Goal: Task Accomplishment & Management: Manage account settings

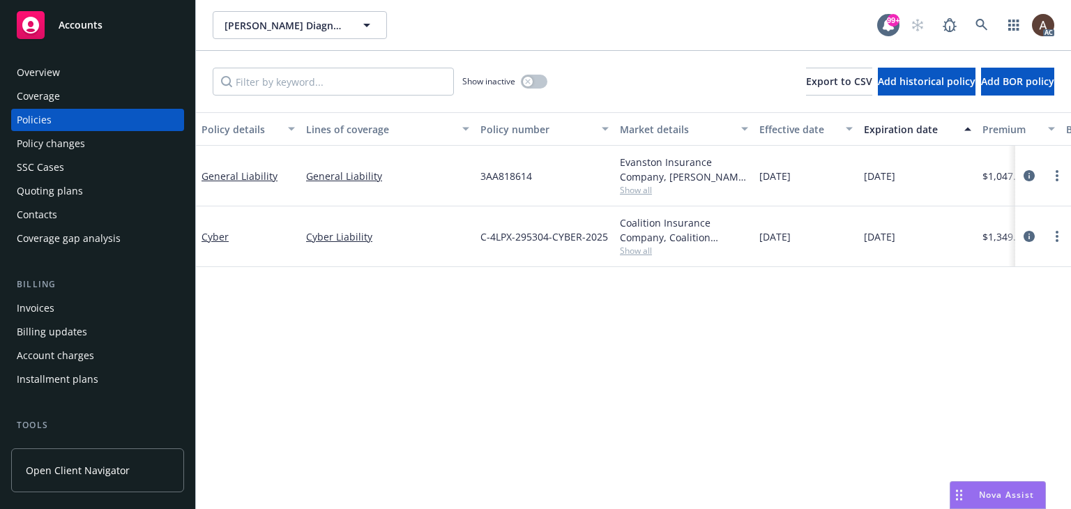
click at [439, 317] on div "Policy details Lines of coverage Policy number Market details Effective date Ex…" at bounding box center [633, 310] width 875 height 397
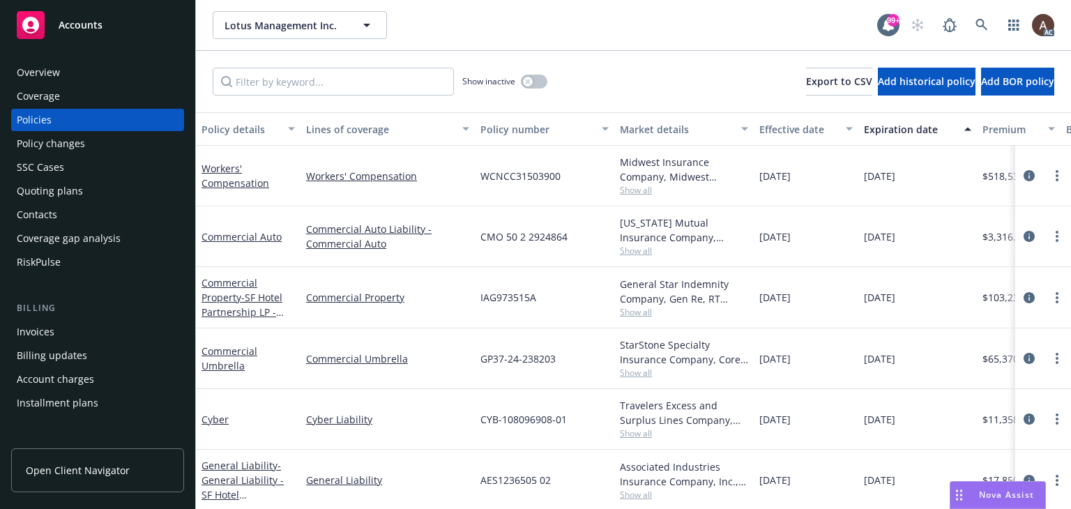
click at [86, 143] on div "Policy changes" at bounding box center [98, 143] width 162 height 22
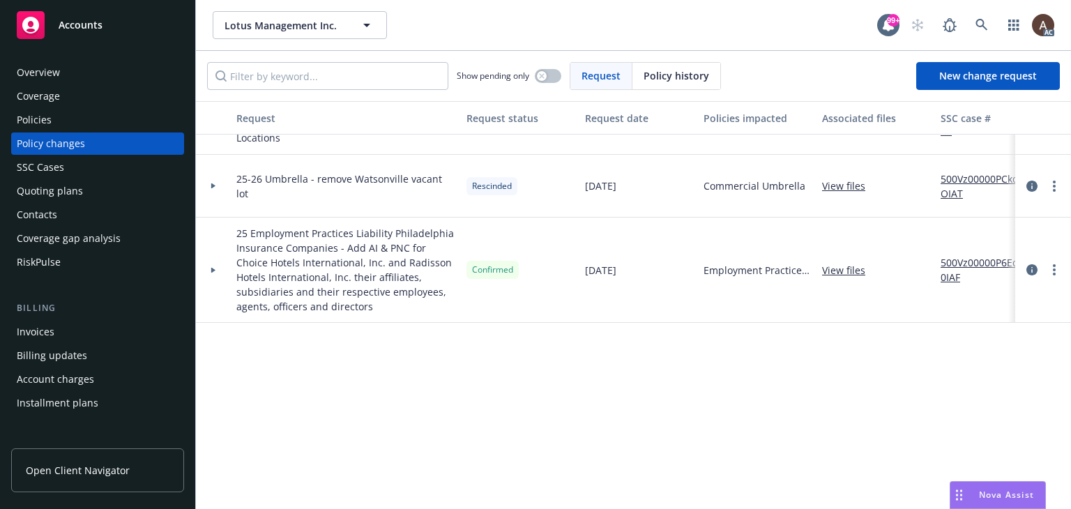
scroll to position [209, 0]
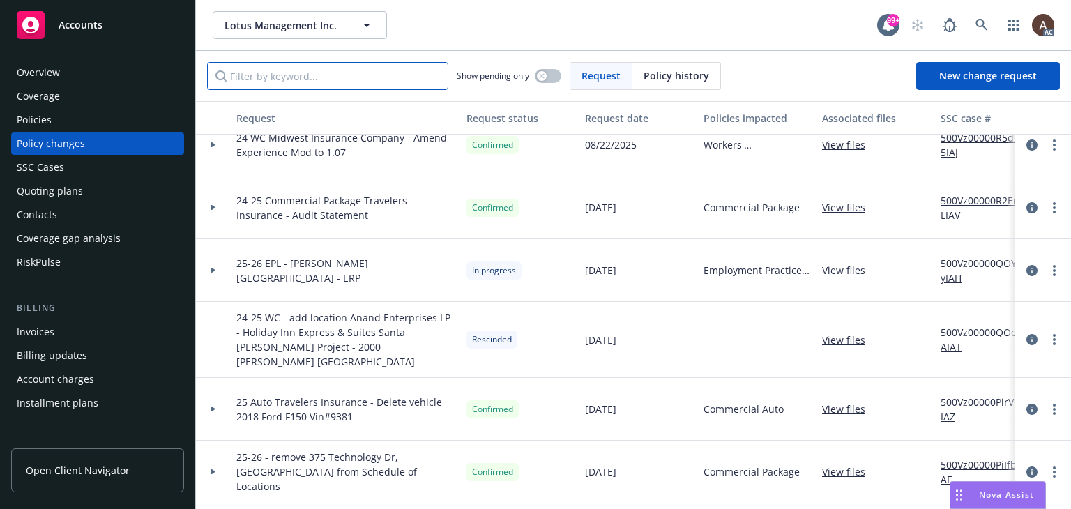
click at [314, 80] on input "Filter by keyword..." at bounding box center [327, 76] width 241 height 28
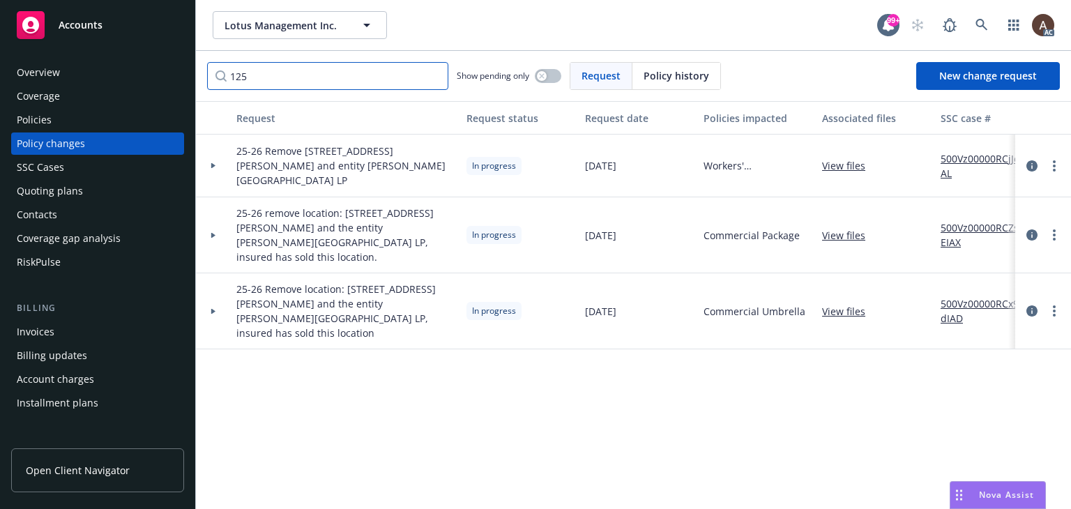
type input "125"
click at [211, 168] on div at bounding box center [213, 166] width 35 height 63
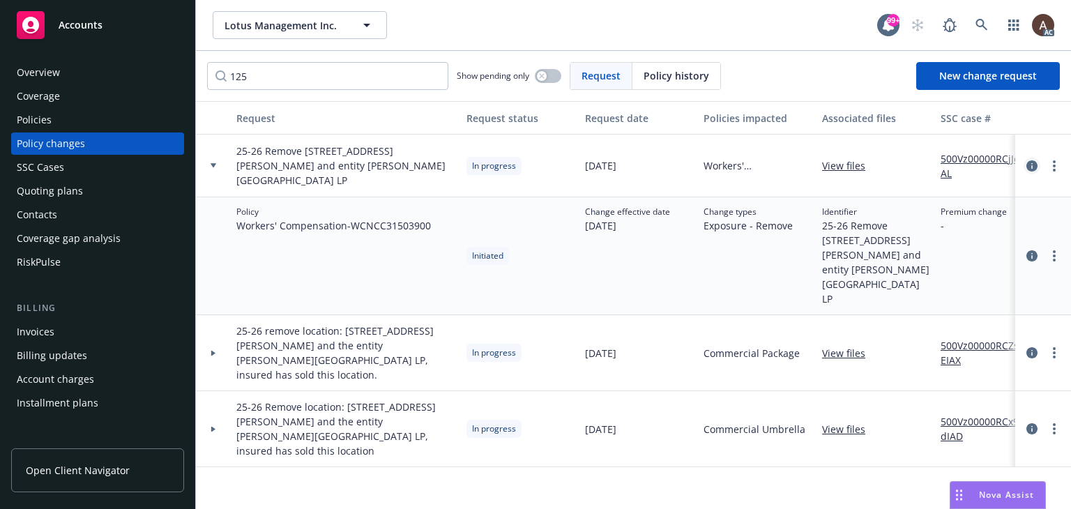
click at [1029, 162] on icon "circleInformation" at bounding box center [1031, 165] width 11 height 11
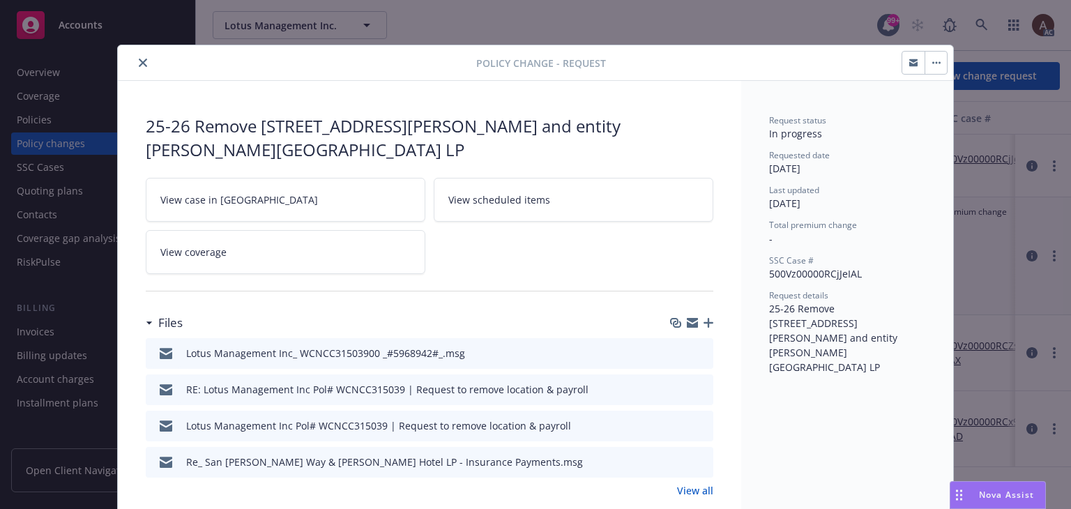
scroll to position [42, 0]
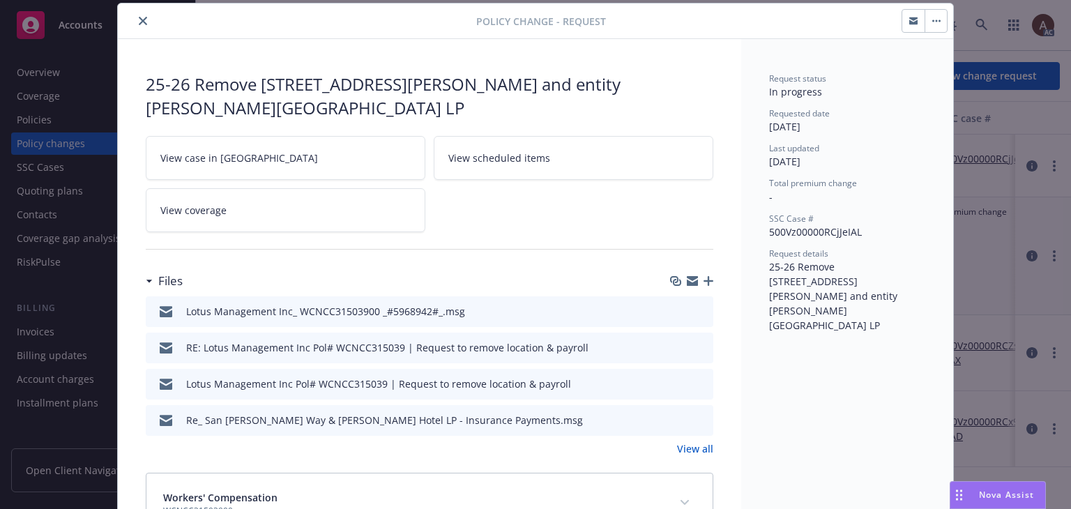
click at [694, 379] on icon "preview file" at bounding box center [700, 383] width 13 height 10
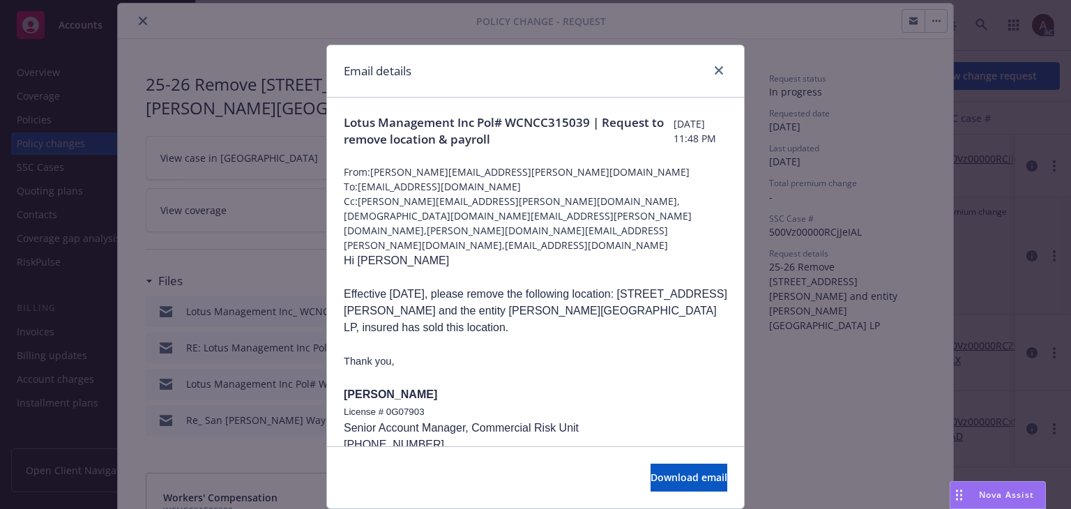
click at [815, 383] on div "Email details Lotus Management Inc Pol# WCNCC315039 | Request to remove locatio…" at bounding box center [535, 254] width 1071 height 509
click at [715, 70] on icon "close" at bounding box center [719, 70] width 8 height 8
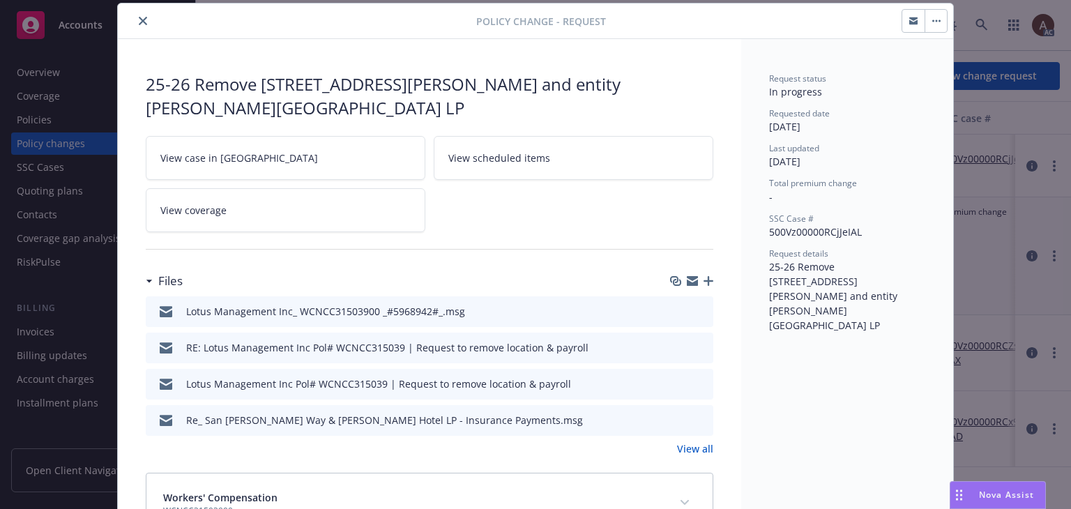
click at [697, 342] on icon "preview file" at bounding box center [700, 347] width 13 height 10
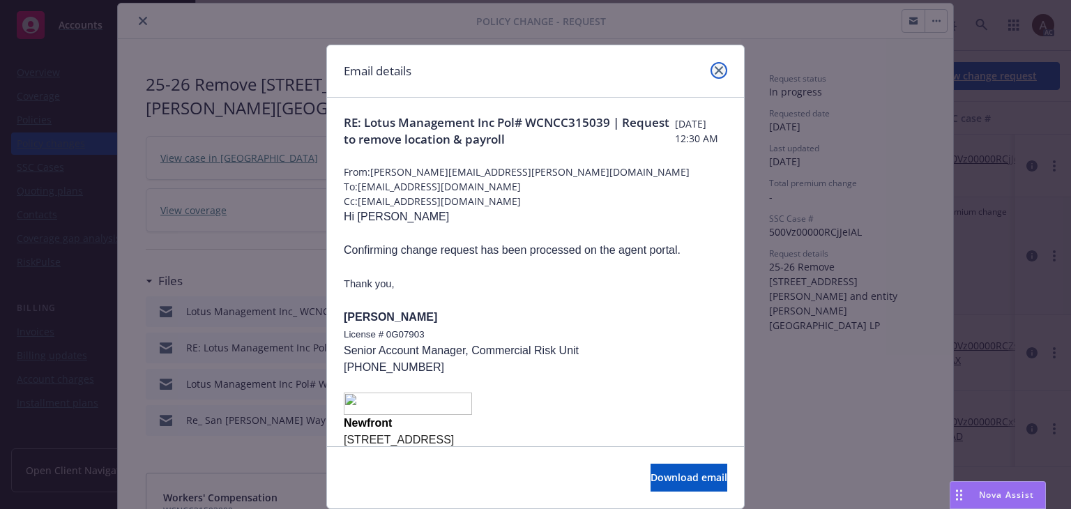
click at [715, 72] on icon "close" at bounding box center [719, 70] width 8 height 8
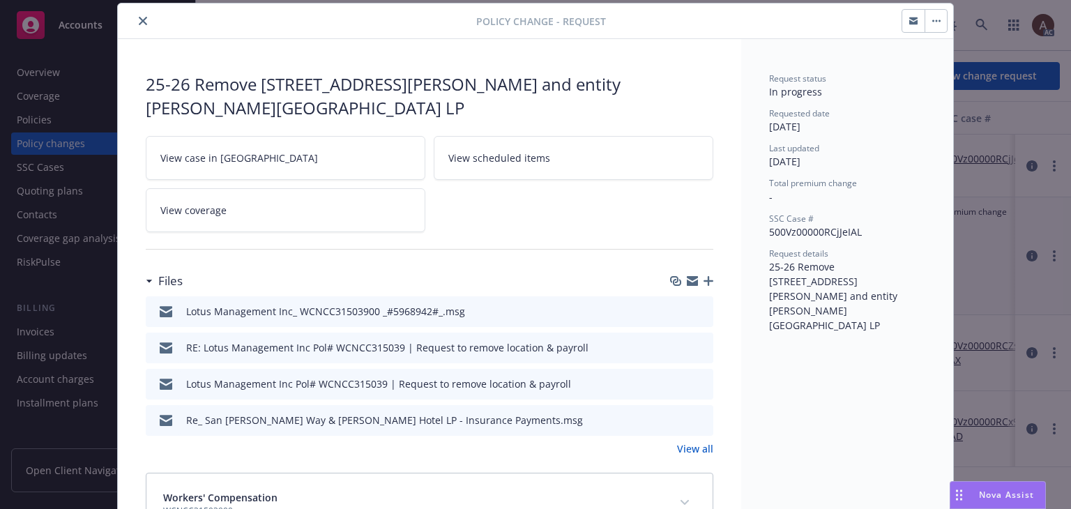
click at [694, 310] on icon "preview file" at bounding box center [700, 310] width 13 height 10
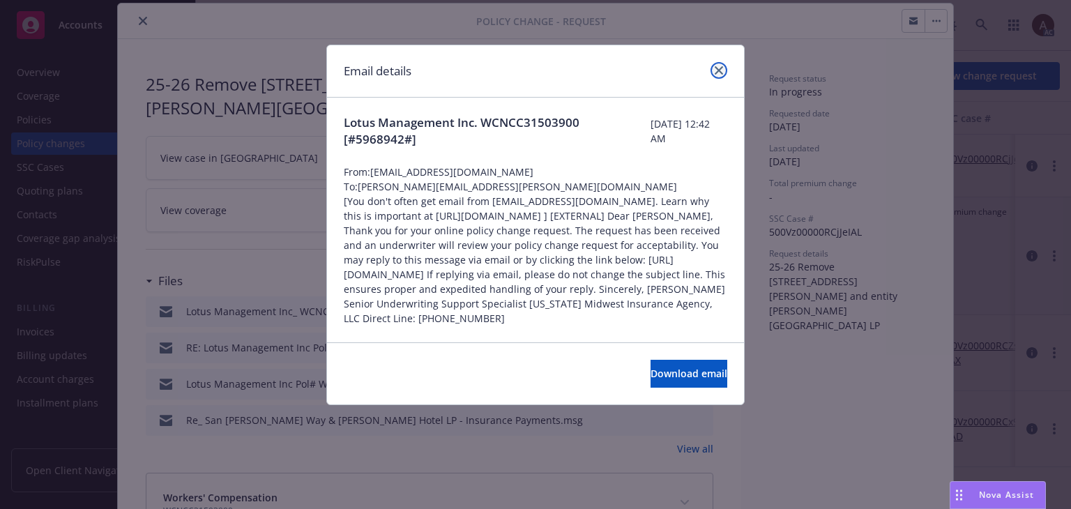
click at [713, 70] on link "close" at bounding box center [719, 70] width 17 height 17
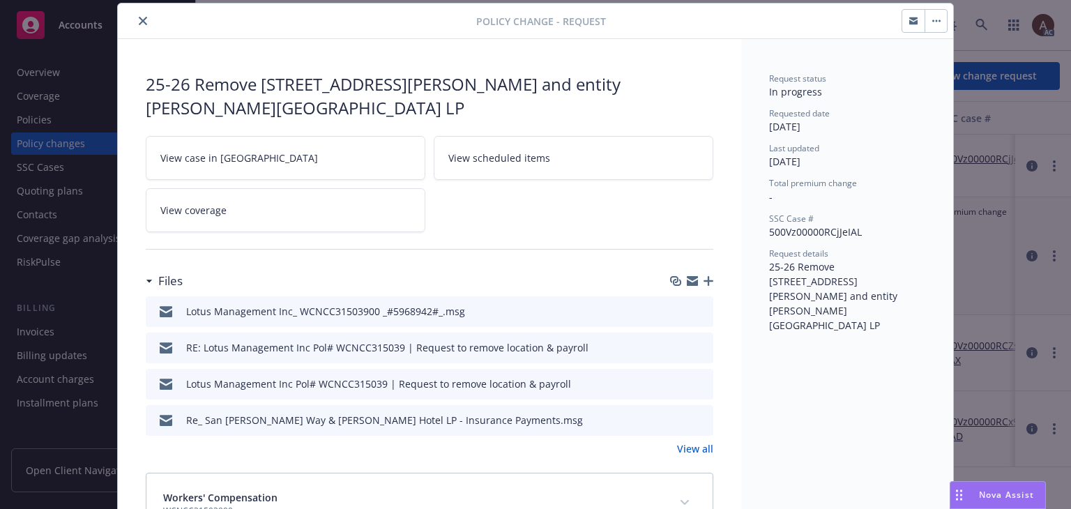
click at [139, 20] on icon "close" at bounding box center [143, 21] width 8 height 8
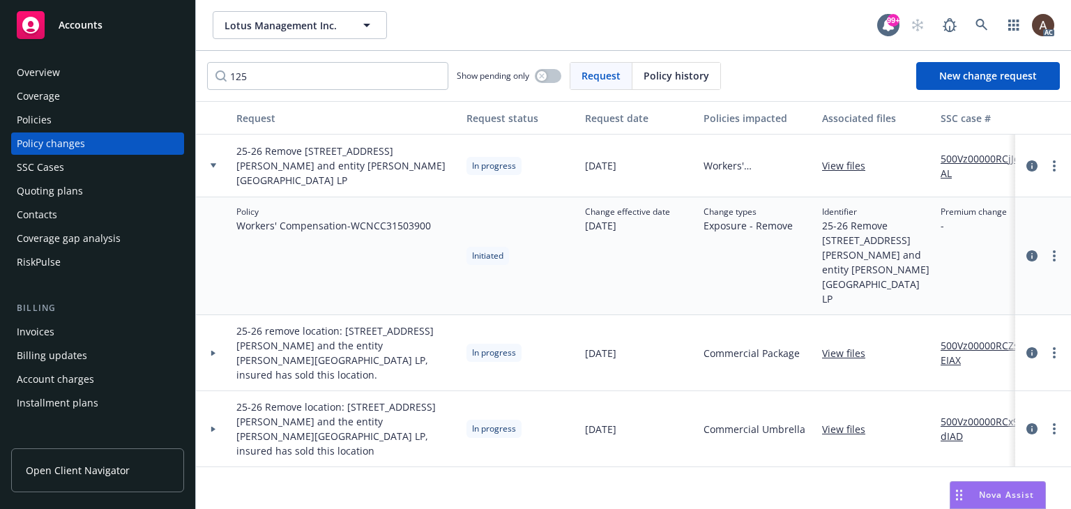
click at [93, 112] on div "Policies" at bounding box center [98, 120] width 162 height 22
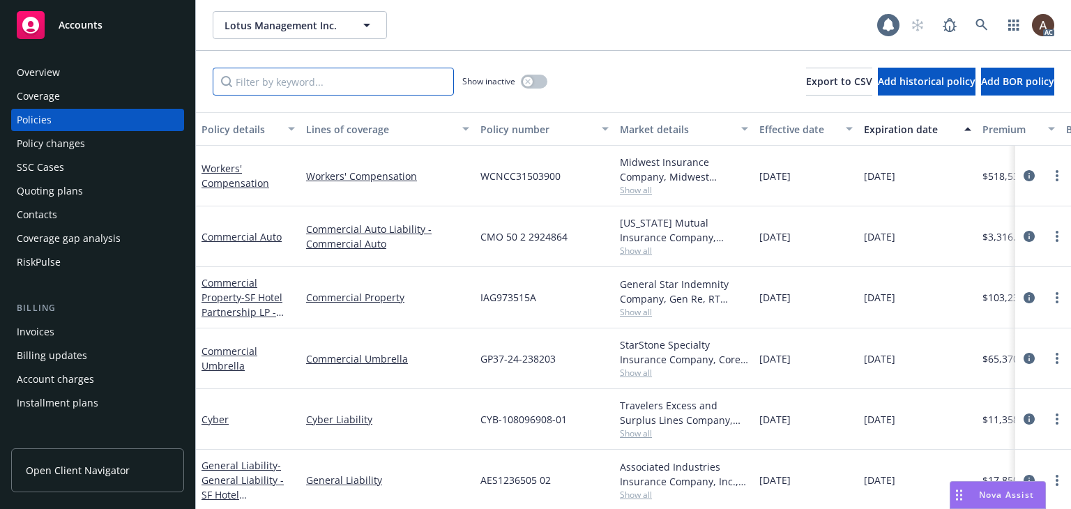
click at [381, 82] on input "Filter by keyword..." at bounding box center [333, 82] width 241 height 28
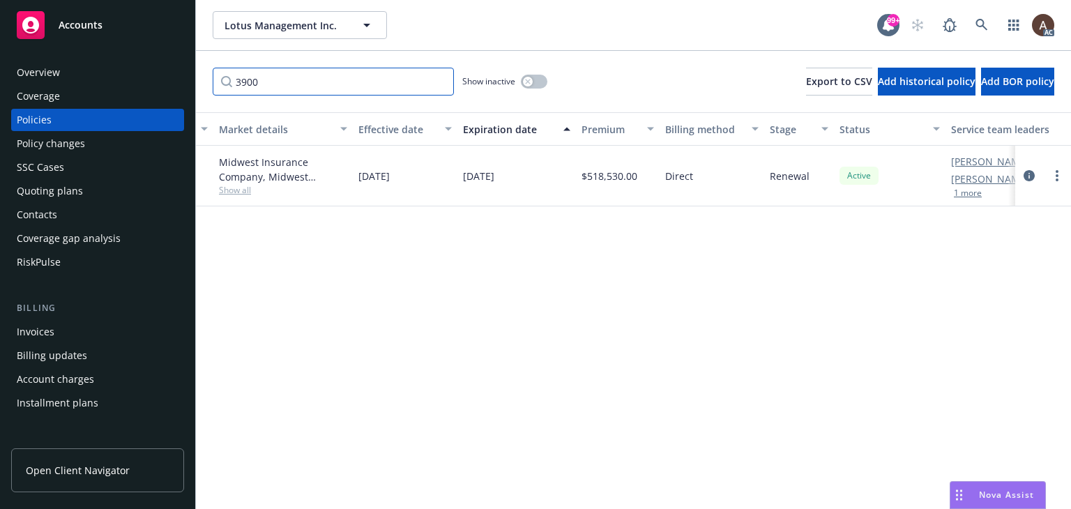
scroll to position [0, 471]
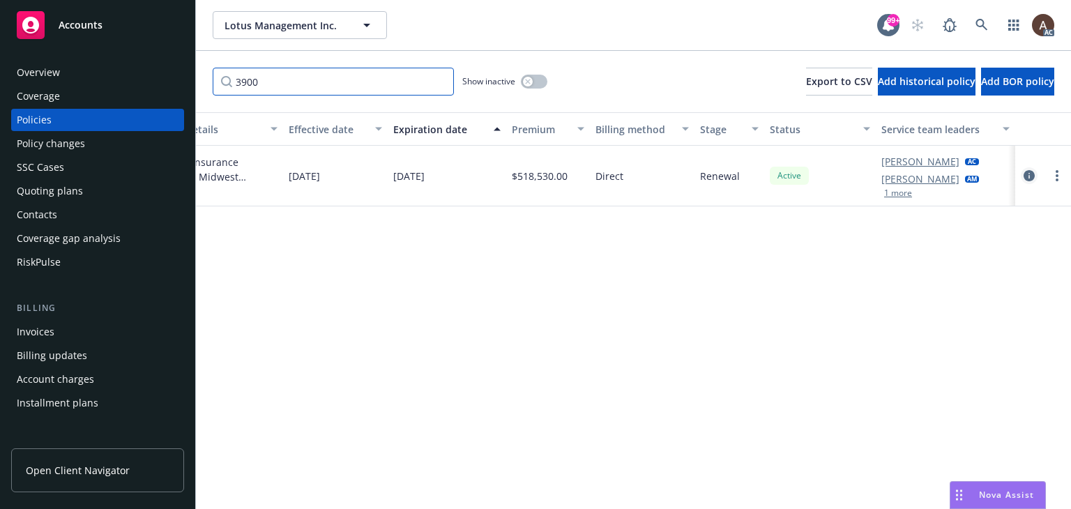
type input "3900"
click at [1030, 174] on icon "circleInformation" at bounding box center [1029, 175] width 11 height 11
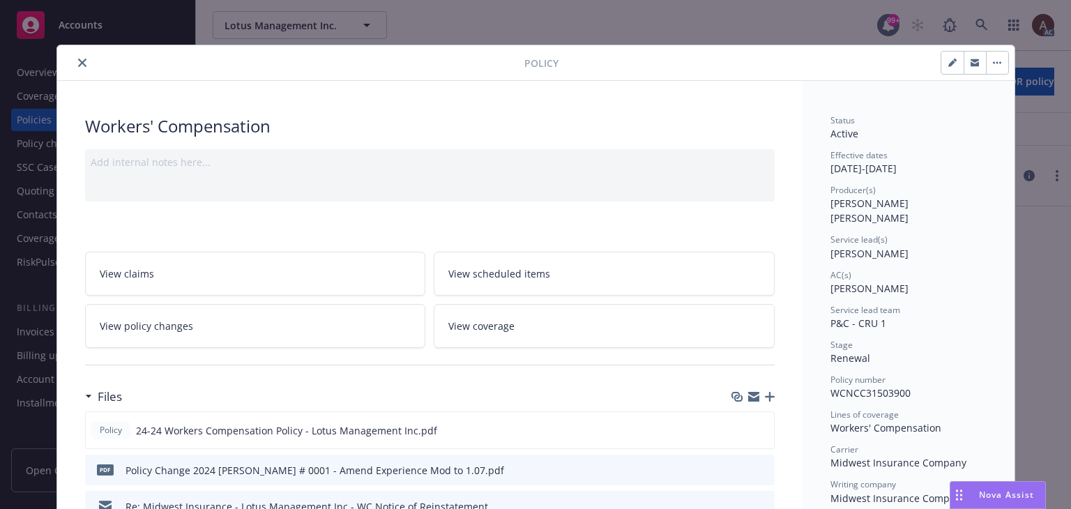
click at [78, 62] on icon "close" at bounding box center [82, 63] width 8 height 8
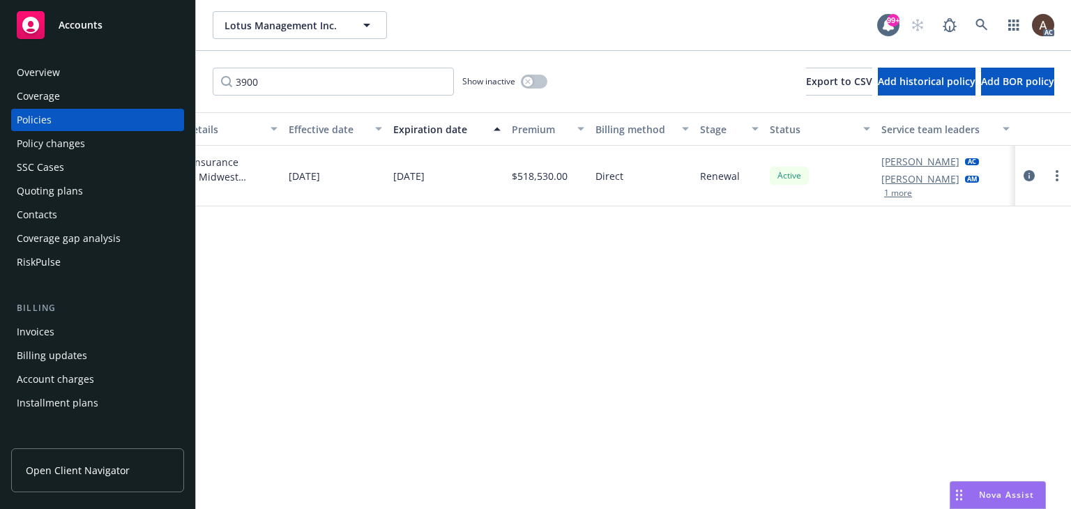
click at [63, 144] on div "Policy changes" at bounding box center [51, 143] width 68 height 22
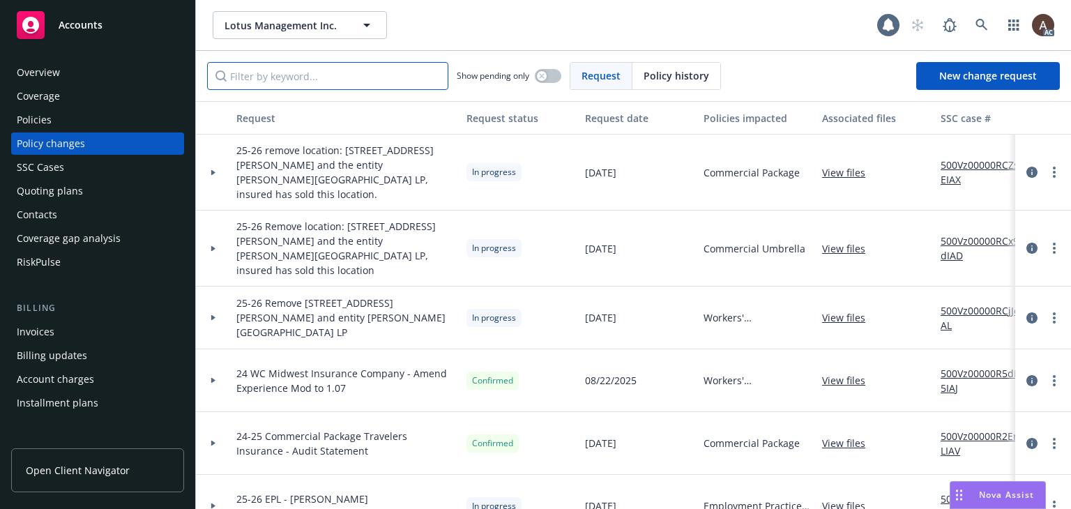
click at [314, 77] on input "Filter by keyword..." at bounding box center [327, 76] width 241 height 28
click at [1026, 167] on icon "circleInformation" at bounding box center [1031, 172] width 11 height 11
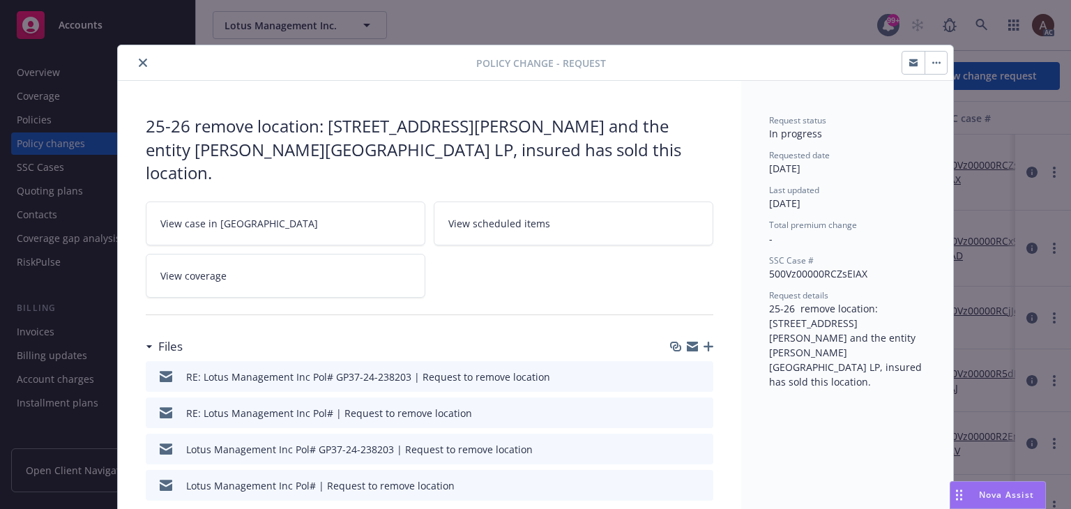
click at [700, 443] on icon "preview file" at bounding box center [700, 448] width 13 height 10
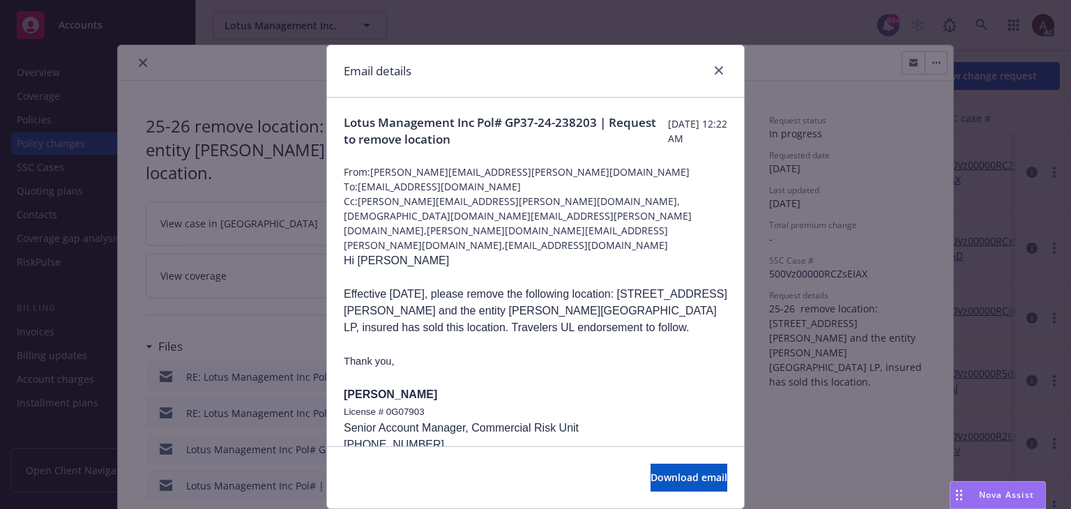
click at [817, 419] on div "Email details Lotus Management Inc Pol# GP37-24-238203 | Request to remove loca…" at bounding box center [535, 254] width 1071 height 509
click at [717, 71] on icon "close" at bounding box center [719, 70] width 8 height 8
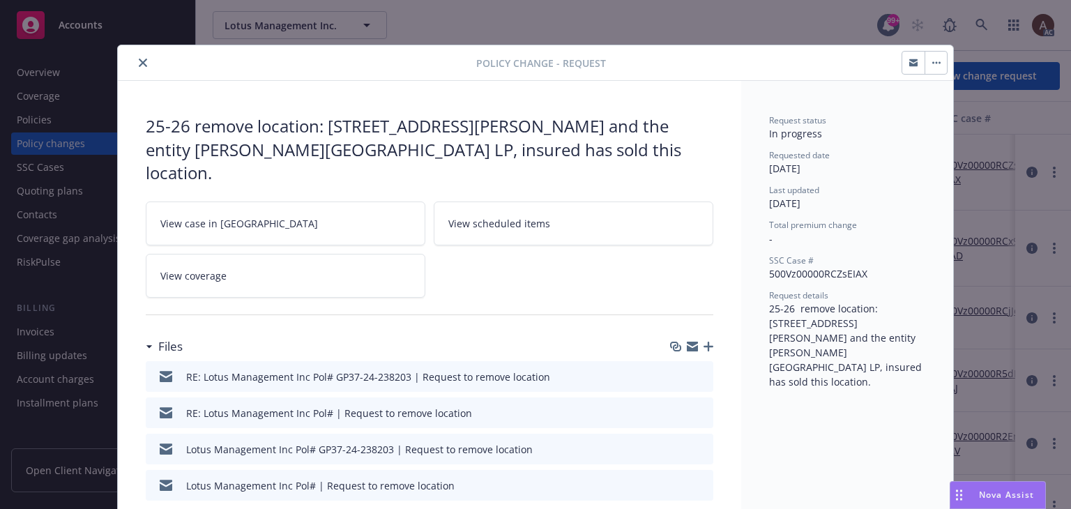
click at [139, 62] on icon "close" at bounding box center [143, 63] width 8 height 8
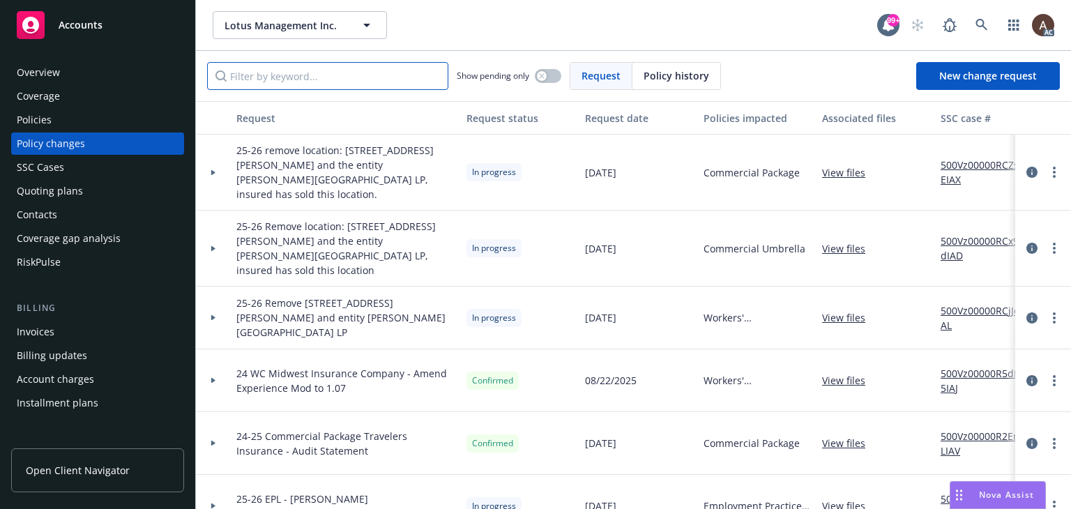
click at [329, 79] on input "Filter by keyword..." at bounding box center [327, 76] width 241 height 28
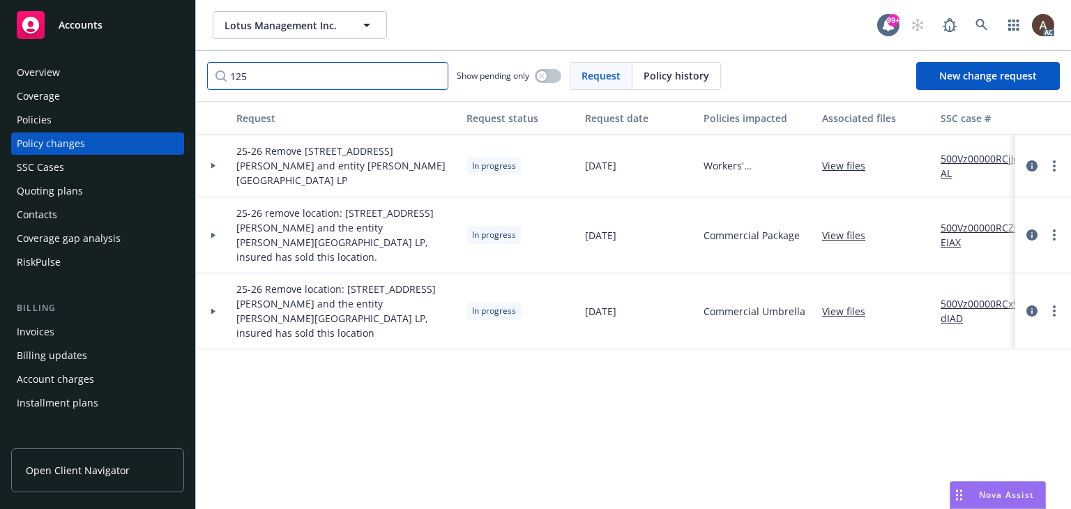
type input "125"
click at [212, 308] on icon at bounding box center [213, 311] width 4 height 6
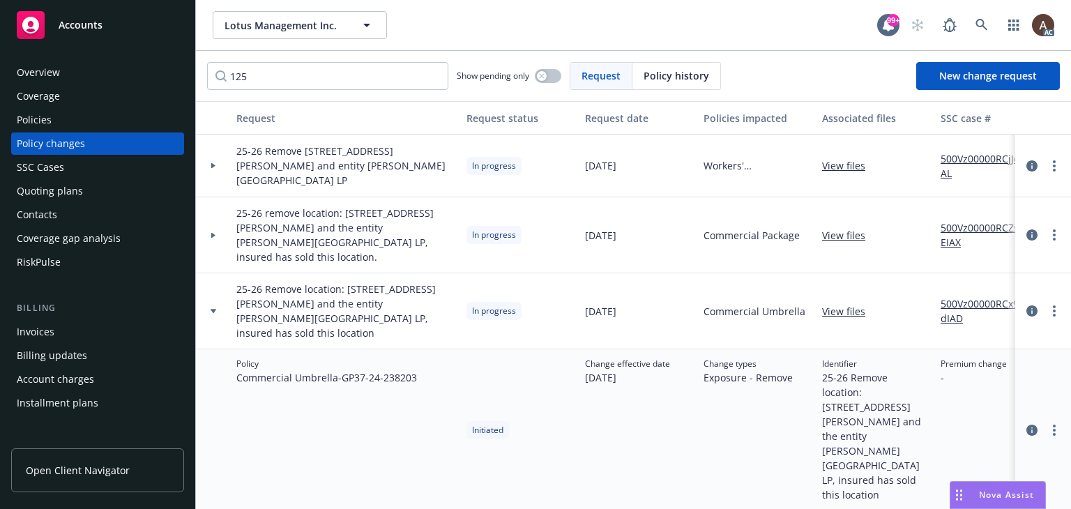
click at [211, 233] on icon at bounding box center [214, 235] width 6 height 5
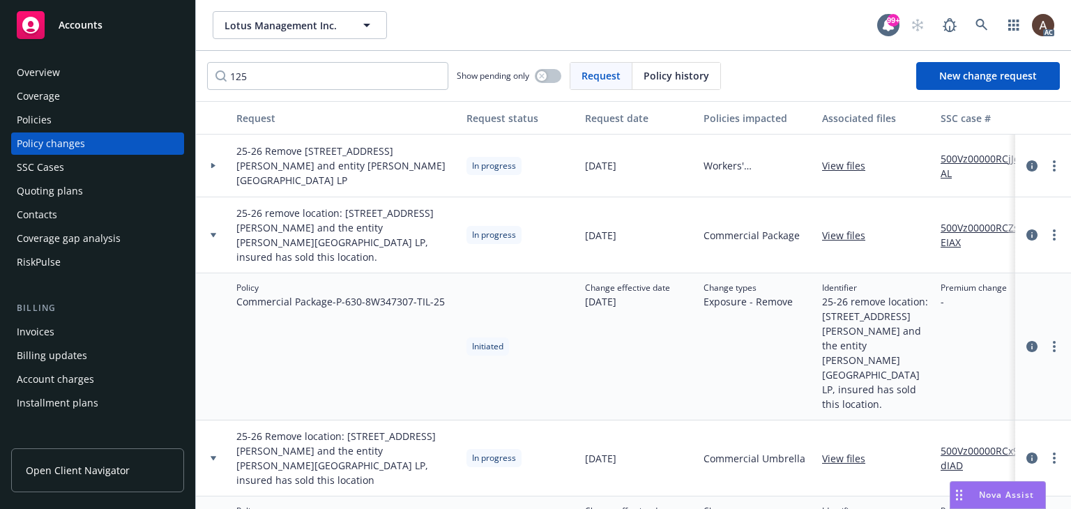
click at [214, 160] on div at bounding box center [213, 166] width 35 height 63
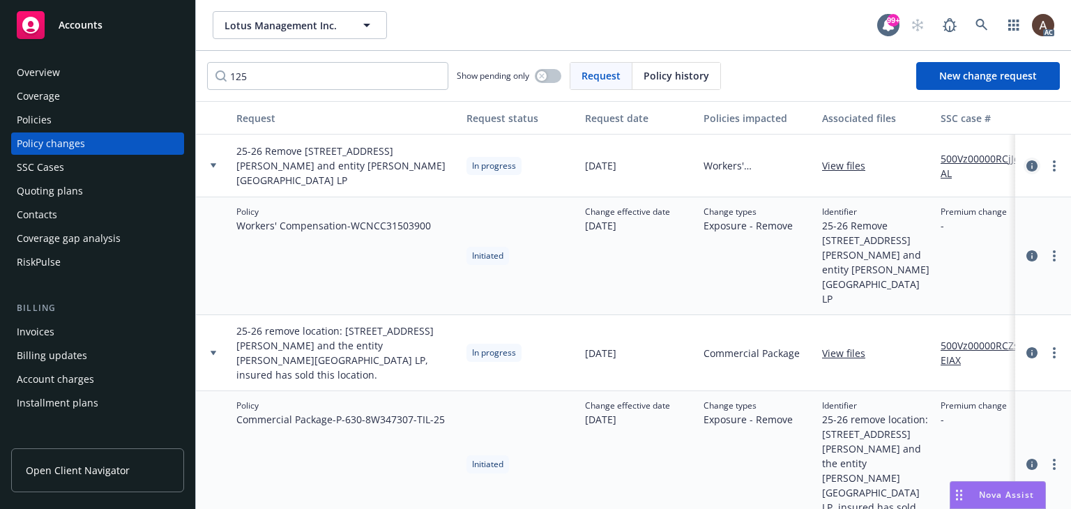
click at [1026, 167] on icon "circleInformation" at bounding box center [1031, 165] width 11 height 11
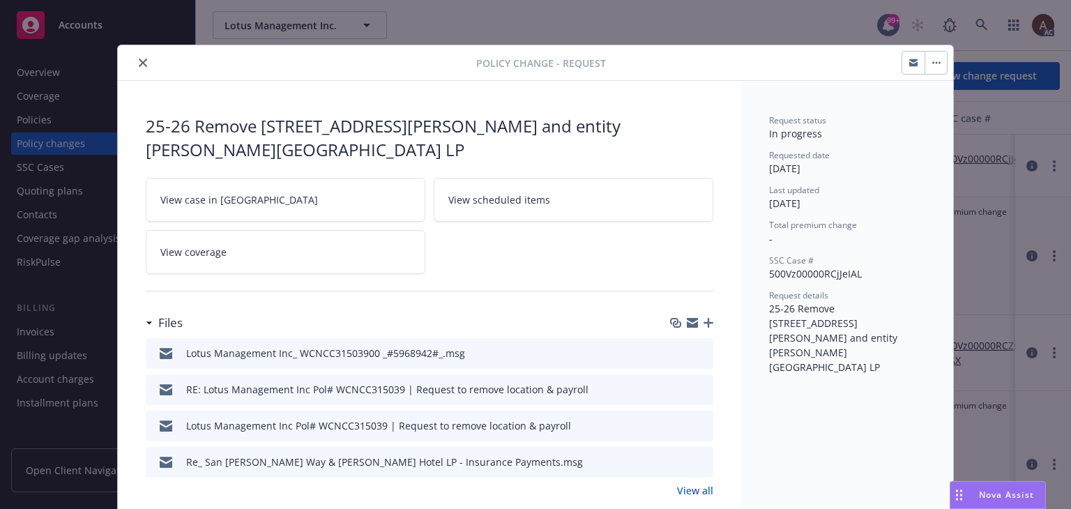
scroll to position [42, 0]
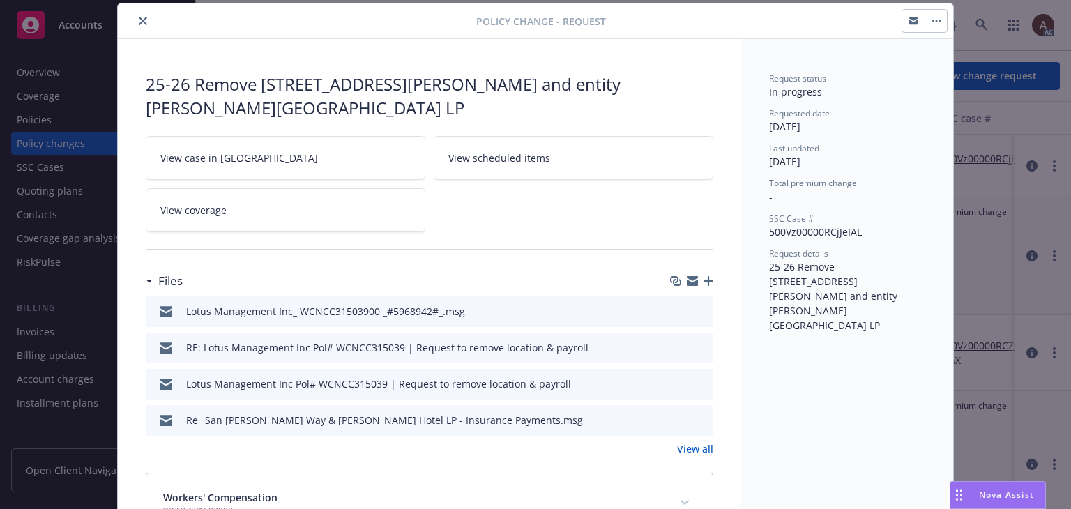
click at [698, 380] on icon "preview file" at bounding box center [700, 383] width 13 height 10
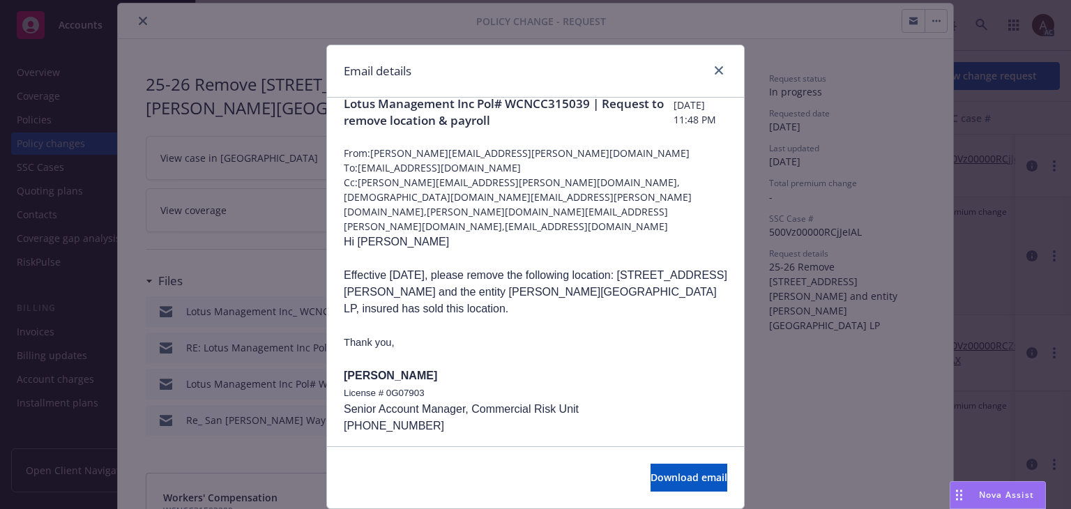
scroll to position [0, 0]
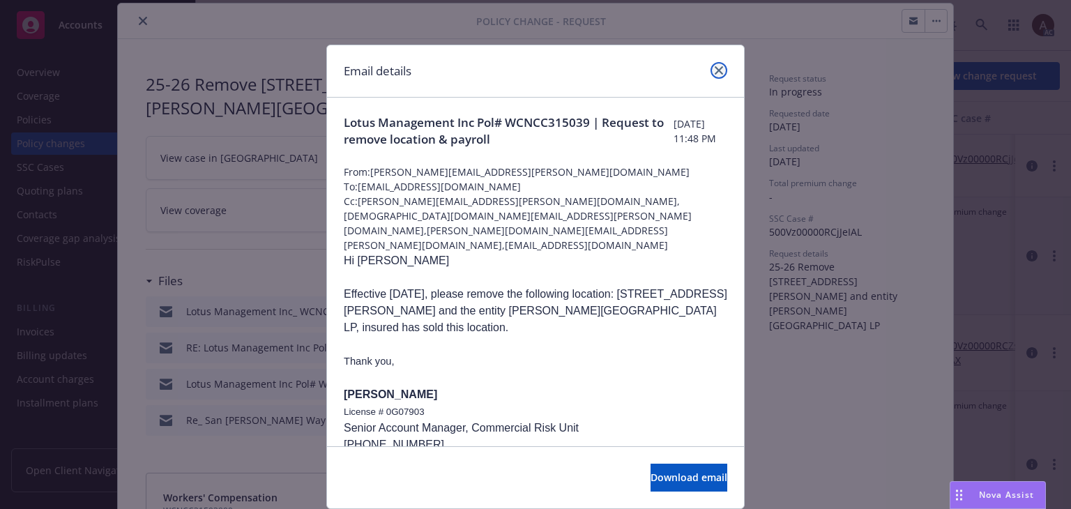
click at [715, 68] on icon "close" at bounding box center [719, 70] width 8 height 8
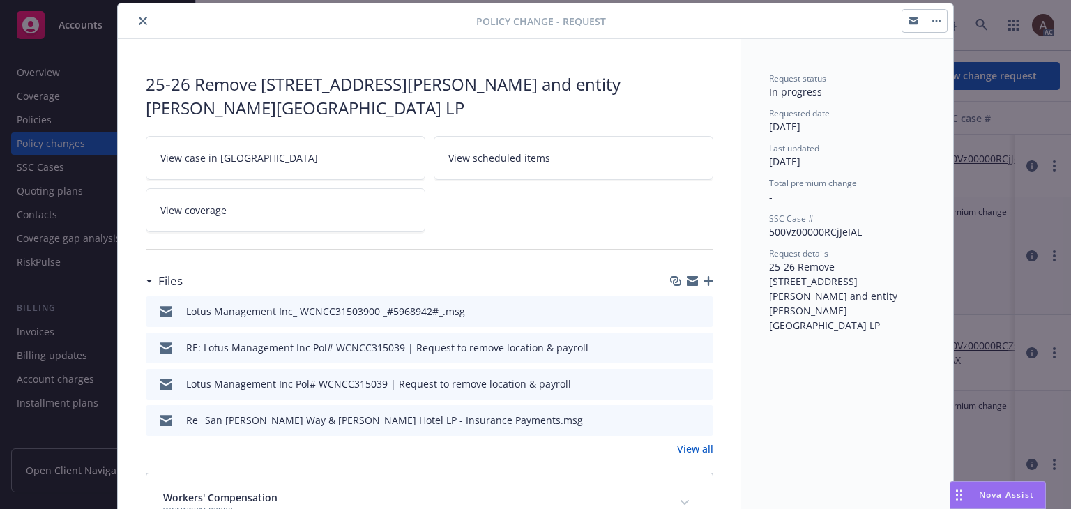
click at [697, 344] on icon "preview file" at bounding box center [700, 347] width 13 height 10
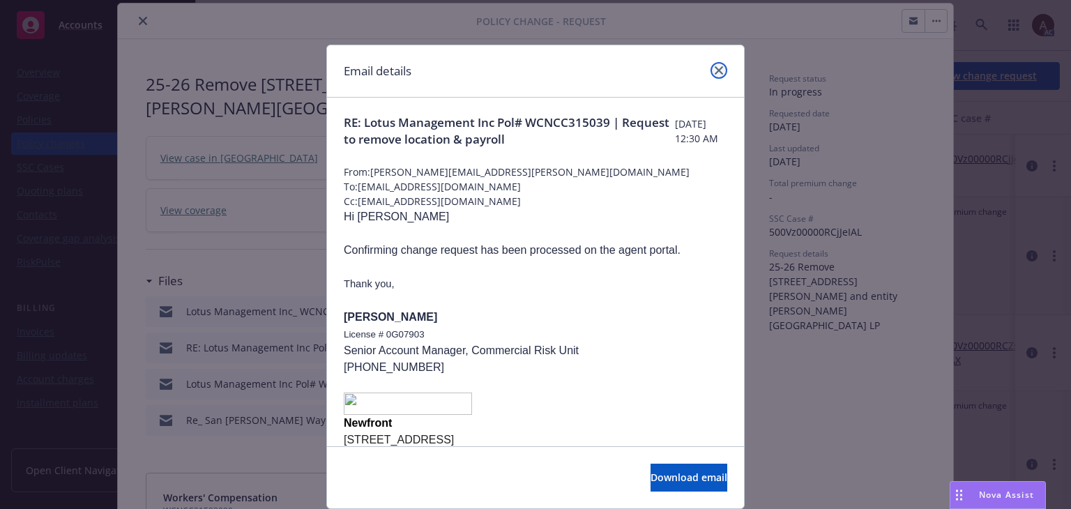
click at [715, 73] on icon "close" at bounding box center [719, 70] width 8 height 8
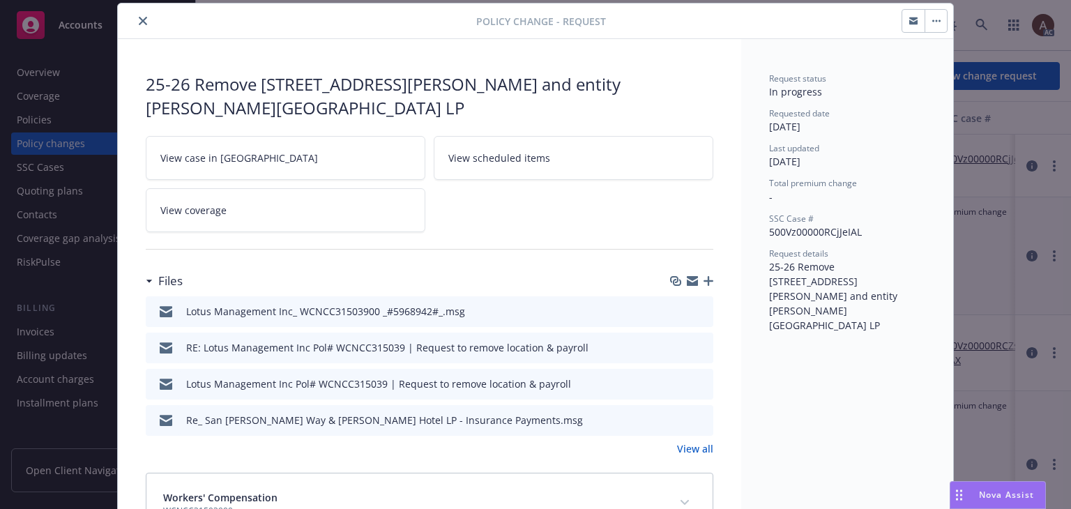
click at [139, 21] on icon "close" at bounding box center [143, 21] width 8 height 8
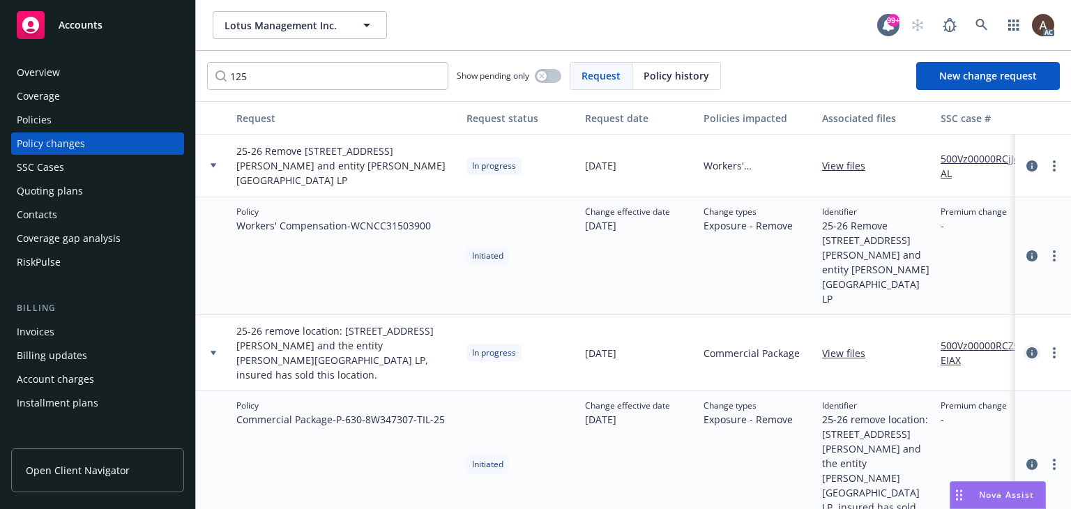
click at [1026, 347] on icon "circleInformation" at bounding box center [1031, 352] width 11 height 11
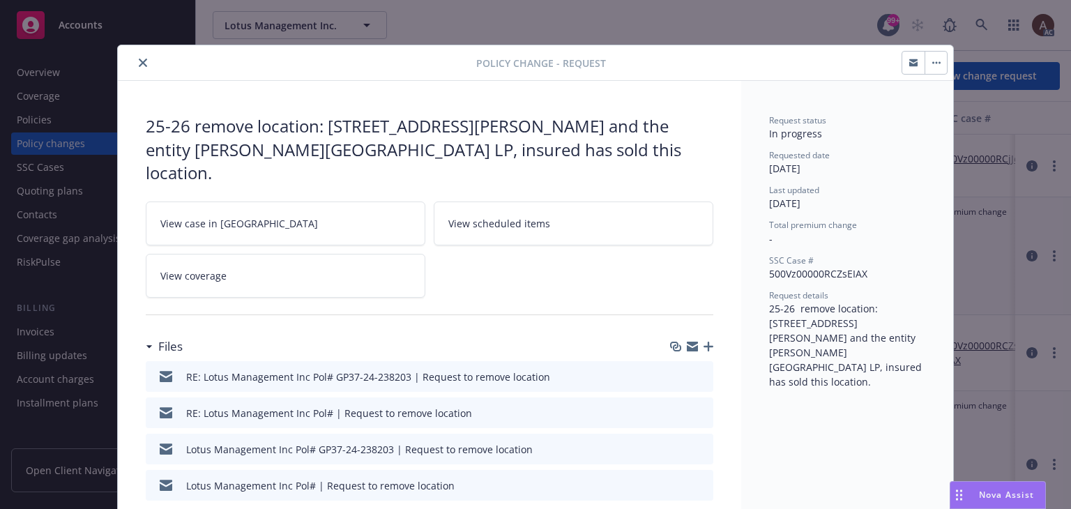
scroll to position [42, 0]
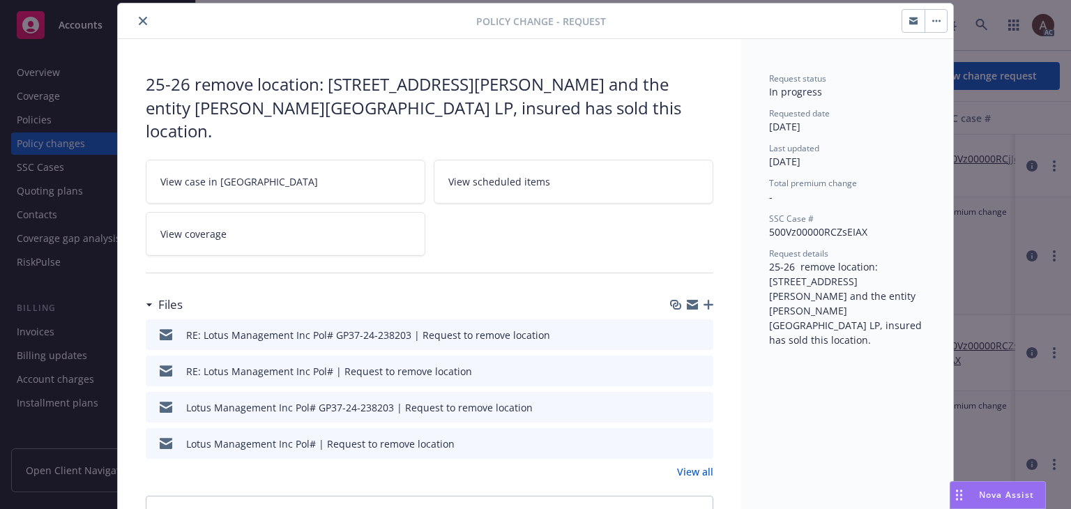
click at [695, 402] on icon "preview file" at bounding box center [700, 407] width 13 height 10
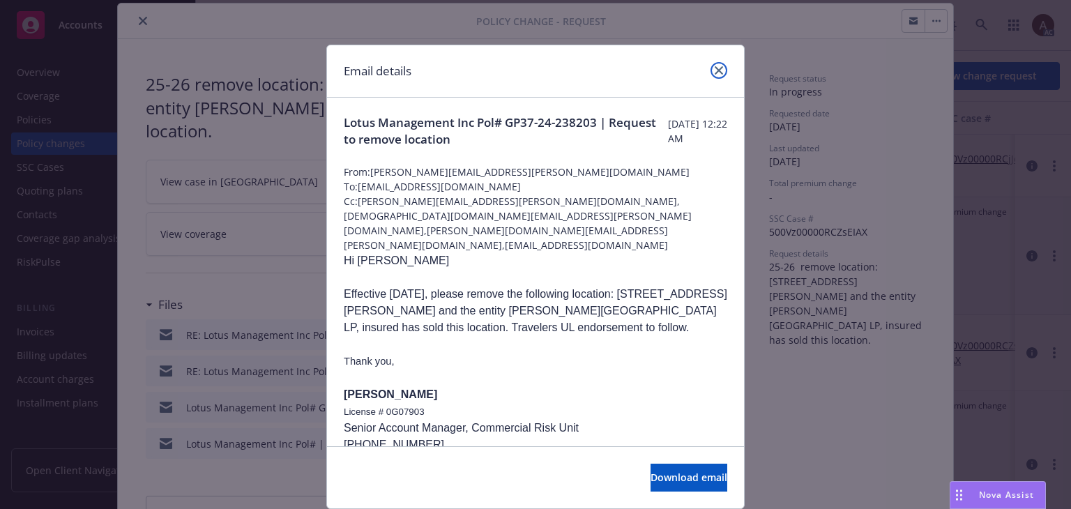
click at [715, 67] on icon "close" at bounding box center [719, 70] width 8 height 8
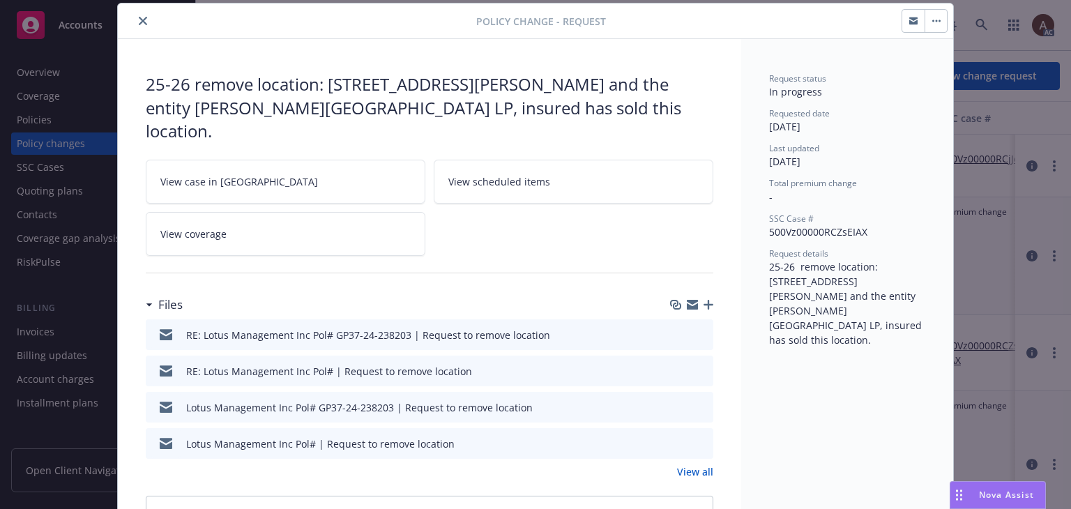
click at [697, 365] on icon "preview file" at bounding box center [700, 370] width 13 height 10
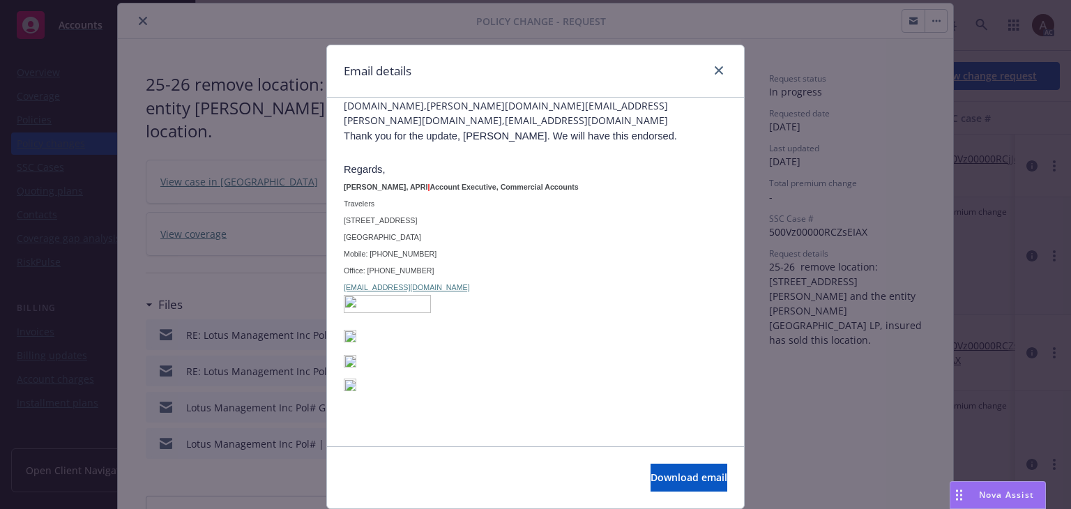
scroll to position [0, 0]
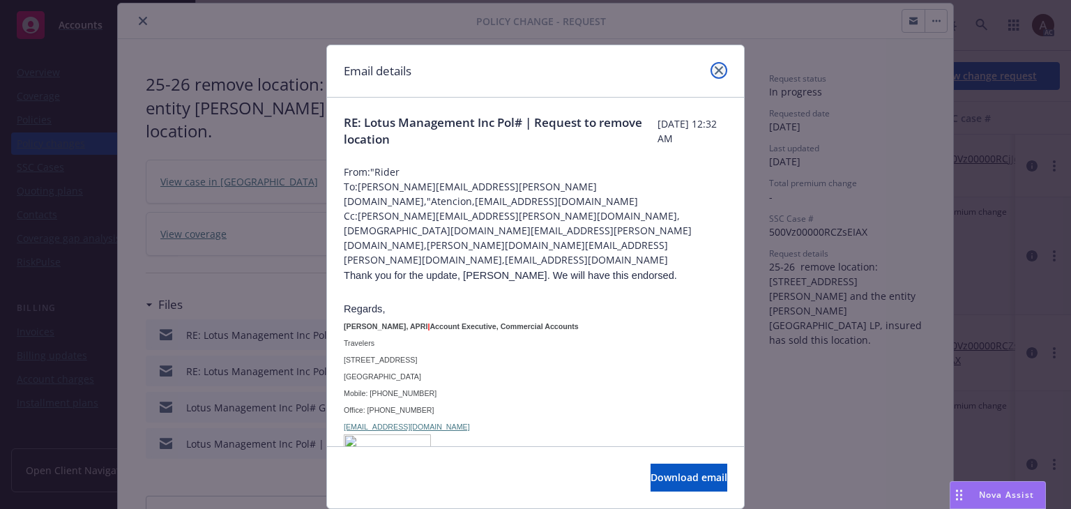
click at [715, 70] on icon "close" at bounding box center [719, 70] width 8 height 8
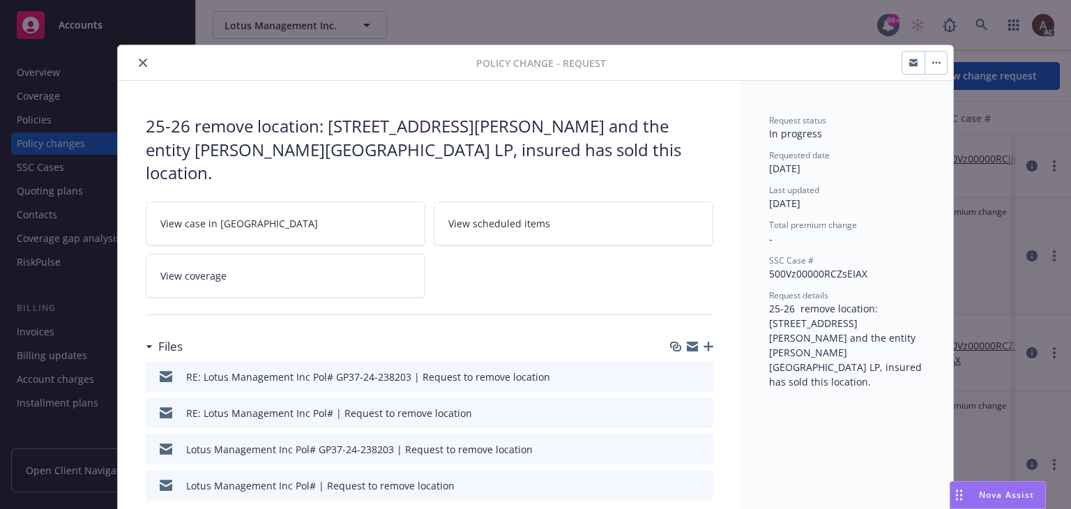
click at [139, 64] on icon "close" at bounding box center [143, 63] width 8 height 8
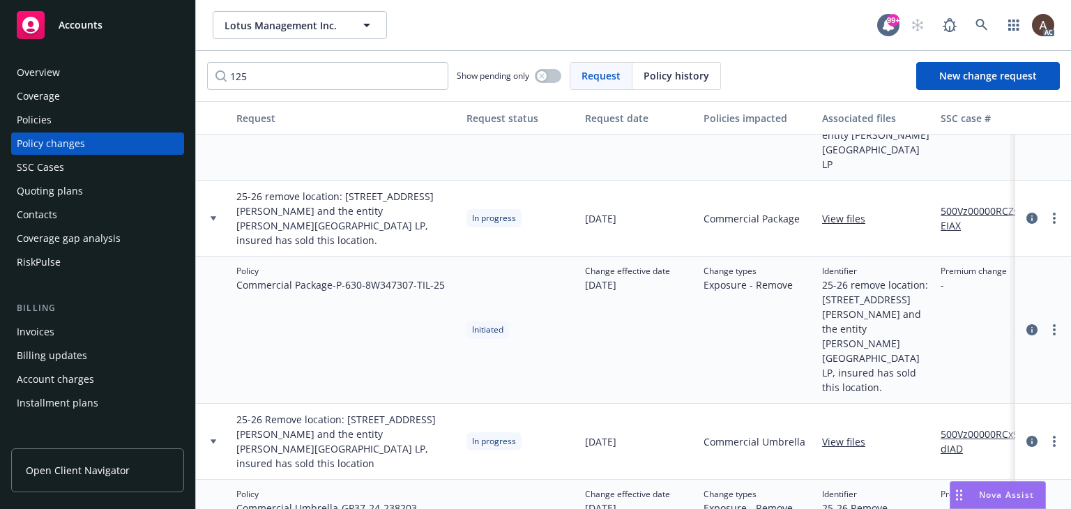
scroll to position [139, 0]
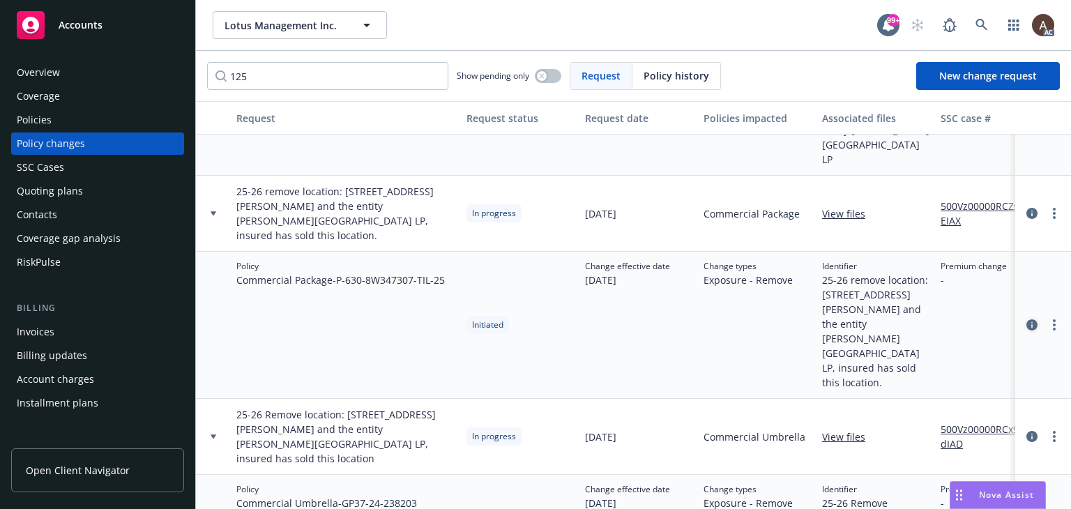
click at [1026, 319] on icon "circleInformation" at bounding box center [1031, 324] width 11 height 11
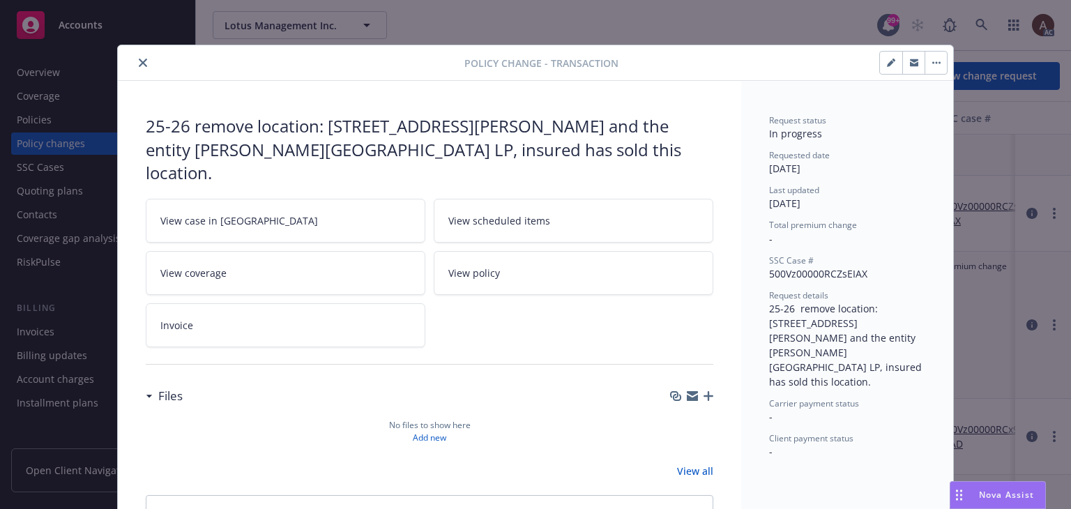
click at [139, 64] on icon "close" at bounding box center [143, 63] width 8 height 8
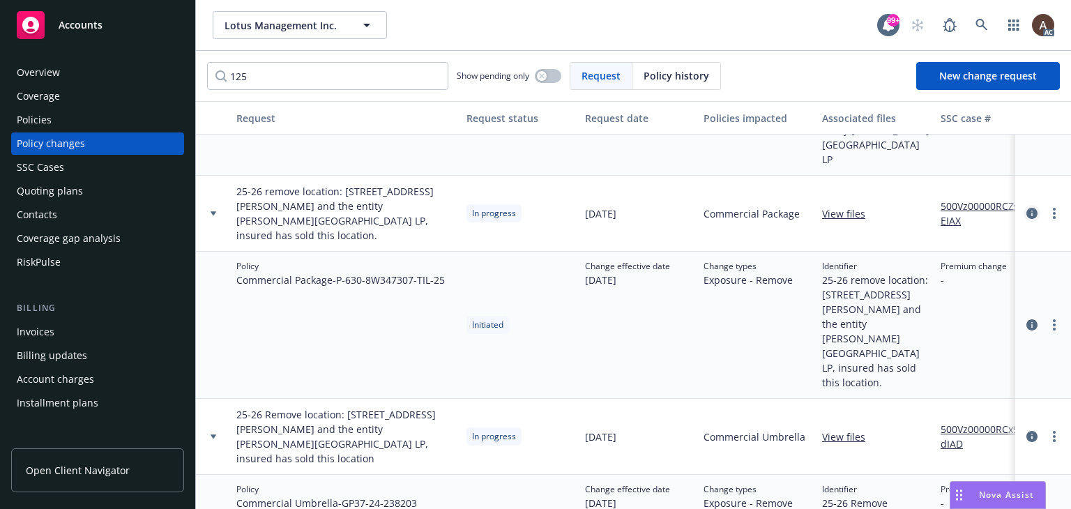
click at [1026, 208] on icon "circleInformation" at bounding box center [1031, 213] width 11 height 11
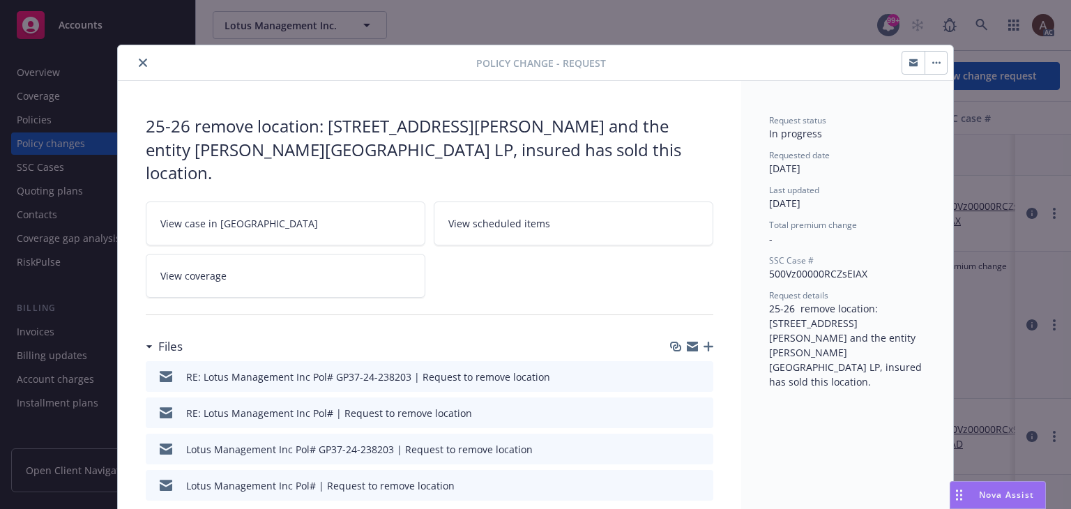
scroll to position [42, 0]
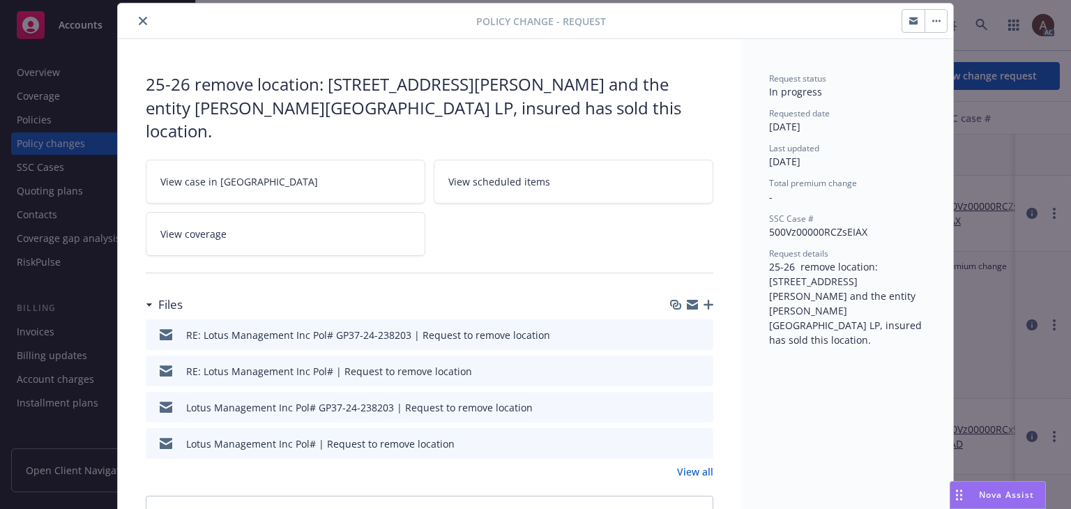
click at [139, 17] on icon "close" at bounding box center [143, 21] width 8 height 8
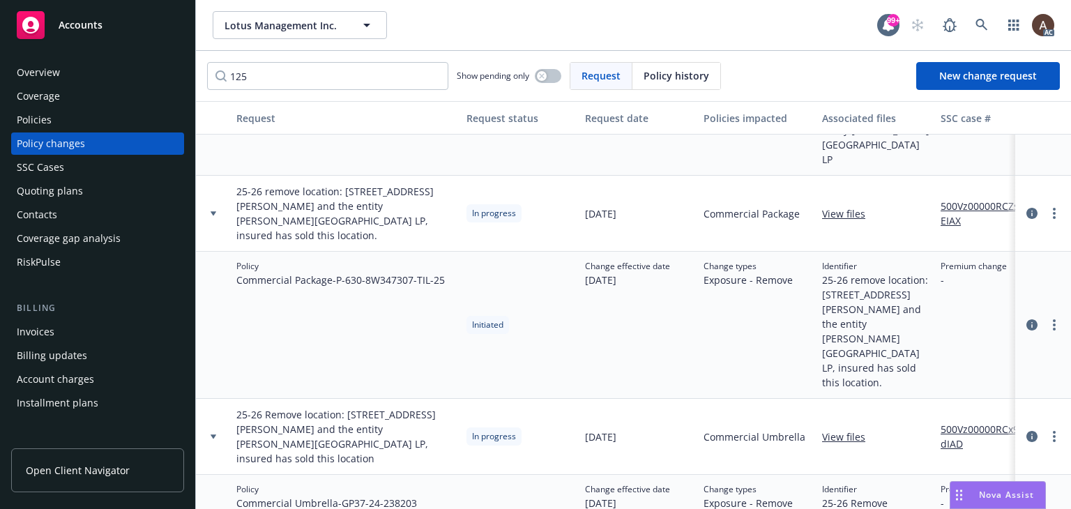
scroll to position [148, 0]
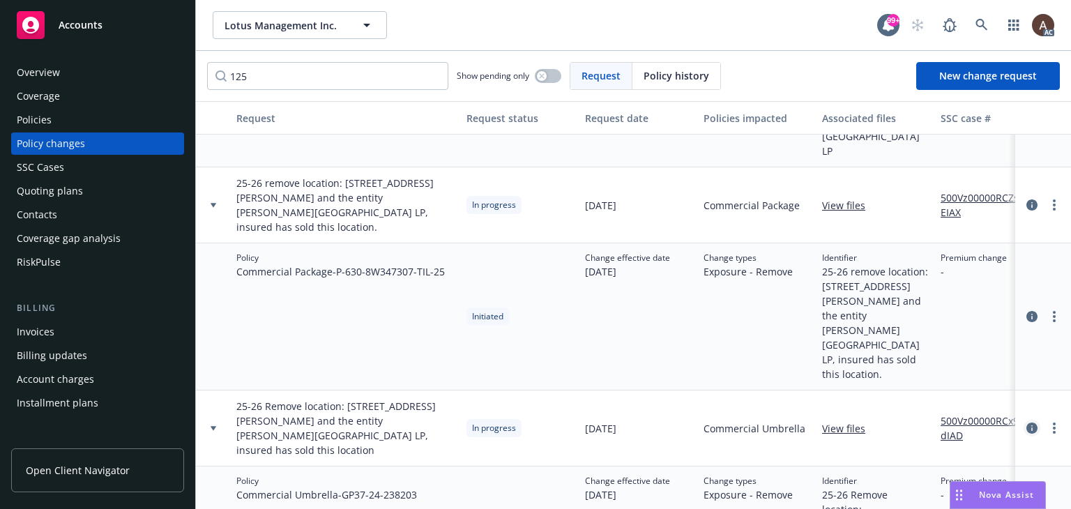
click at [1026, 423] on icon "circleInformation" at bounding box center [1031, 428] width 11 height 11
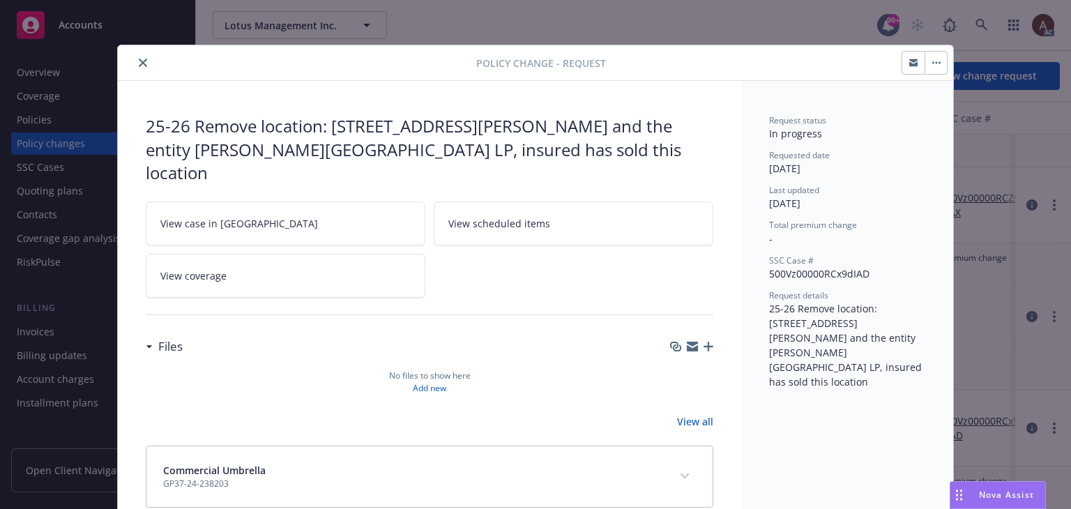
click at [139, 62] on icon "close" at bounding box center [143, 63] width 8 height 8
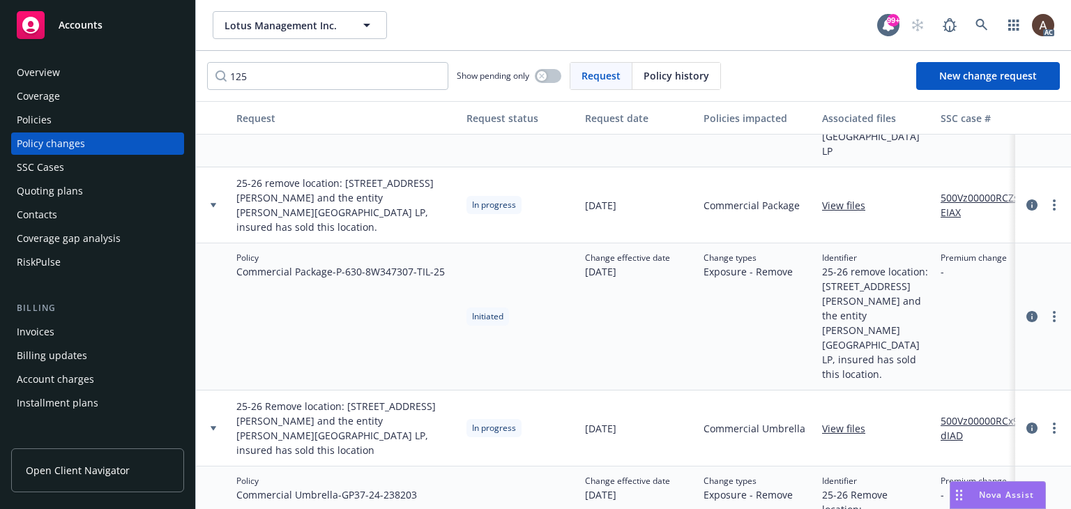
click at [70, 125] on div "Policies" at bounding box center [98, 120] width 162 height 22
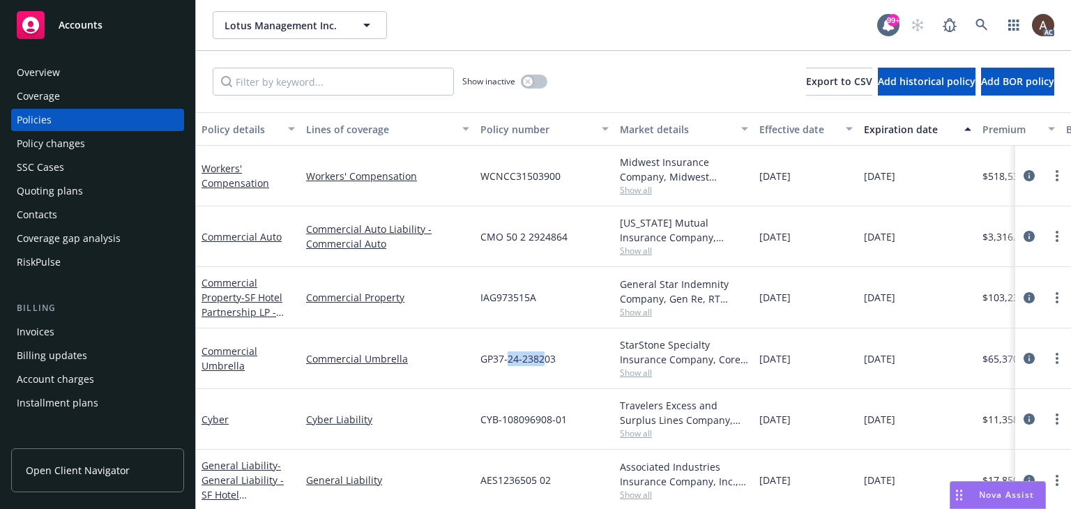
drag, startPoint x: 509, startPoint y: 358, endPoint x: 546, endPoint y: 358, distance: 37.0
click at [546, 358] on span "GP37-24-238203" at bounding box center [517, 358] width 75 height 15
click at [1024, 357] on icon "circleInformation" at bounding box center [1029, 358] width 11 height 11
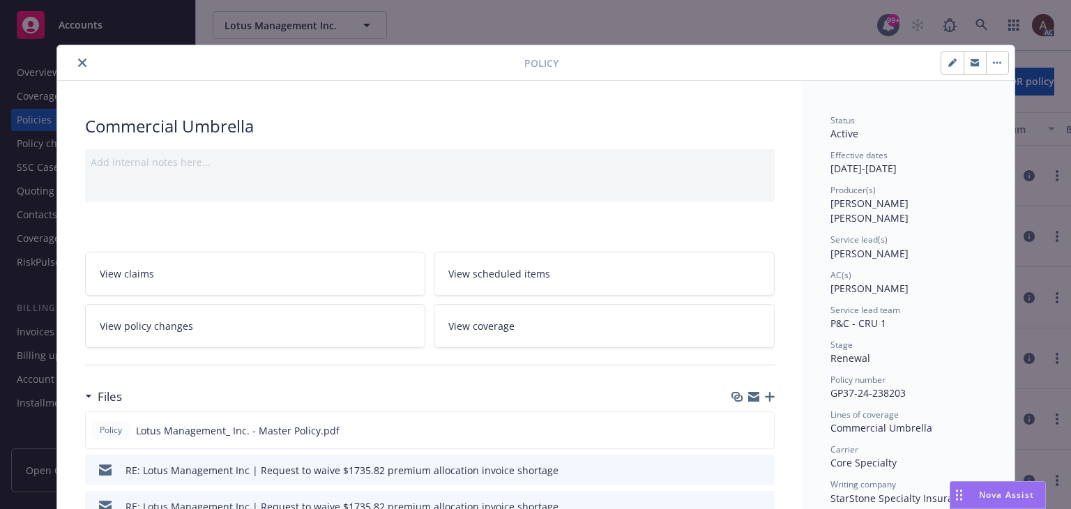
click at [78, 63] on icon "close" at bounding box center [82, 63] width 8 height 8
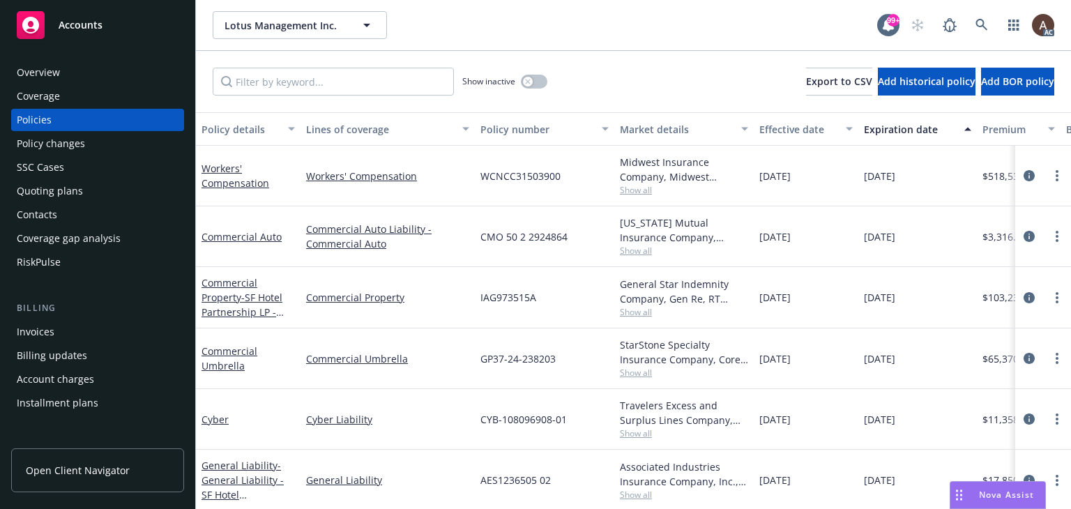
click at [78, 151] on div "Policy changes" at bounding box center [51, 143] width 68 height 22
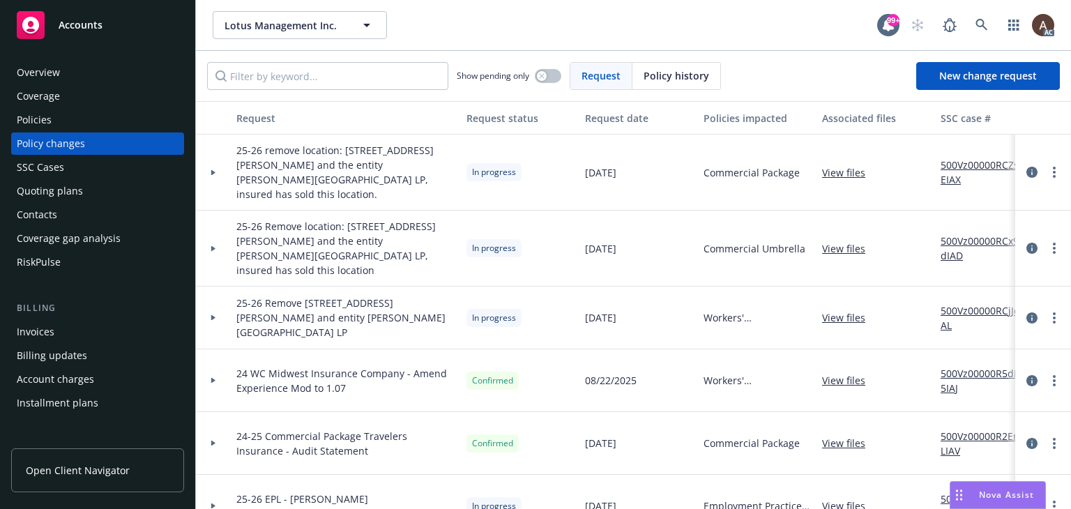
click at [222, 170] on div at bounding box center [214, 172] width 24 height 5
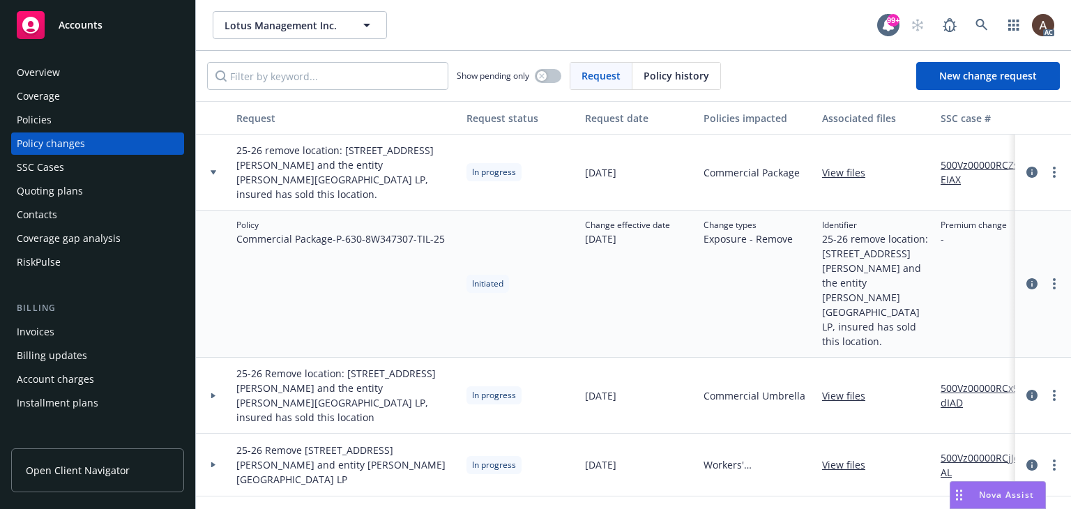
click at [215, 170] on icon at bounding box center [214, 172] width 6 height 4
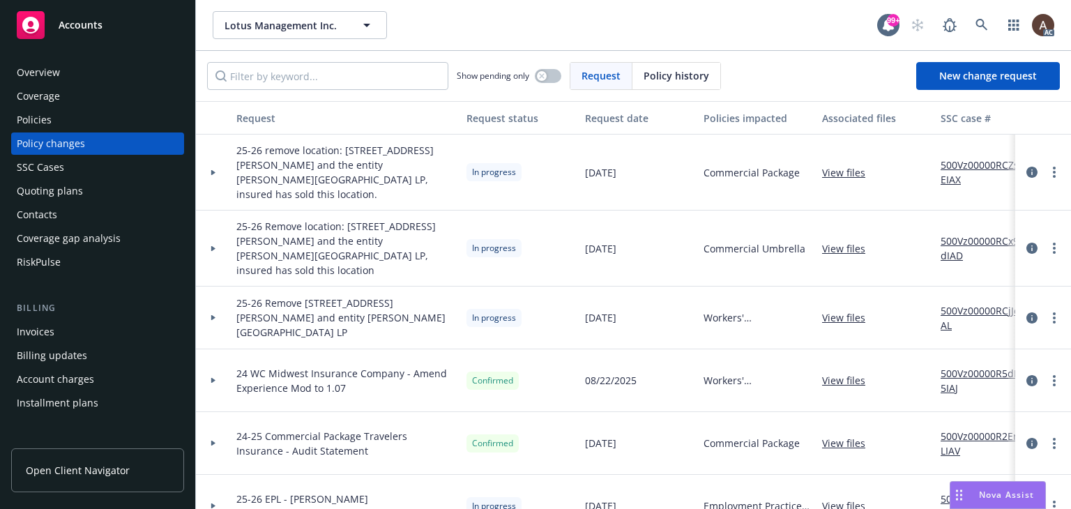
click at [96, 127] on div "Policies" at bounding box center [98, 120] width 162 height 22
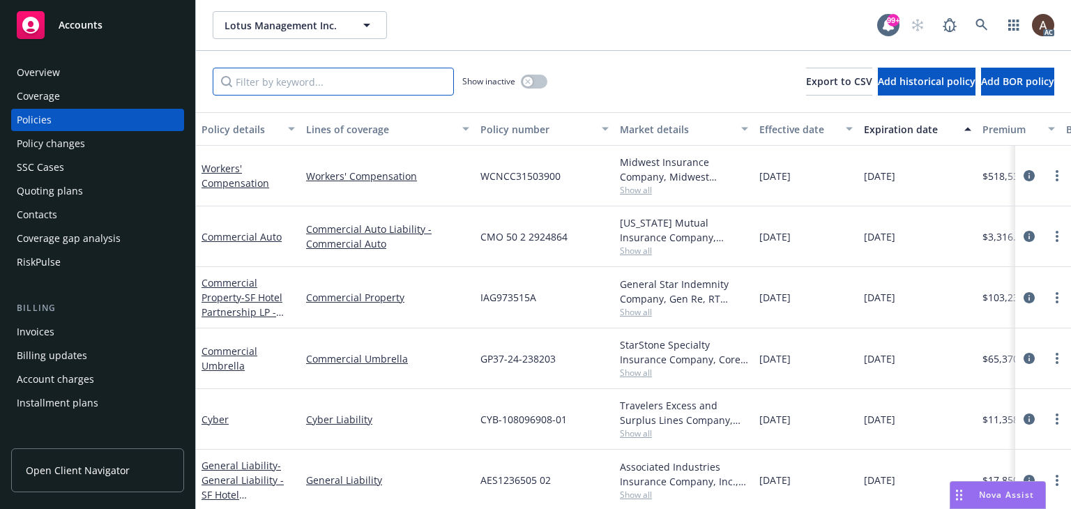
click at [294, 86] on input "Filter by keyword..." at bounding box center [333, 82] width 241 height 28
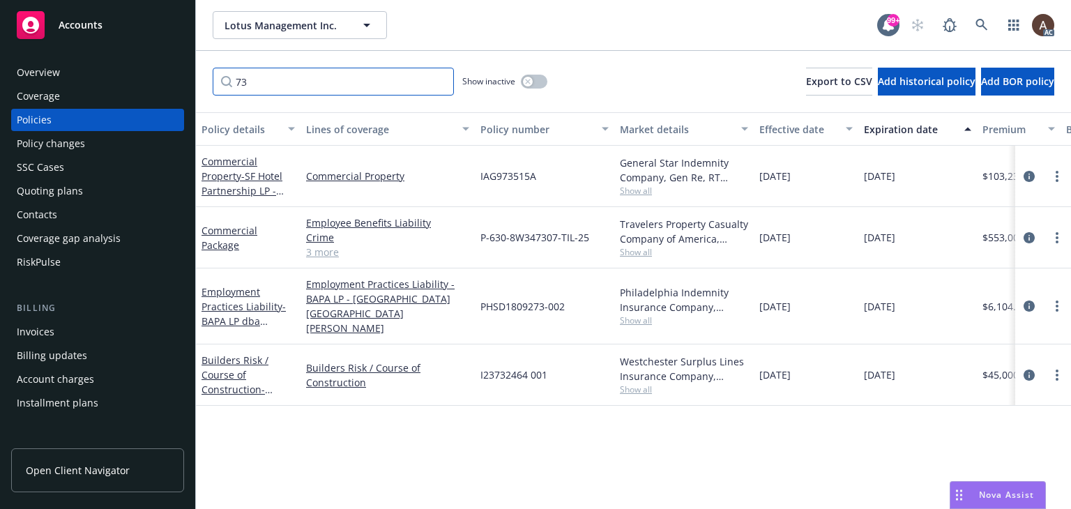
type input "73"
click at [982, 28] on icon at bounding box center [982, 25] width 13 height 13
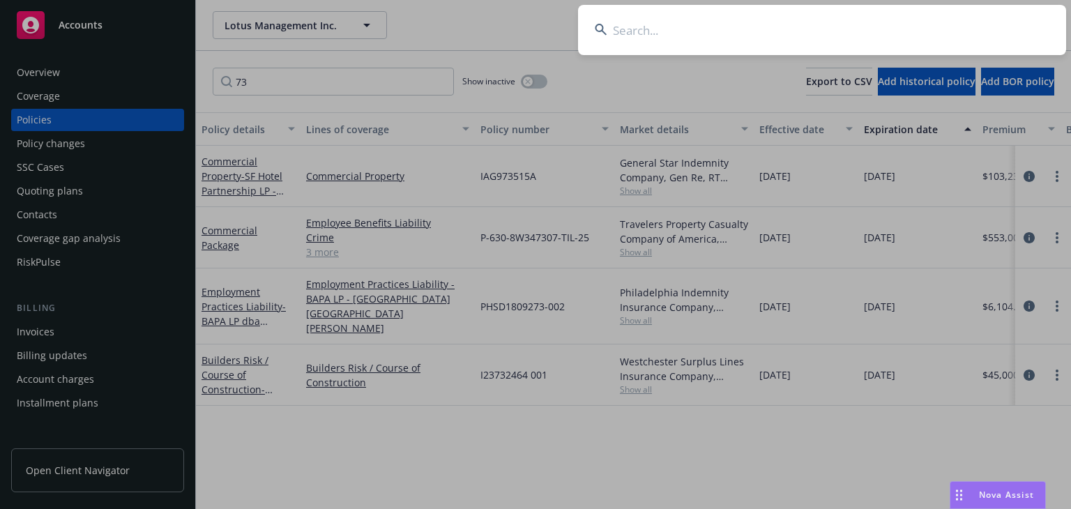
click at [650, 45] on input at bounding box center [822, 30] width 488 height 50
type input "Mackenzie & Partners, Inc."
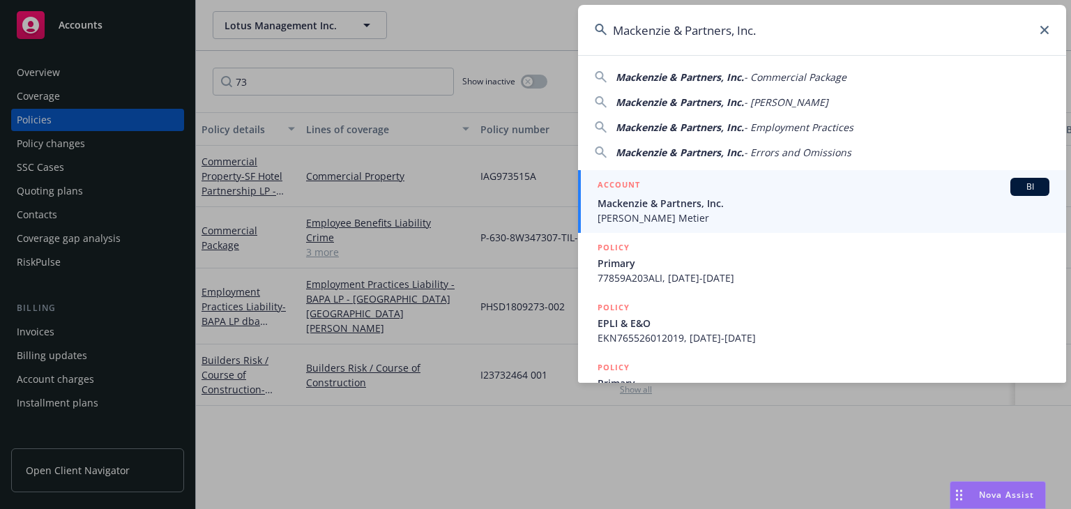
drag, startPoint x: 650, startPoint y: 193, endPoint x: 642, endPoint y: 189, distance: 8.7
click at [650, 193] on div "ACCOUNT BI" at bounding box center [824, 187] width 452 height 18
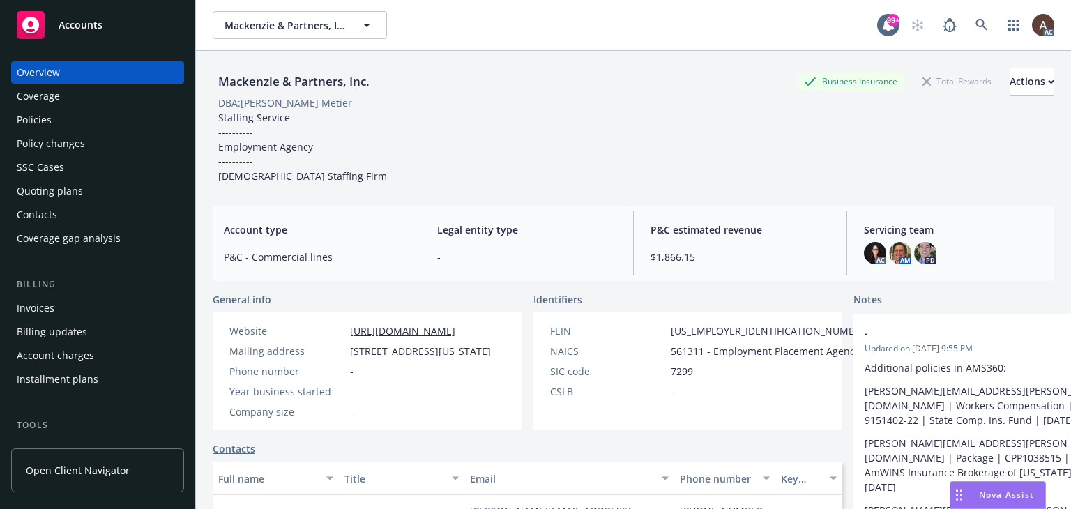
click at [94, 127] on div "Policies" at bounding box center [98, 120] width 162 height 22
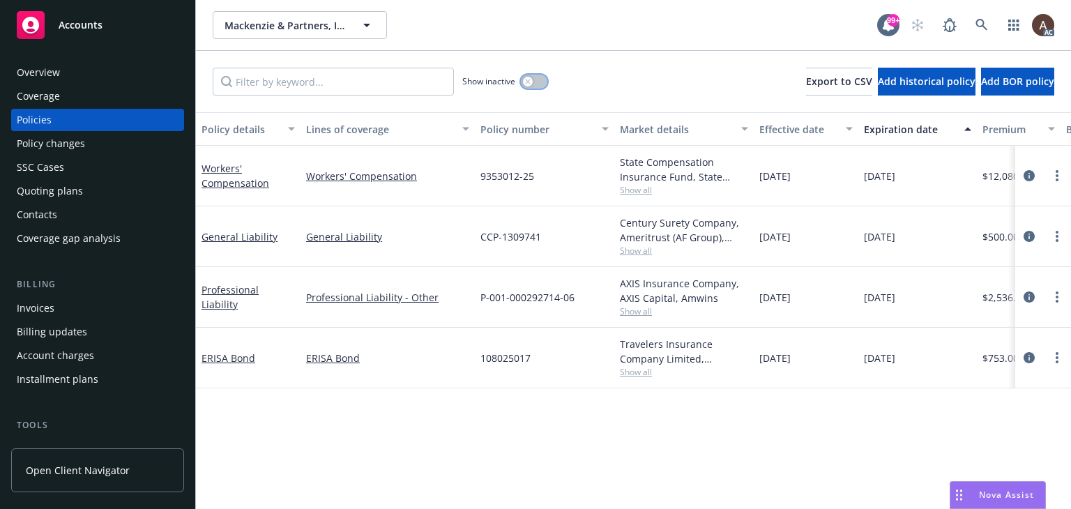
click at [528, 82] on icon "button" at bounding box center [527, 81] width 5 height 5
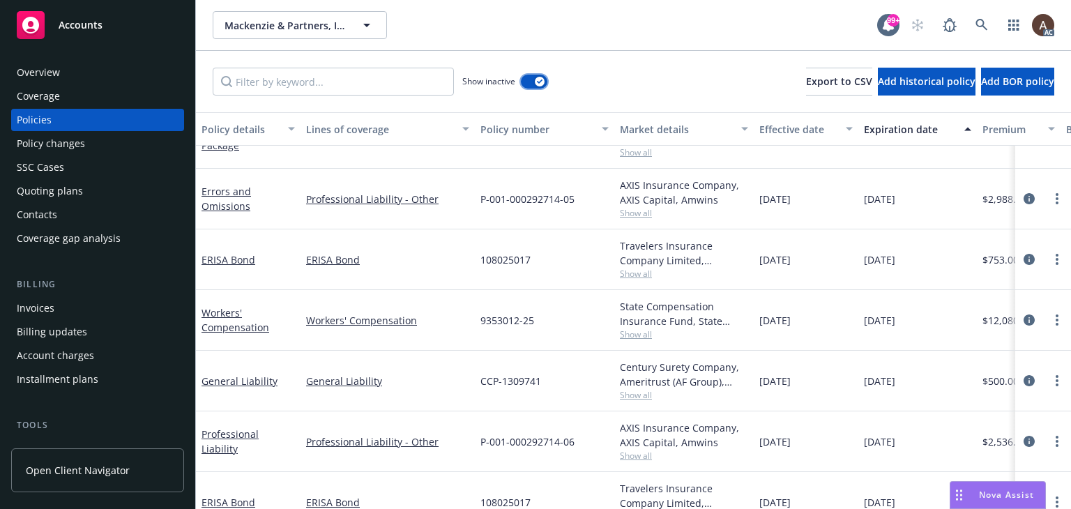
scroll to position [1298, 0]
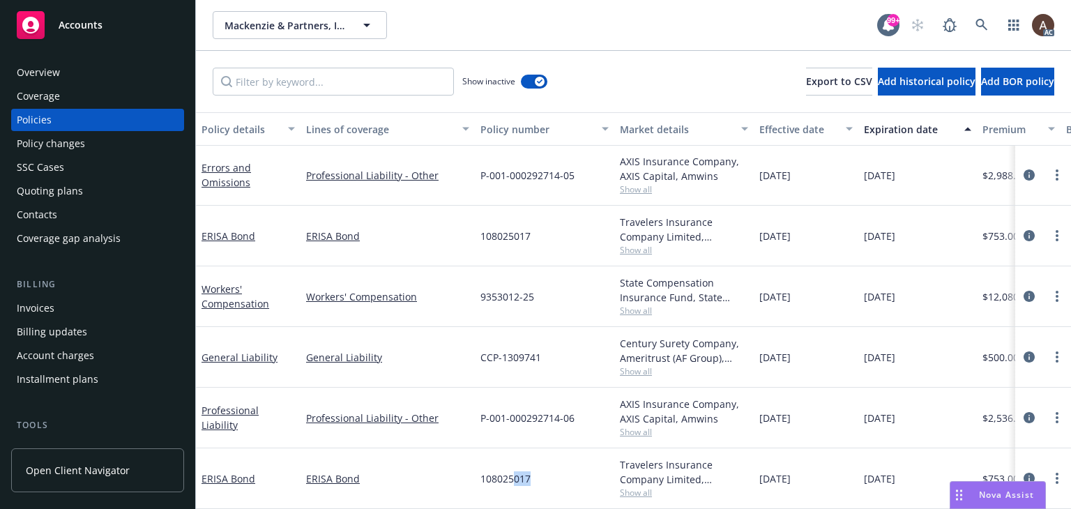
drag, startPoint x: 513, startPoint y: 465, endPoint x: 554, endPoint y: 466, distance: 41.2
click at [554, 466] on div "108025017" at bounding box center [544, 478] width 139 height 61
drag, startPoint x: 535, startPoint y: 400, endPoint x: 561, endPoint y: 407, distance: 27.4
click at [561, 411] on span "P-001-000292714-06" at bounding box center [527, 418] width 94 height 15
drag, startPoint x: 520, startPoint y: 349, endPoint x: 547, endPoint y: 347, distance: 26.6
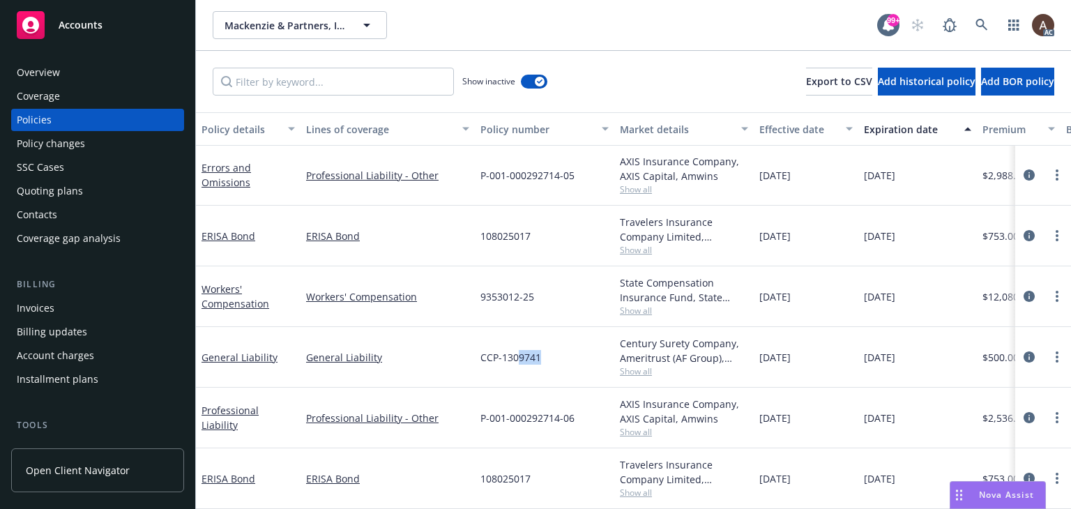
click at [545, 348] on div "CCP-1309741" at bounding box center [544, 357] width 139 height 61
drag, startPoint x: 514, startPoint y: 287, endPoint x: 552, endPoint y: 278, distance: 38.7
click at [551, 290] on div "9353012-25" at bounding box center [544, 296] width 139 height 61
drag, startPoint x: 507, startPoint y: 220, endPoint x: 545, endPoint y: 231, distance: 39.3
click at [545, 231] on div "108025017" at bounding box center [544, 236] width 139 height 61
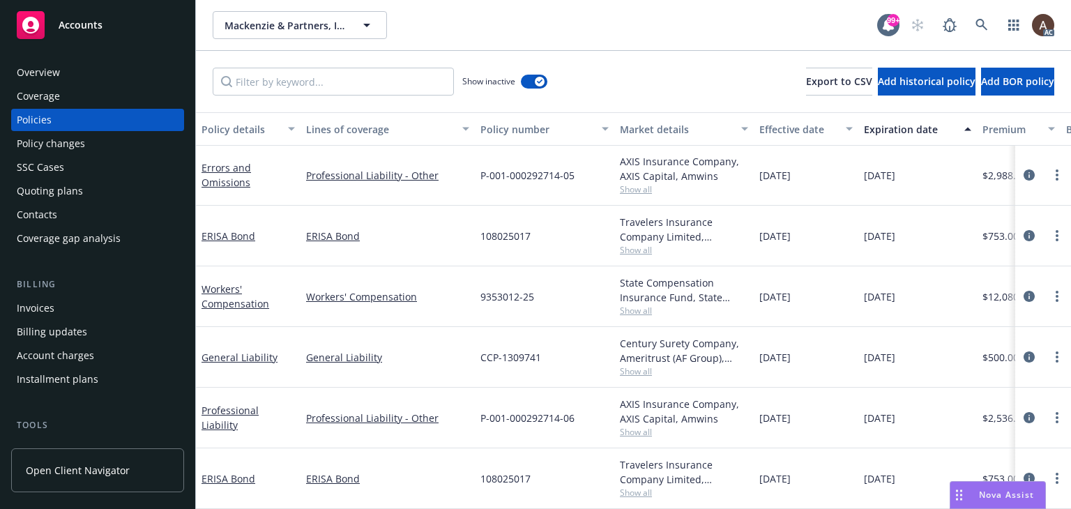
click at [85, 148] on div "Policy changes" at bounding box center [98, 143] width 162 height 22
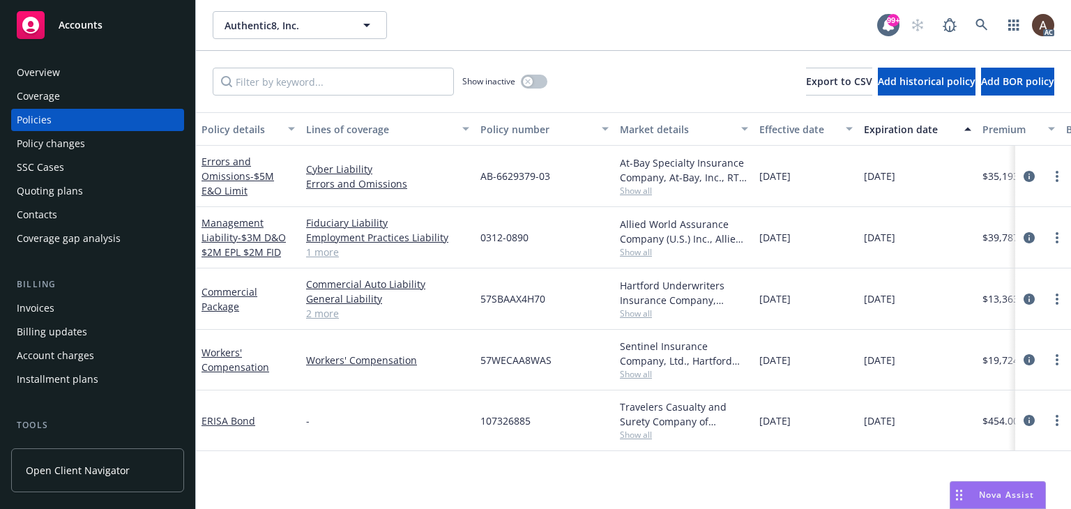
click at [81, 141] on div "Policy changes" at bounding box center [51, 143] width 68 height 22
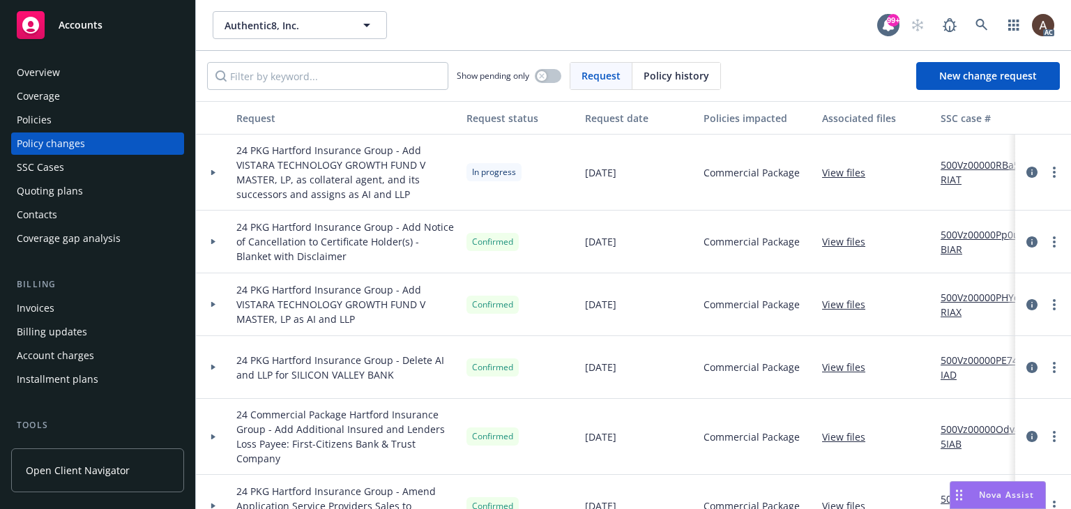
click at [214, 170] on icon at bounding box center [214, 172] width 6 height 5
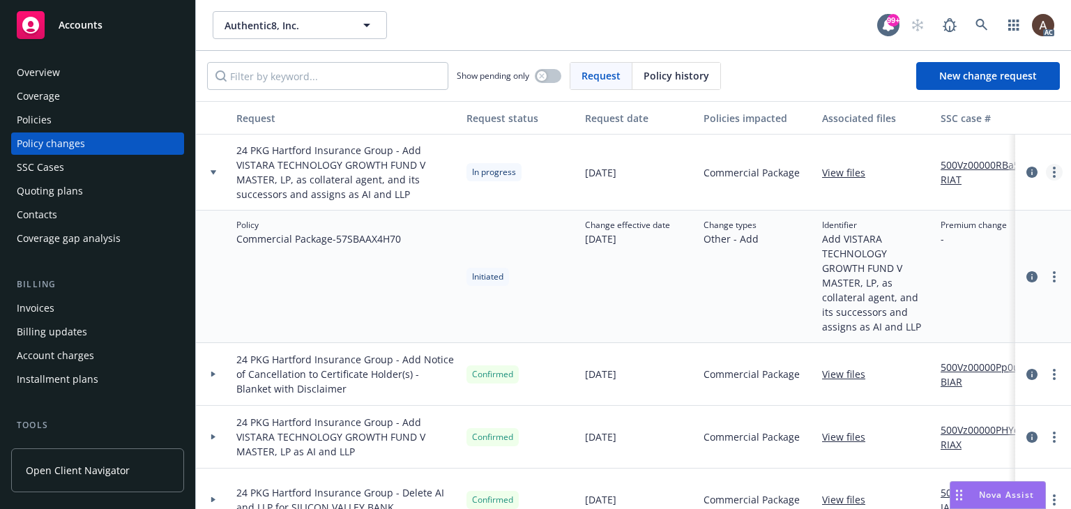
click at [1047, 170] on link "more" at bounding box center [1054, 172] width 17 height 17
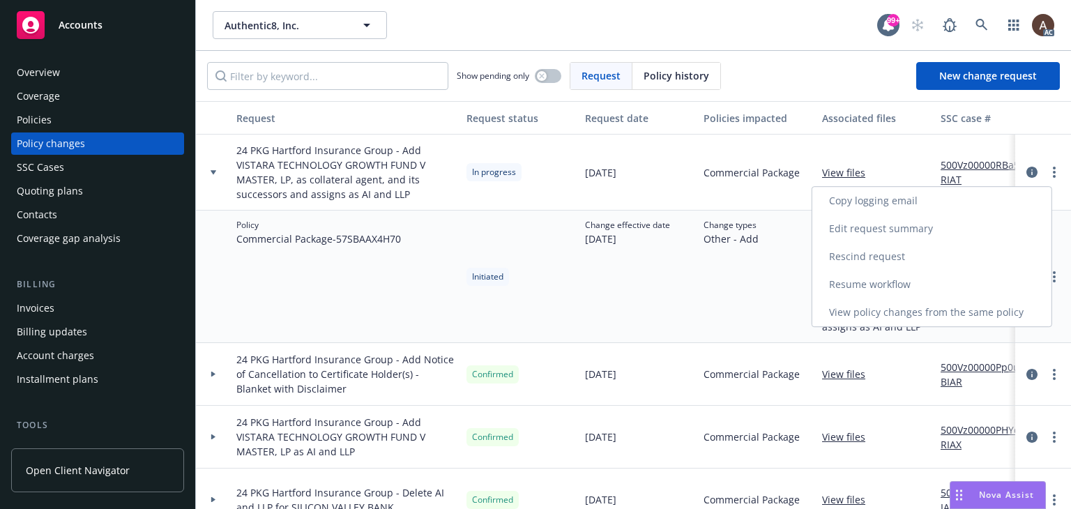
click at [870, 282] on link "Resume workflow" at bounding box center [931, 285] width 239 height 28
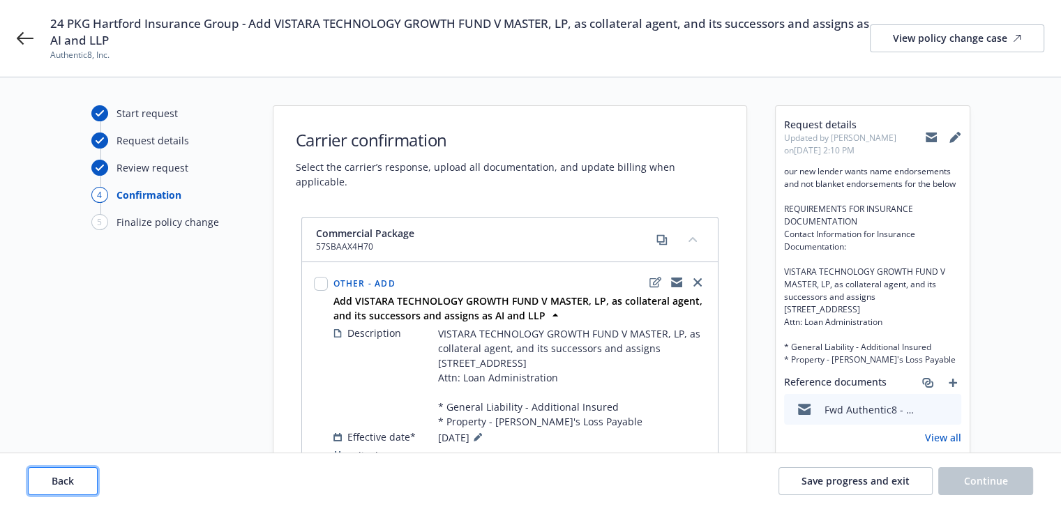
click at [59, 483] on span "Back" at bounding box center [63, 480] width 22 height 13
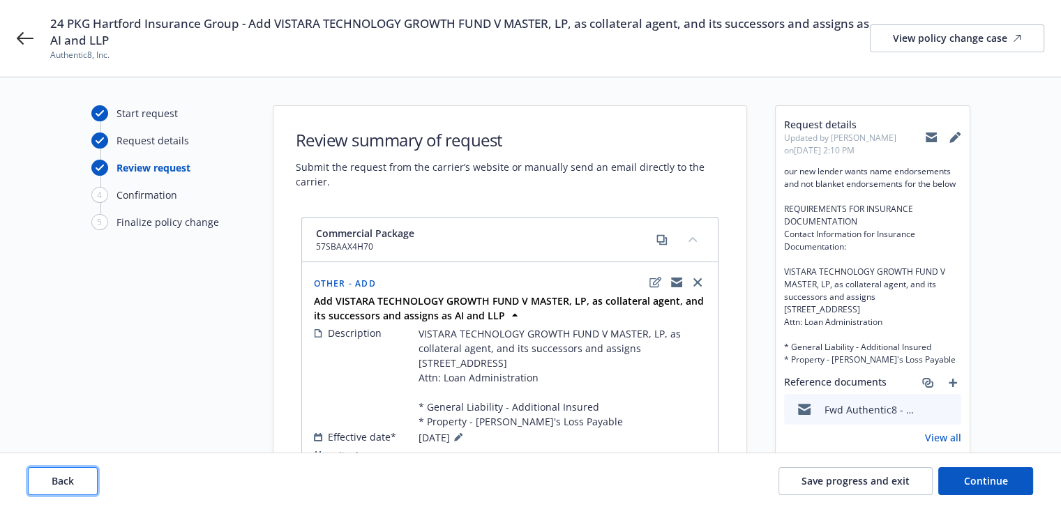
click at [59, 483] on span "Back" at bounding box center [63, 480] width 22 height 13
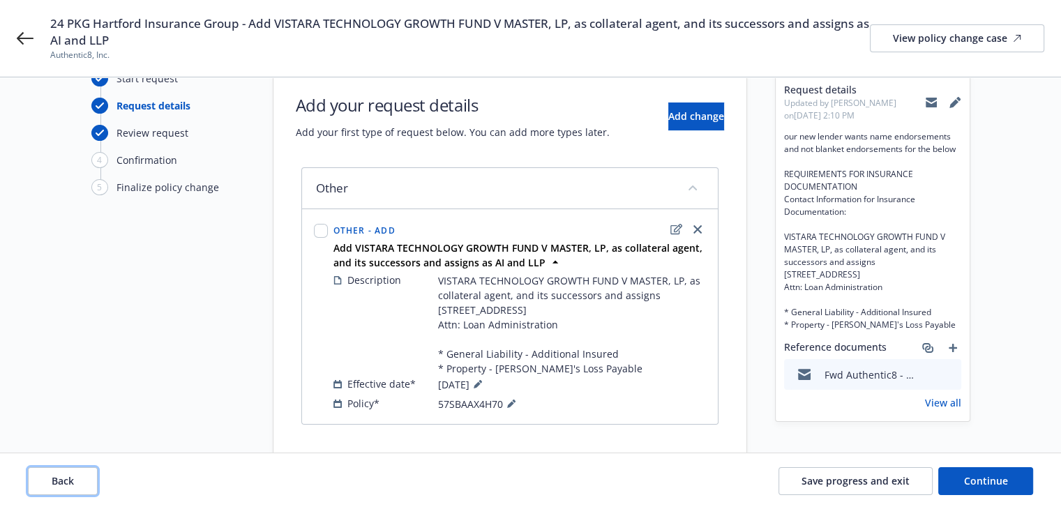
scroll to position [82, 0]
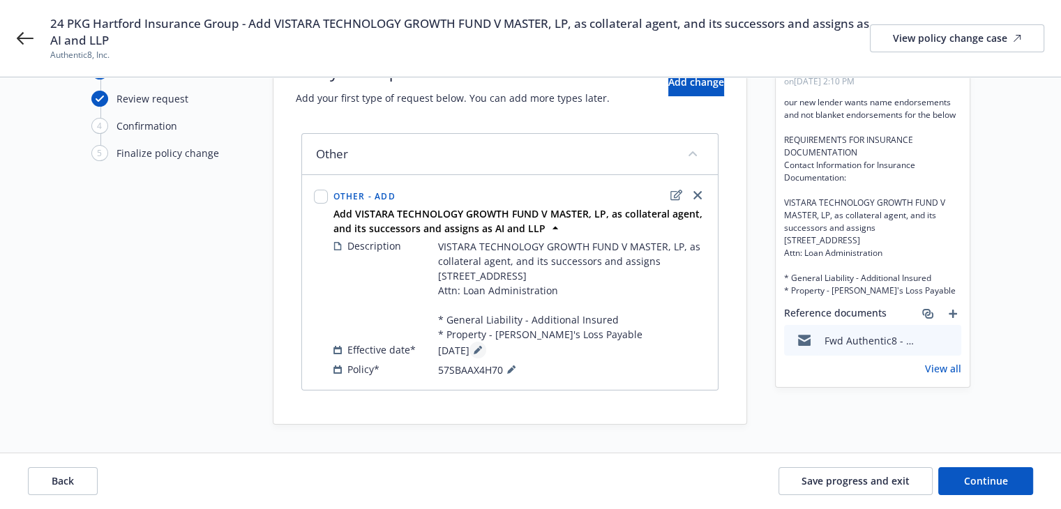
click at [482, 349] on icon at bounding box center [477, 350] width 8 height 8
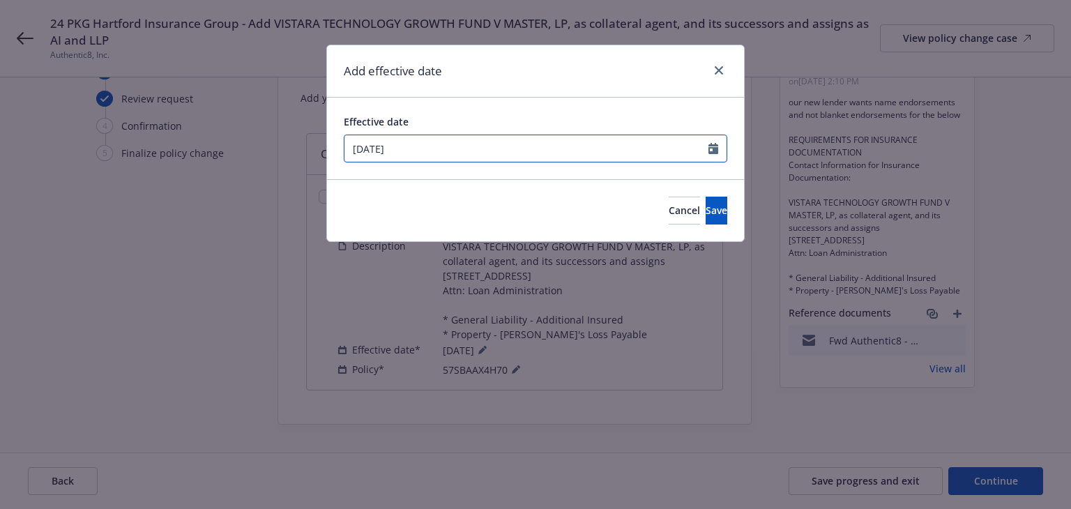
click at [715, 149] on icon "Calendar" at bounding box center [713, 148] width 10 height 11
select select "8"
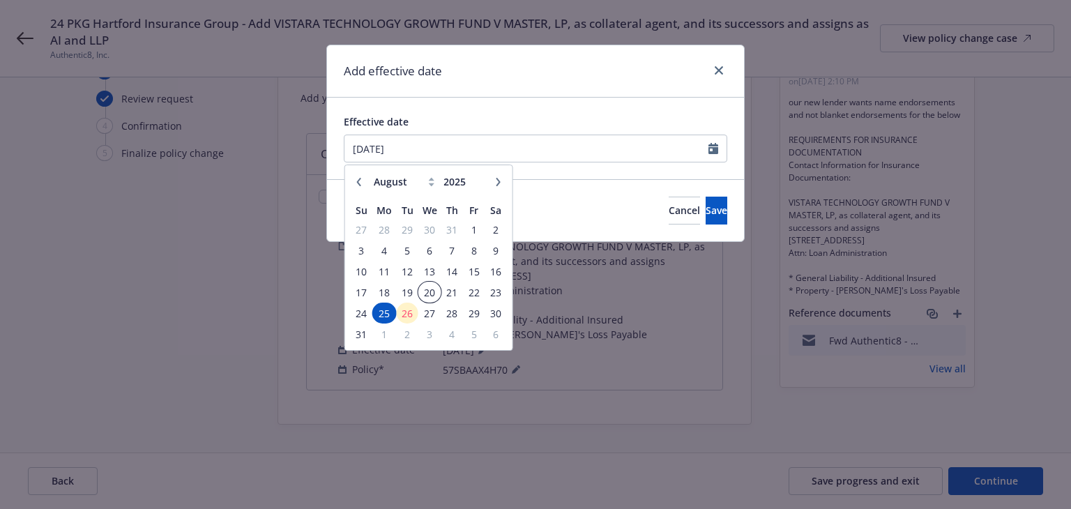
click at [423, 289] on span "20" at bounding box center [430, 292] width 20 height 17
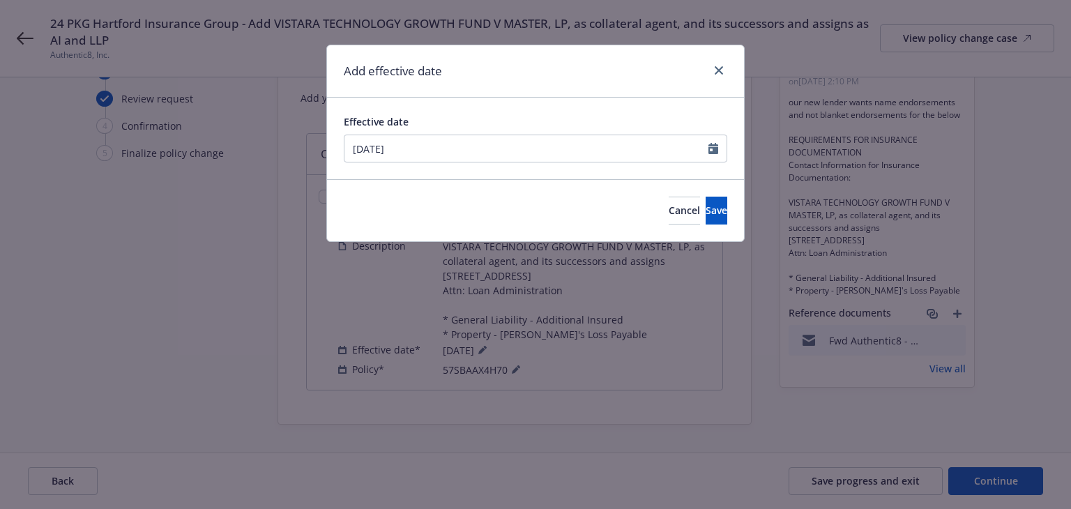
type input "[DATE]"
click at [717, 213] on button "Save" at bounding box center [717, 211] width 22 height 28
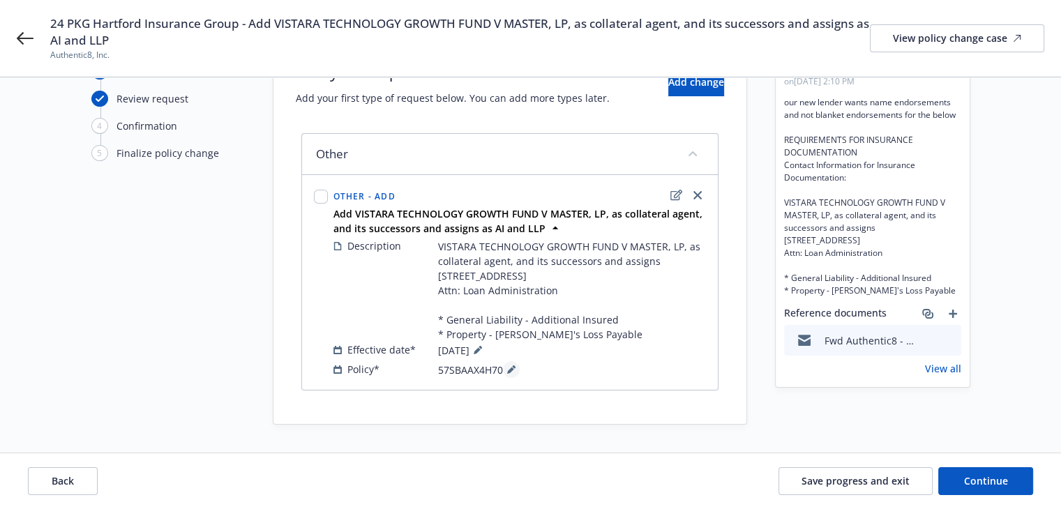
click at [510, 371] on icon at bounding box center [510, 370] width 7 height 7
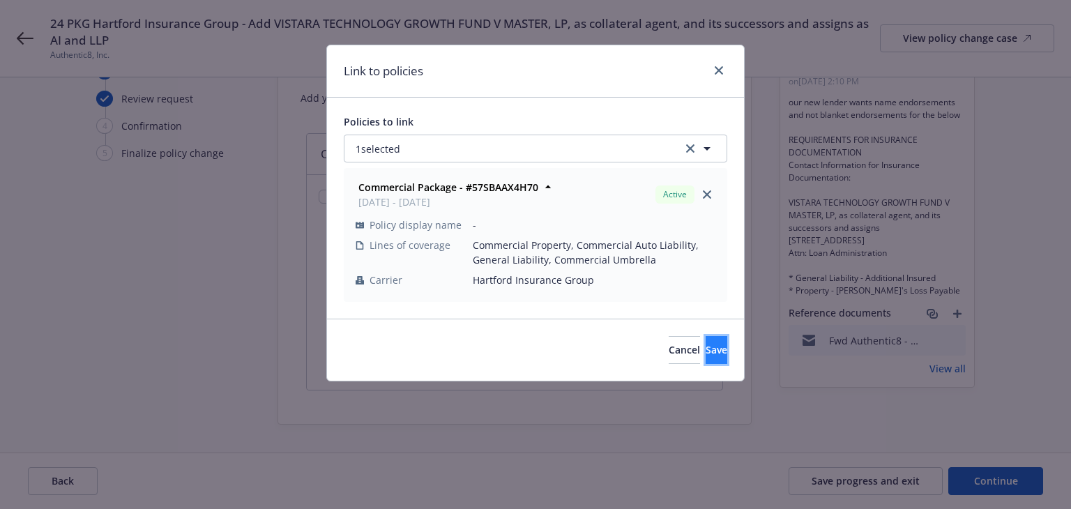
click at [706, 347] on button "Save" at bounding box center [717, 350] width 22 height 28
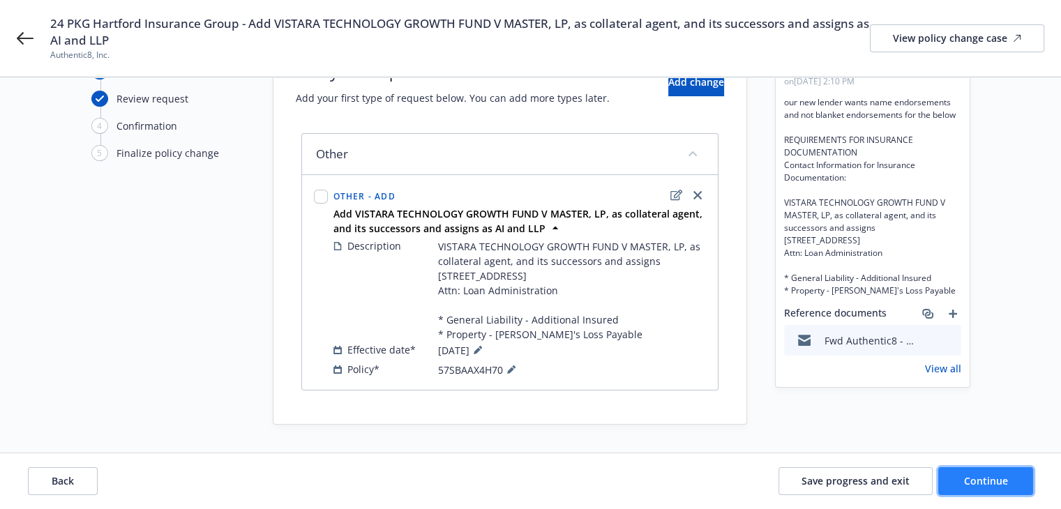
click at [991, 478] on span "Continue" at bounding box center [986, 480] width 44 height 13
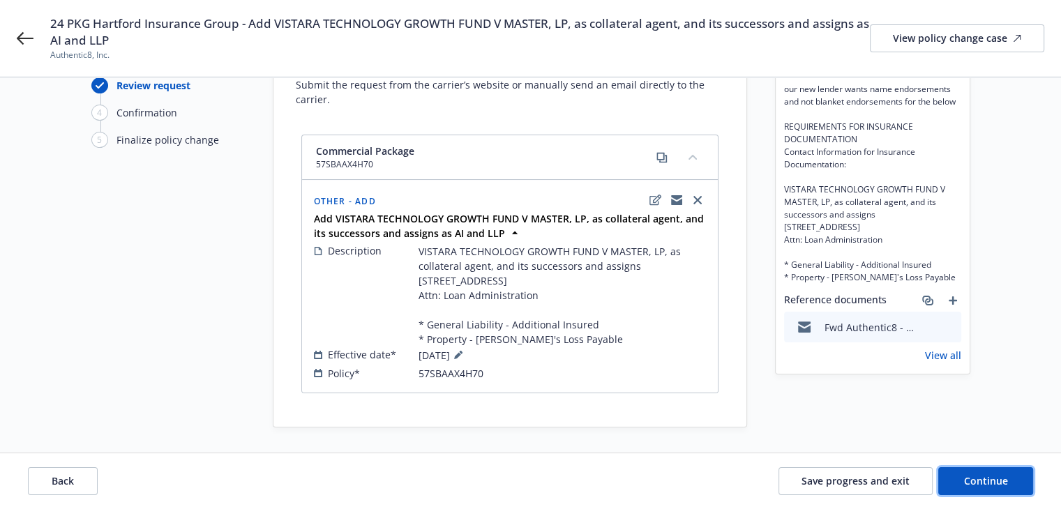
click at [991, 478] on span "Continue" at bounding box center [986, 480] width 44 height 13
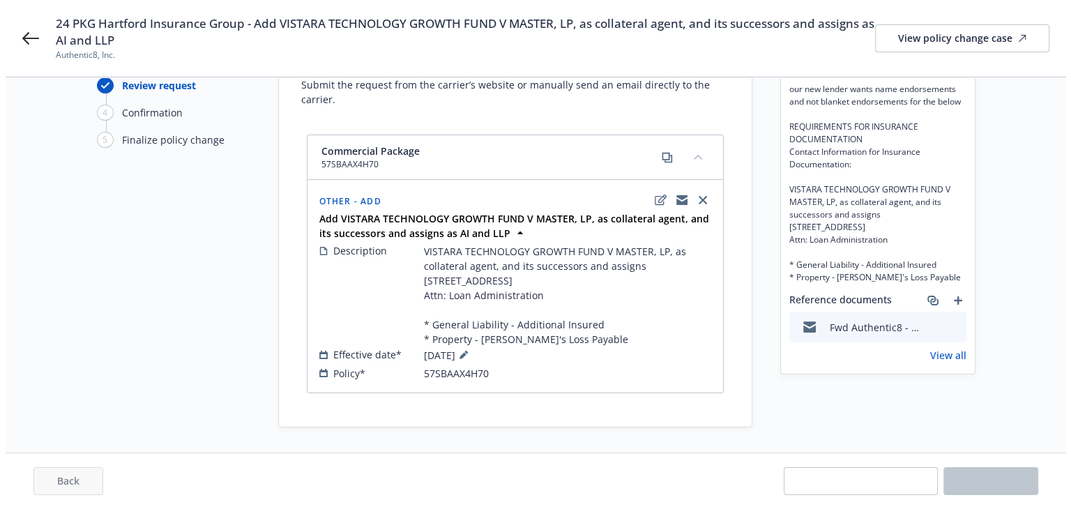
scroll to position [0, 0]
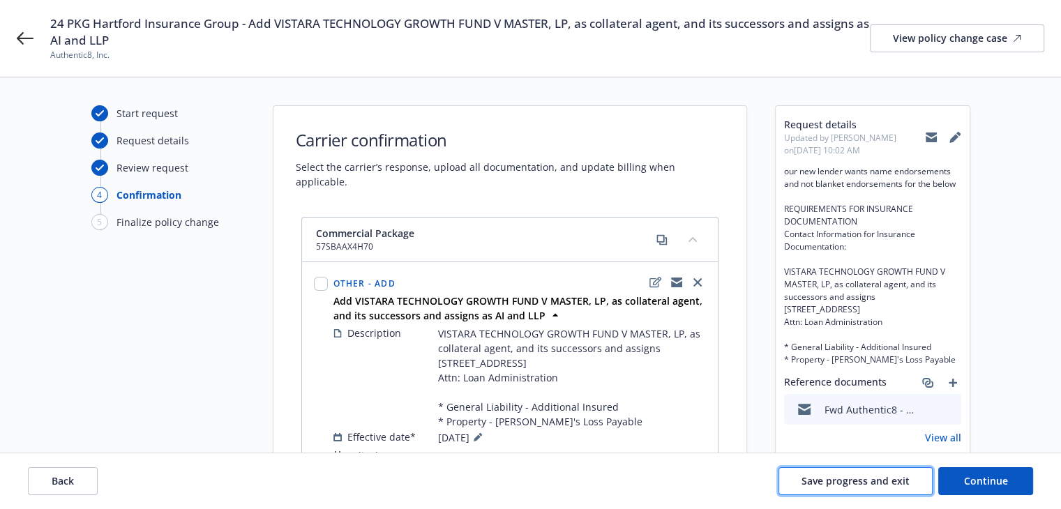
click at [823, 483] on span "Save progress and exit" at bounding box center [855, 480] width 108 height 13
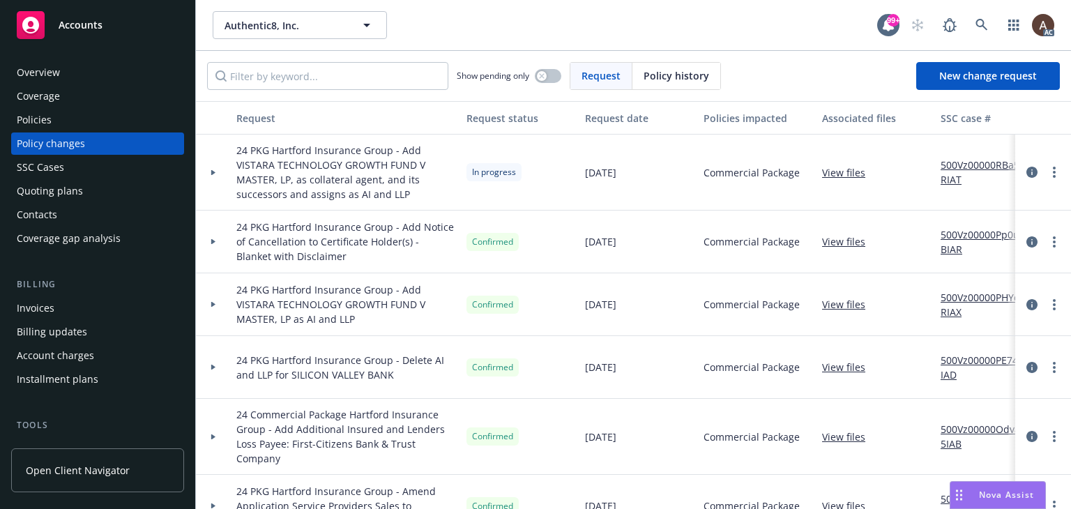
click at [214, 171] on icon at bounding box center [213, 172] width 4 height 6
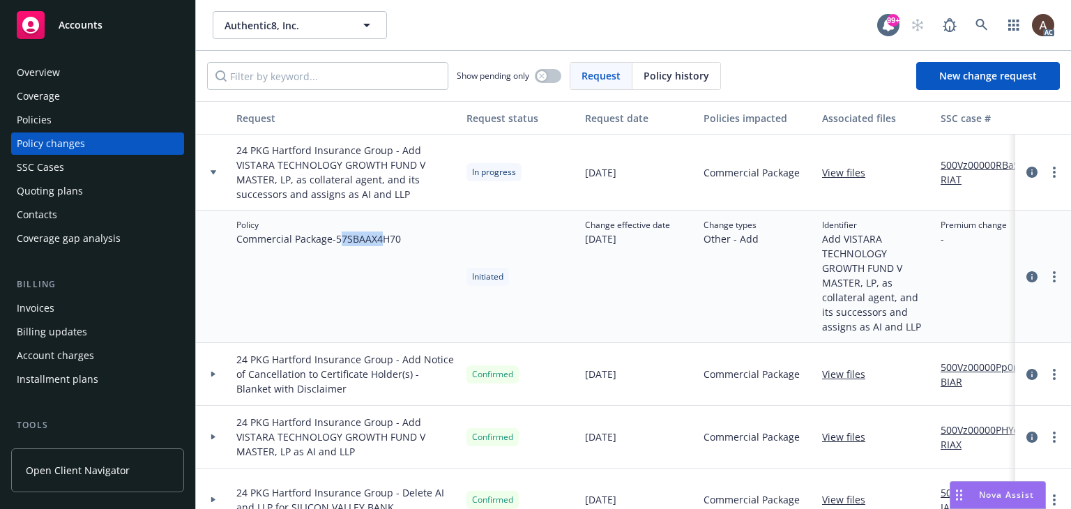
drag, startPoint x: 342, startPoint y: 241, endPoint x: 384, endPoint y: 241, distance: 42.5
click at [384, 241] on span "Commercial Package - 57SBAAX4H70" at bounding box center [318, 239] width 165 height 15
click at [347, 245] on span "Commercial Package - 57SBAAX4H70" at bounding box center [318, 239] width 165 height 15
drag, startPoint x: 340, startPoint y: 240, endPoint x: 404, endPoint y: 241, distance: 63.5
click at [404, 241] on div "Policy Commercial Package - 57SBAAX4H70" at bounding box center [346, 277] width 230 height 132
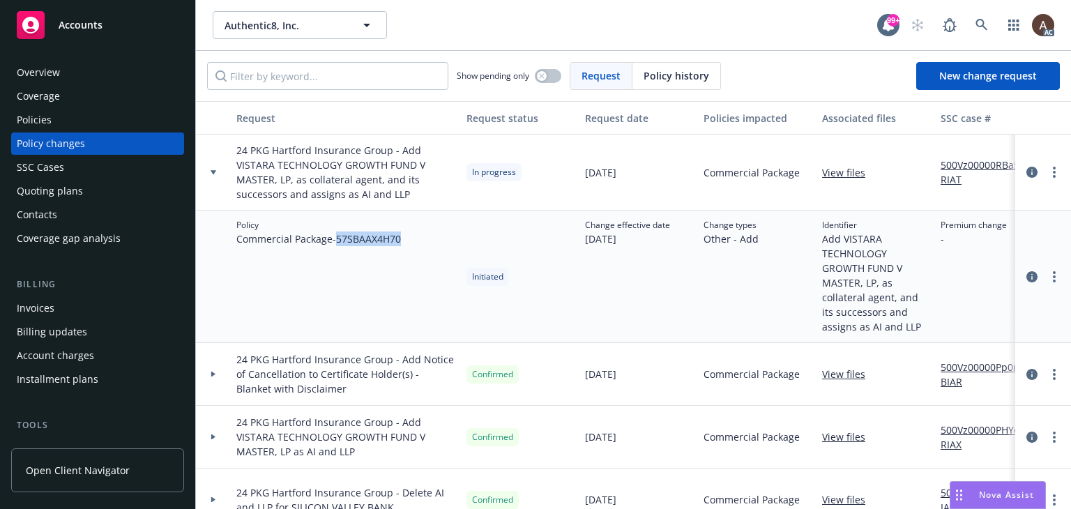
copy span "57SBAAX4H70"
click at [943, 429] on link "500Vz00000PHYdRIAX" at bounding box center [987, 437] width 93 height 29
drag, startPoint x: 1022, startPoint y: 176, endPoint x: 978, endPoint y: 170, distance: 45.0
click at [1026, 176] on icon "circleInformation" at bounding box center [1031, 172] width 11 height 11
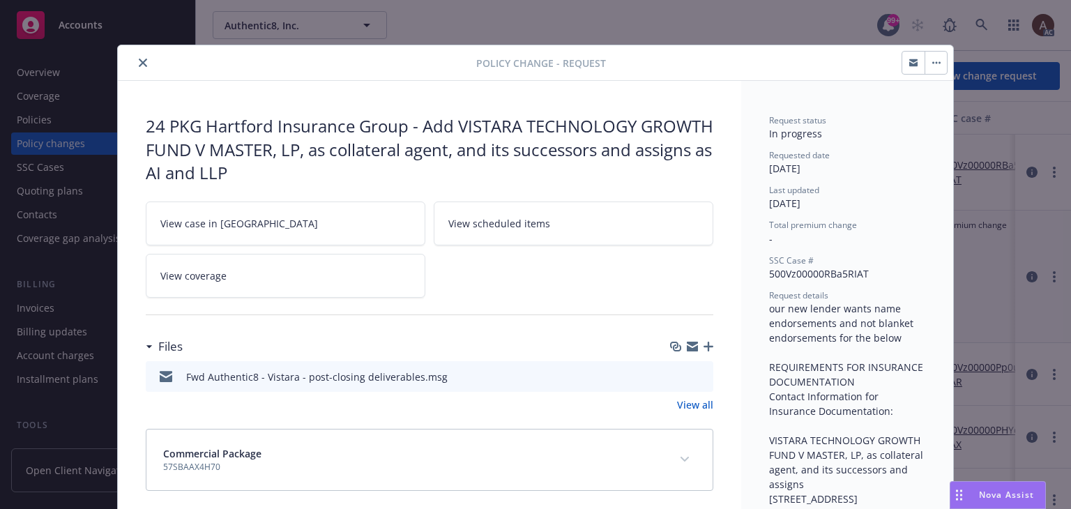
scroll to position [42, 0]
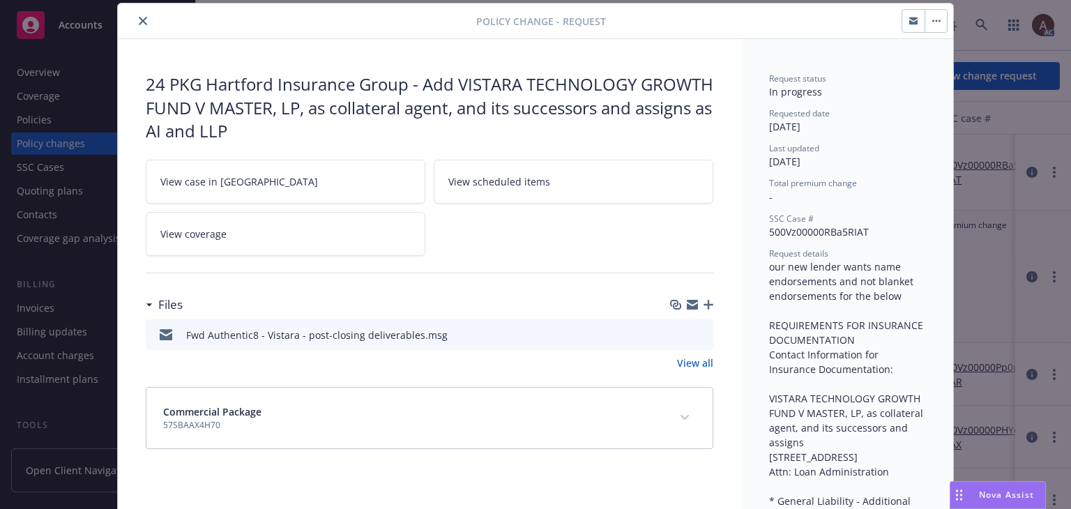
click at [694, 333] on icon "preview file" at bounding box center [700, 334] width 13 height 10
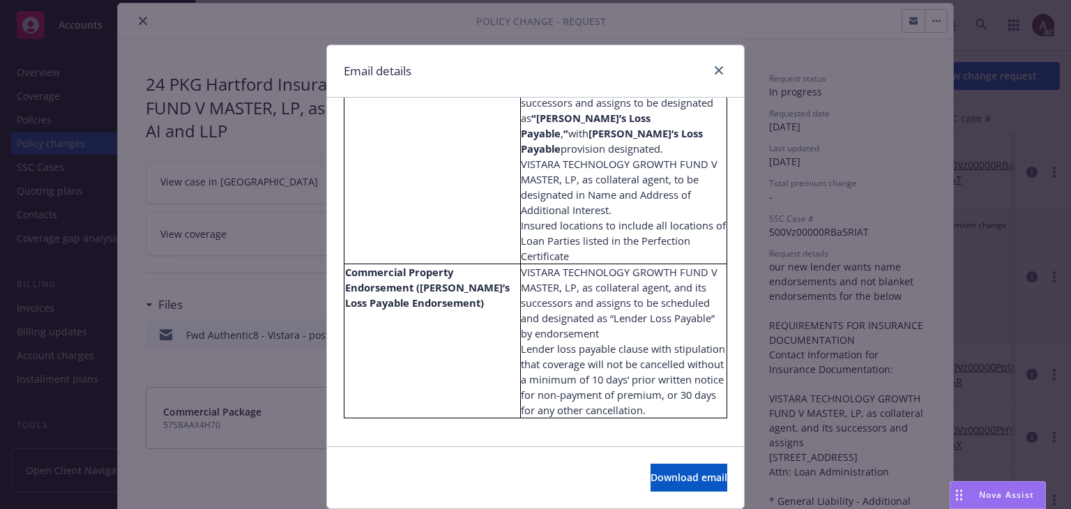
scroll to position [887, 0]
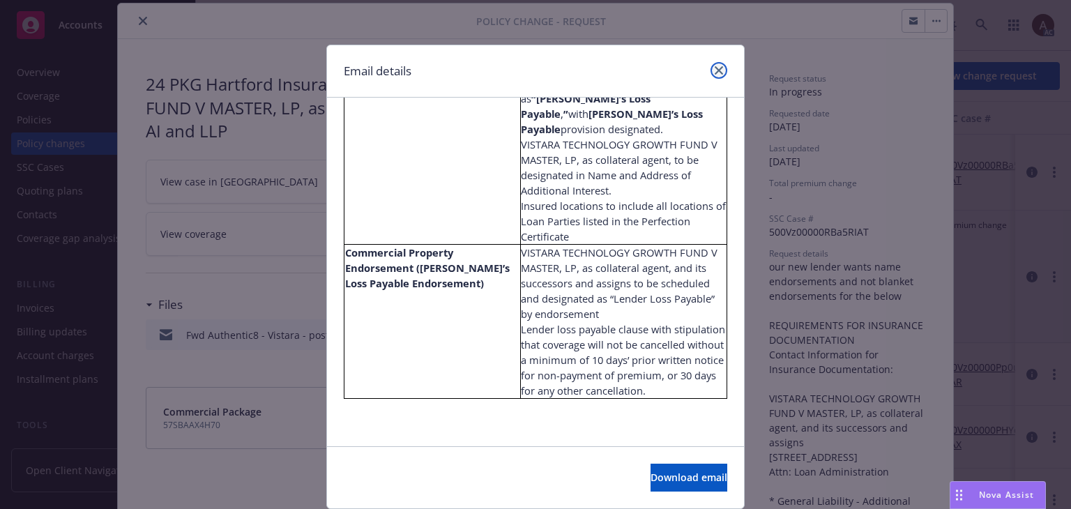
click at [719, 76] on link "close" at bounding box center [719, 70] width 17 height 17
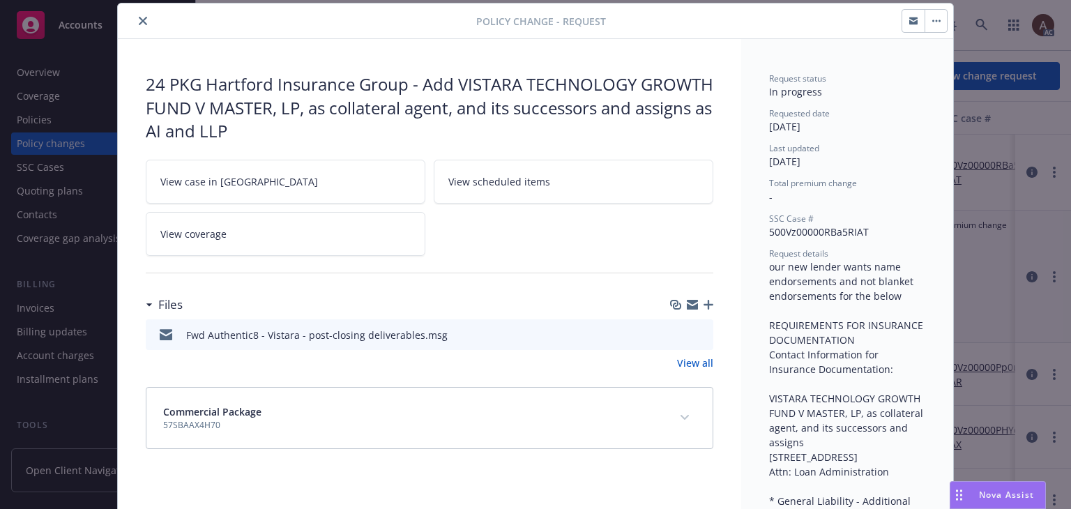
click at [139, 22] on icon "close" at bounding box center [143, 21] width 8 height 8
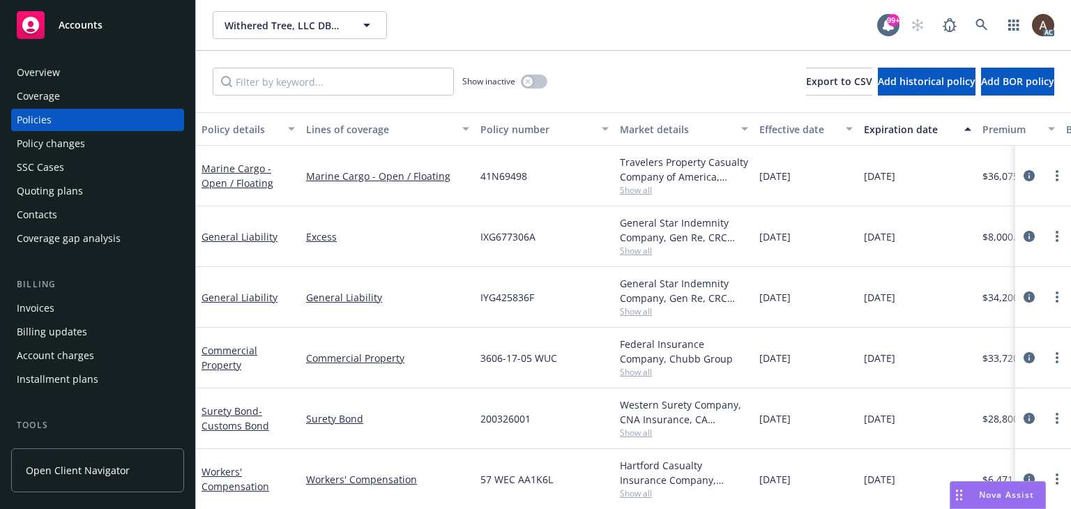
click at [84, 143] on div "Policy changes" at bounding box center [98, 143] width 162 height 22
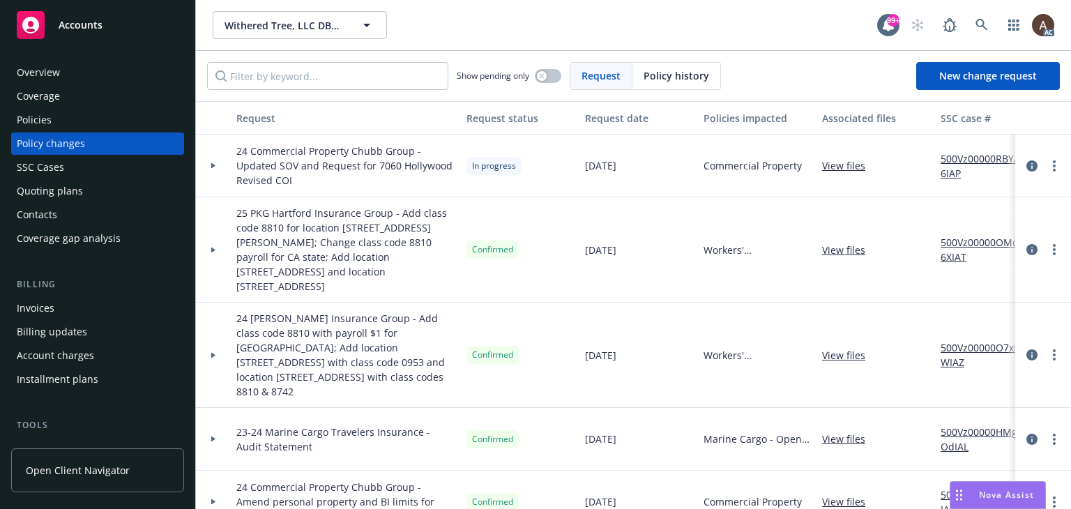
click at [211, 167] on icon at bounding box center [214, 165] width 6 height 5
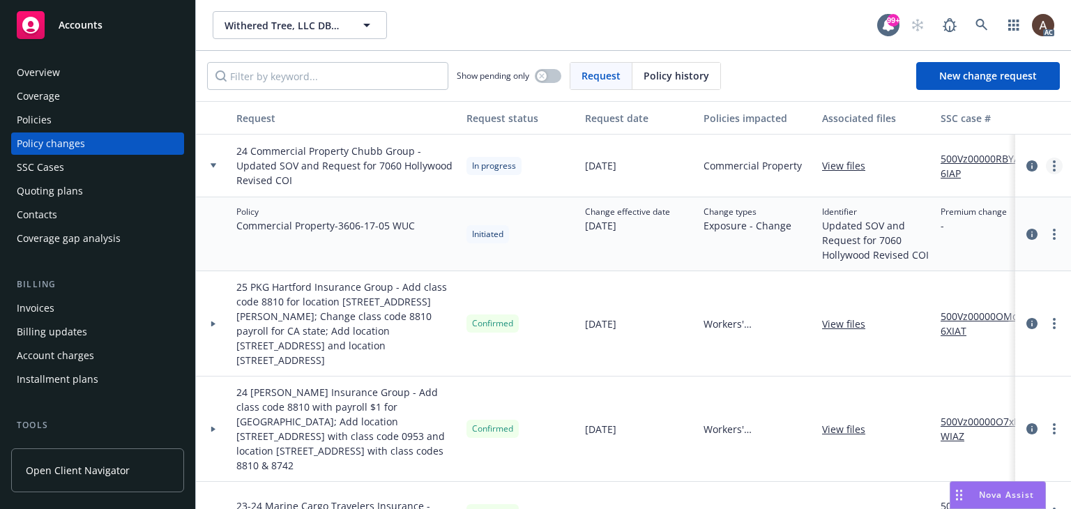
click at [1053, 169] on icon "more" at bounding box center [1054, 165] width 3 height 11
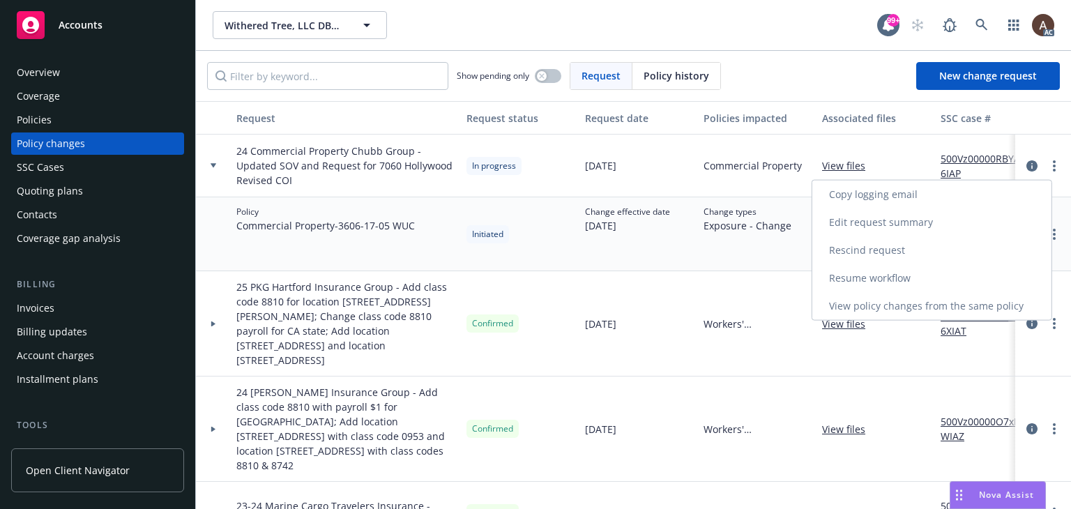
click at [886, 280] on link "Resume workflow" at bounding box center [931, 278] width 239 height 28
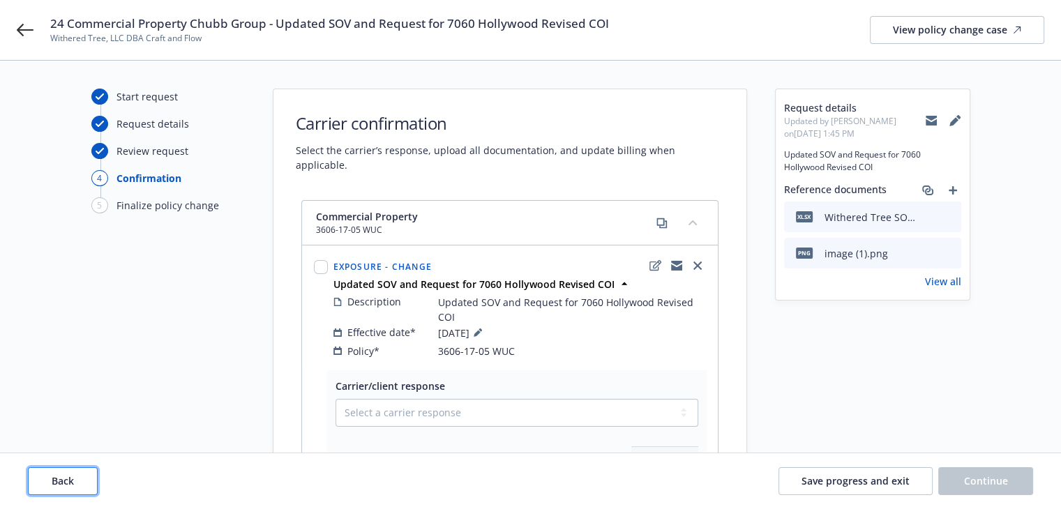
click at [65, 476] on span "Back" at bounding box center [63, 480] width 22 height 13
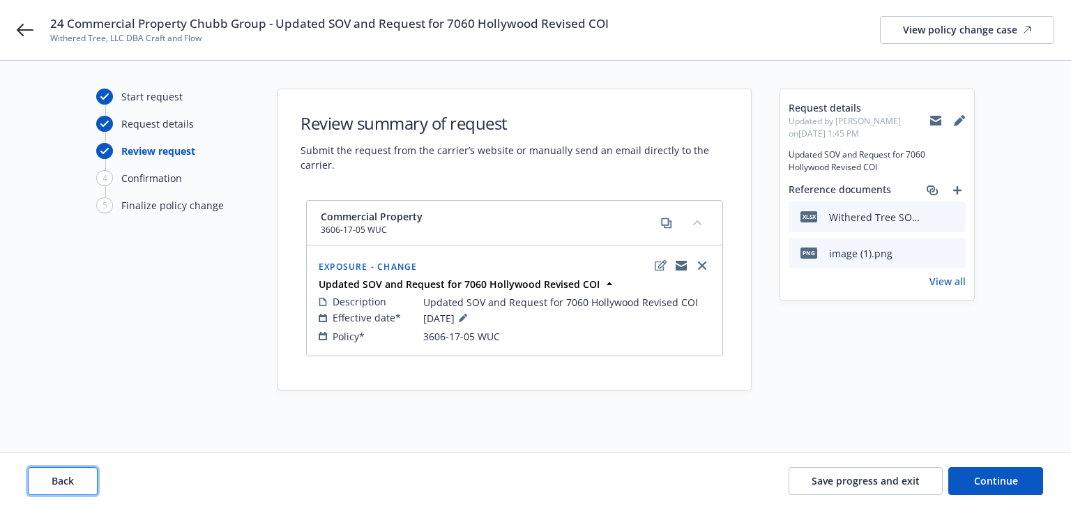
click at [65, 477] on span "Back" at bounding box center [63, 480] width 22 height 13
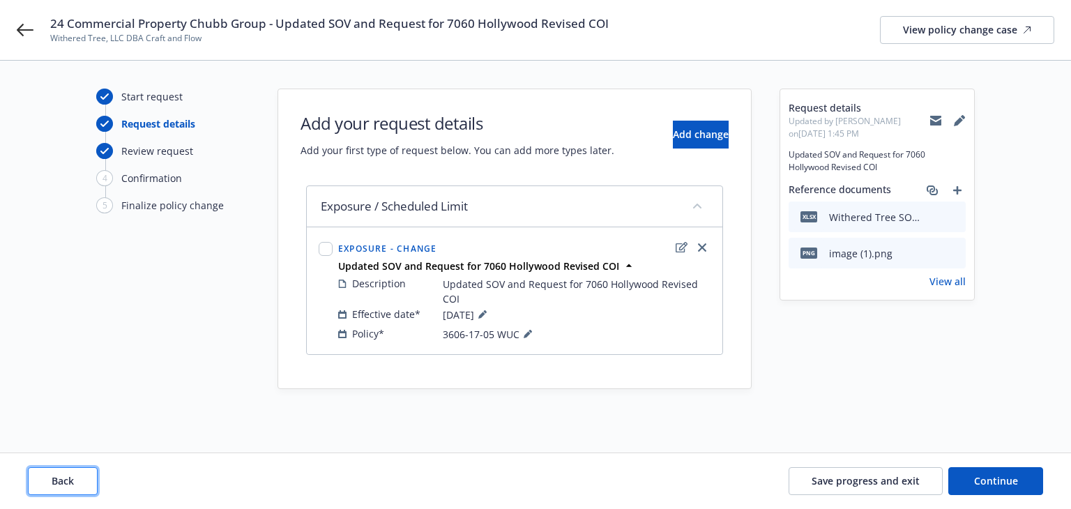
click at [65, 477] on span "Back" at bounding box center [63, 480] width 22 height 13
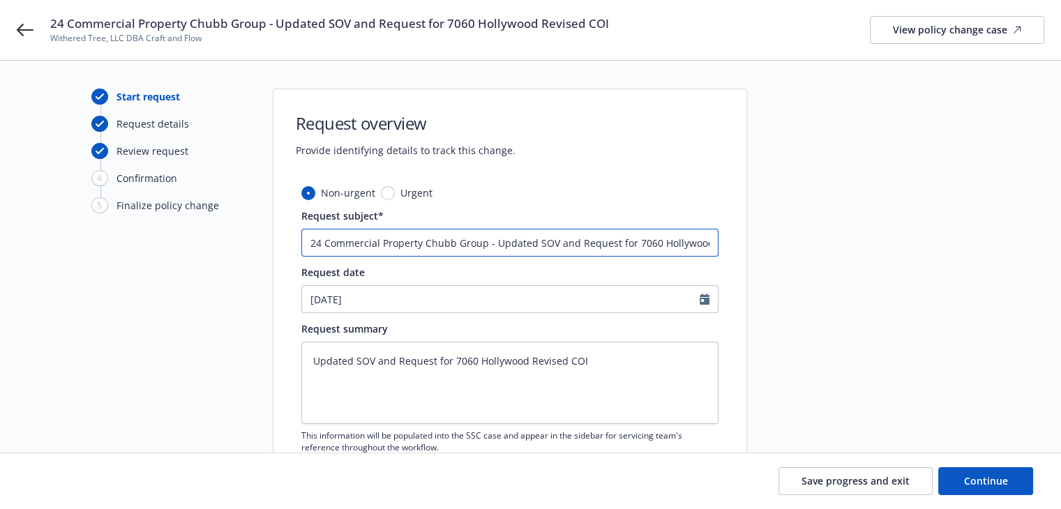
click at [492, 245] on input "24 Commercial Property Chubb Group - Updated SOV and Request for 7060 Hollywood…" at bounding box center [509, 243] width 417 height 28
drag, startPoint x: 492, startPoint y: 245, endPoint x: 834, endPoint y: 255, distance: 341.8
click at [834, 255] on div "Start request Request details Review request 4 Confirmation 5 Finalize policy c…" at bounding box center [530, 331] width 1027 height 485
paste input "insurance coverage based on this attached SOV - address for one of warehouses (…"
type textarea "x"
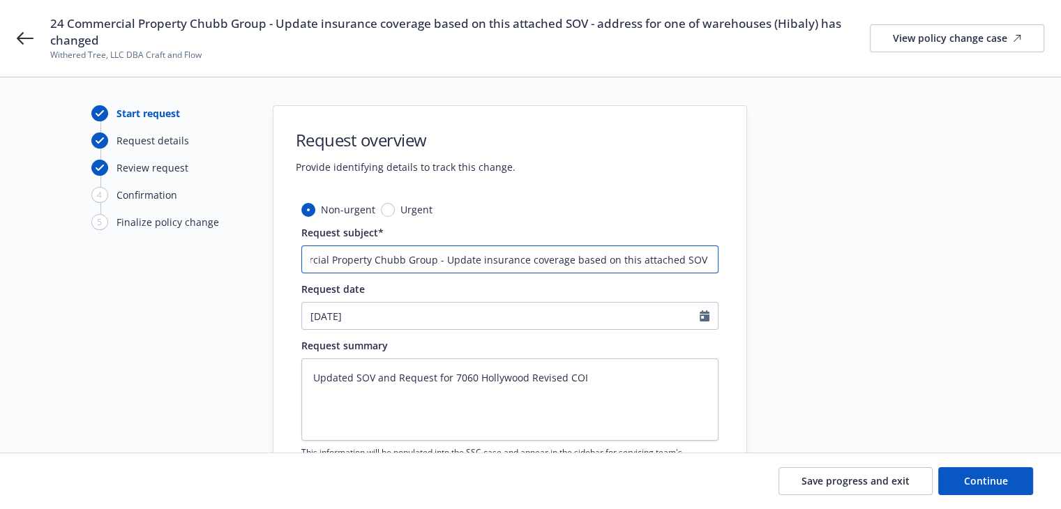
scroll to position [0, 280]
type input "24 Commercial Property Chubb Group - Update insurance coverage based on this at…"
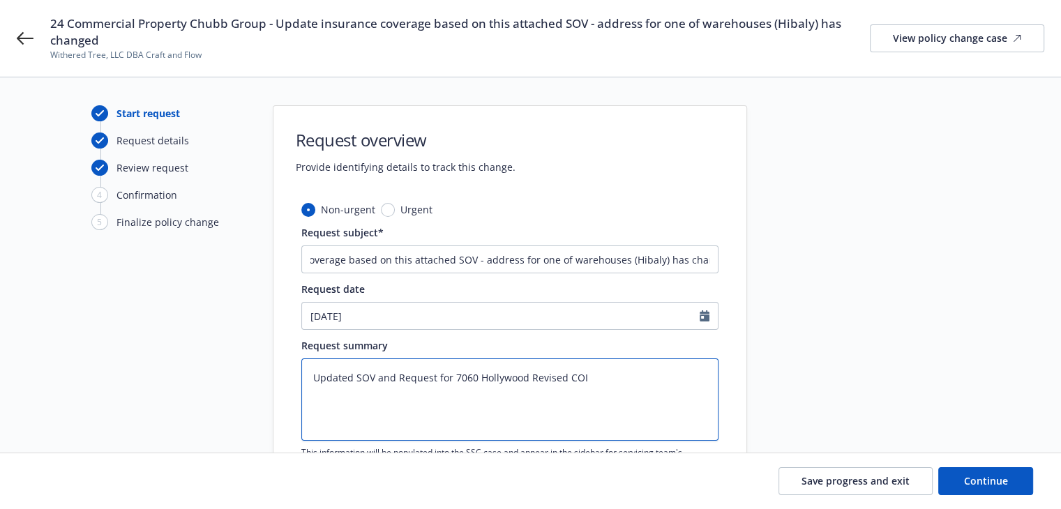
click at [625, 372] on textarea "Updated SOV and Request for 7060 Hollywood Revised COI" at bounding box center [509, 399] width 417 height 82
click at [314, 377] on textarea "Updated SOV and Request for 7060 Hollywood Revised COI" at bounding box center [509, 399] width 417 height 82
paste textarea "Update insurance coverage based on this attached SOV - address for one of wareh…"
type textarea "x"
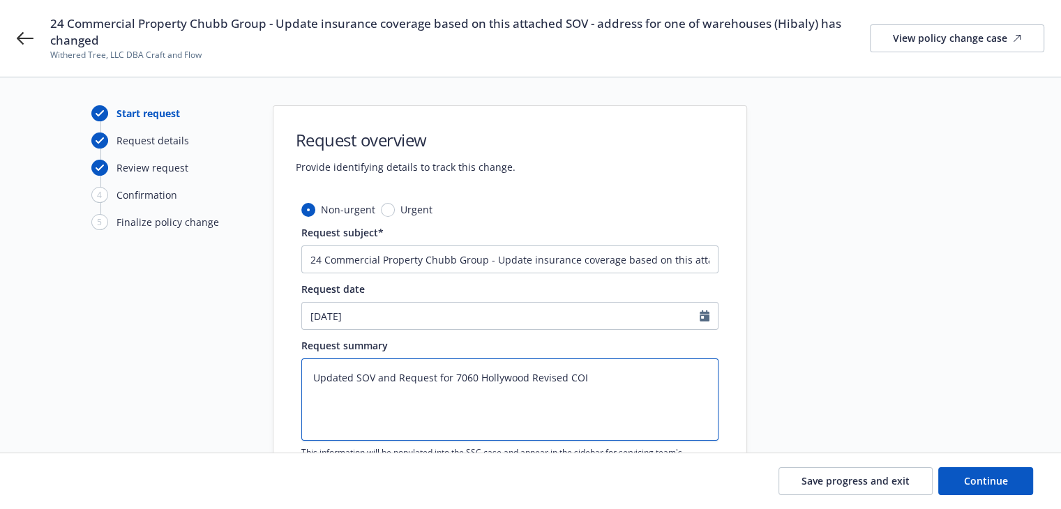
type textarea "Update insurance coverage based on this attached SOV - address for one of wareh…"
type textarea "x"
type textarea "Update insurance coverage based on this attached SOV - address for one of wareh…"
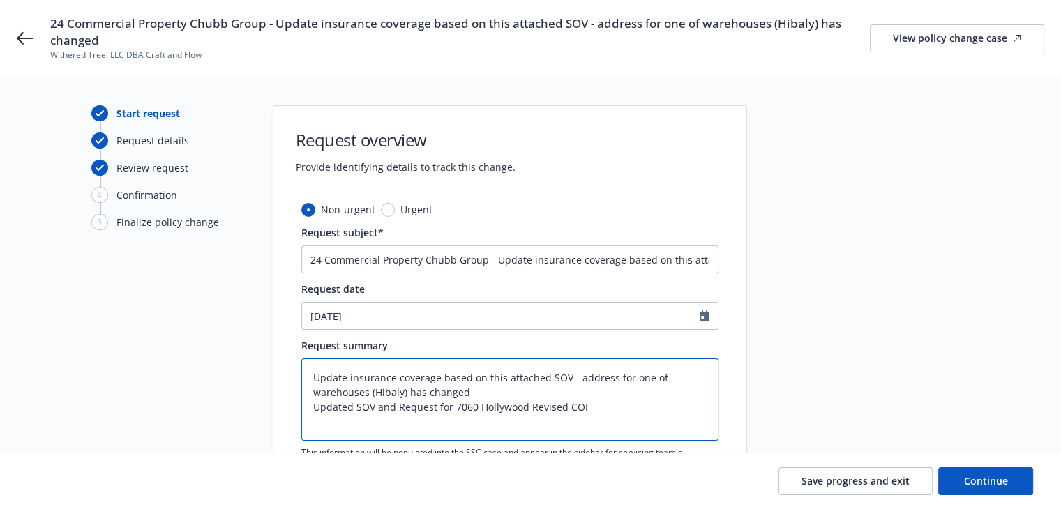
type textarea "x"
type textarea "Update insurance coverage based on this attached SOV - address for one of wareh…"
drag, startPoint x: 605, startPoint y: 419, endPoint x: 275, endPoint y: 423, distance: 329.8
click at [275, 423] on div "Non-urgent Urgent Request subject* 24 Commercial Property Chubb Group - Update …" at bounding box center [509, 396] width 473 height 388
type textarea "x"
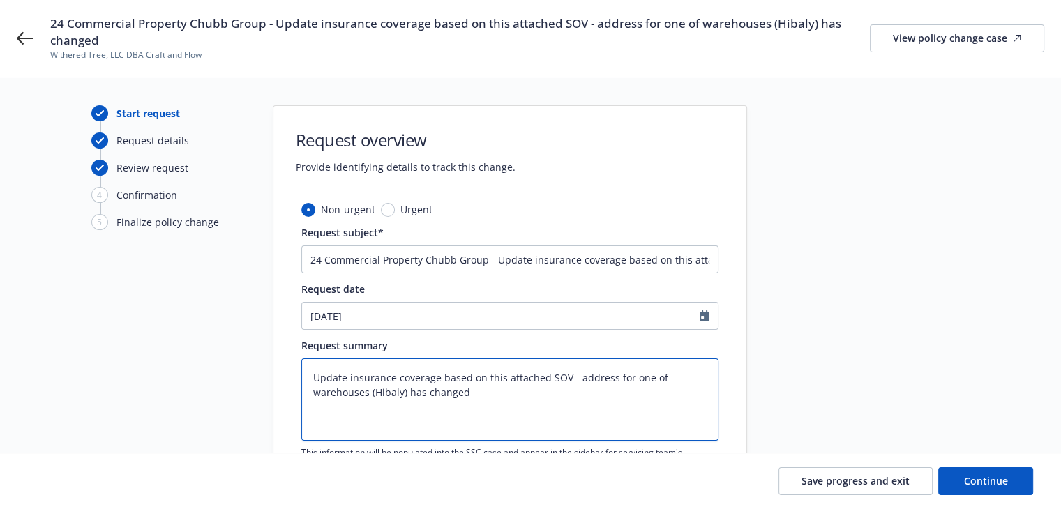
type textarea "Update insurance coverage based on this attached SOV - address for one of wareh…"
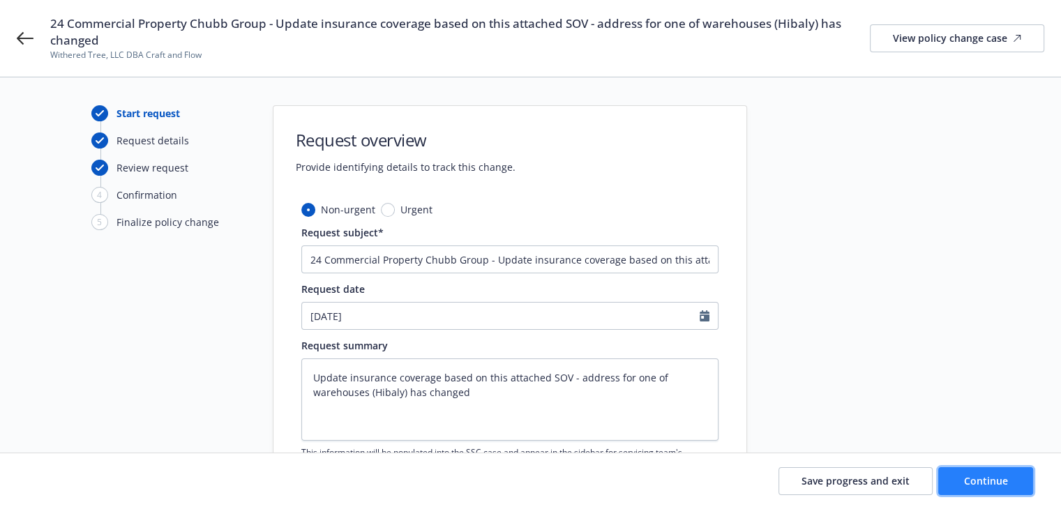
click at [989, 479] on span "Continue" at bounding box center [986, 480] width 44 height 13
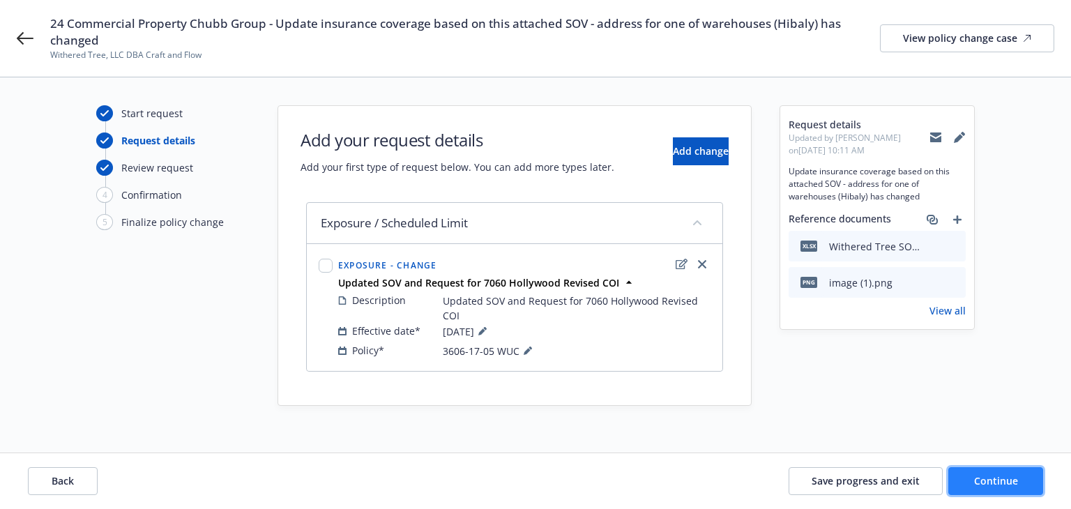
click at [1022, 476] on button "Continue" at bounding box center [995, 481] width 95 height 28
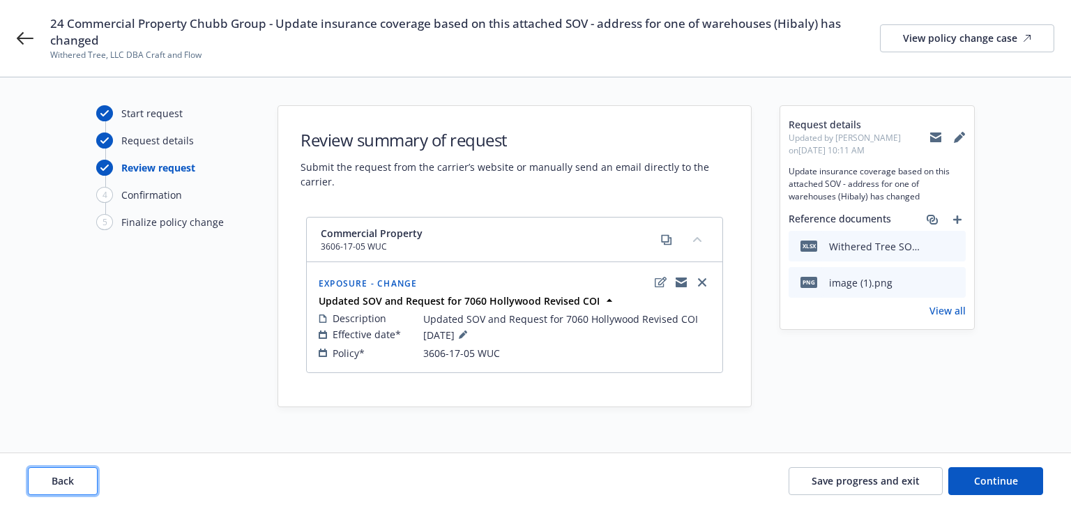
click at [77, 482] on button "Back" at bounding box center [63, 481] width 70 height 28
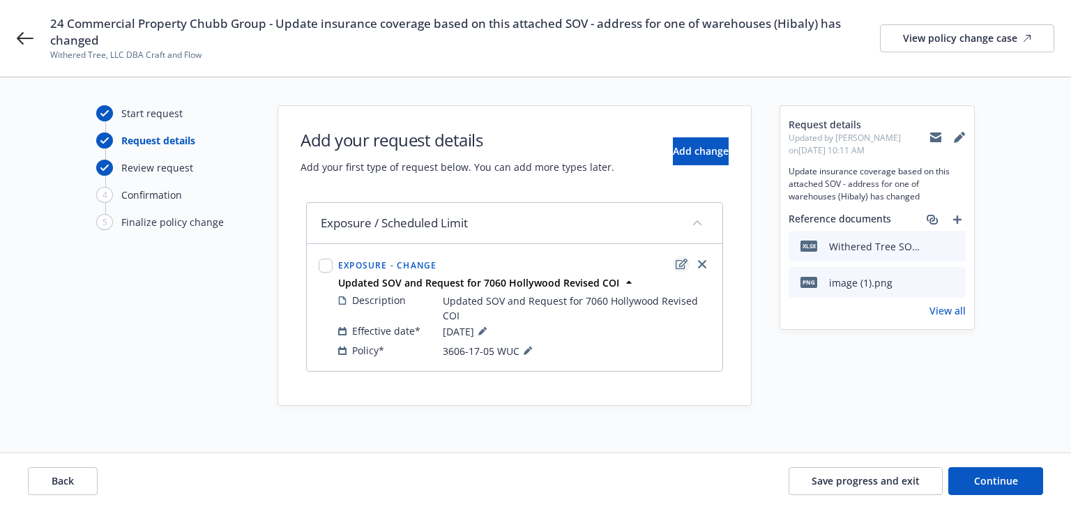
click at [677, 266] on icon "edit" at bounding box center [682, 264] width 12 height 11
type textarea "x"
select select "CHANGE"
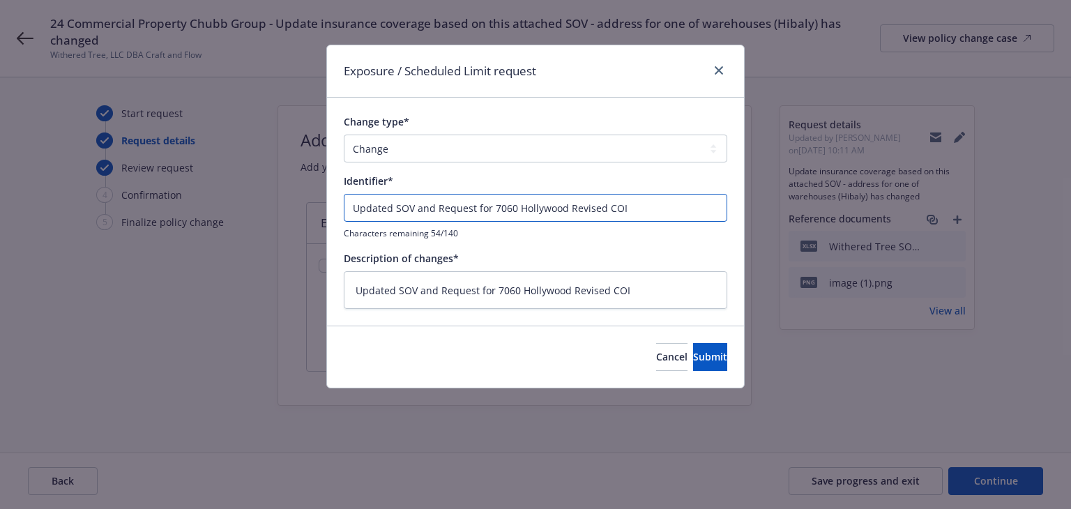
click at [639, 211] on input "Updated SOV and Request for 7060 Hollywood Revised COI" at bounding box center [536, 208] width 384 height 28
drag, startPoint x: 651, startPoint y: 208, endPoint x: 126, endPoint y: 187, distance: 524.8
click at [126, 187] on div "Exposure / Scheduled Limit request Change type* Add Audit Change Remove Identif…" at bounding box center [535, 254] width 1071 height 509
paste input "insurance coverage based on this attached SOV - address for one of warehouses (…"
type textarea "x"
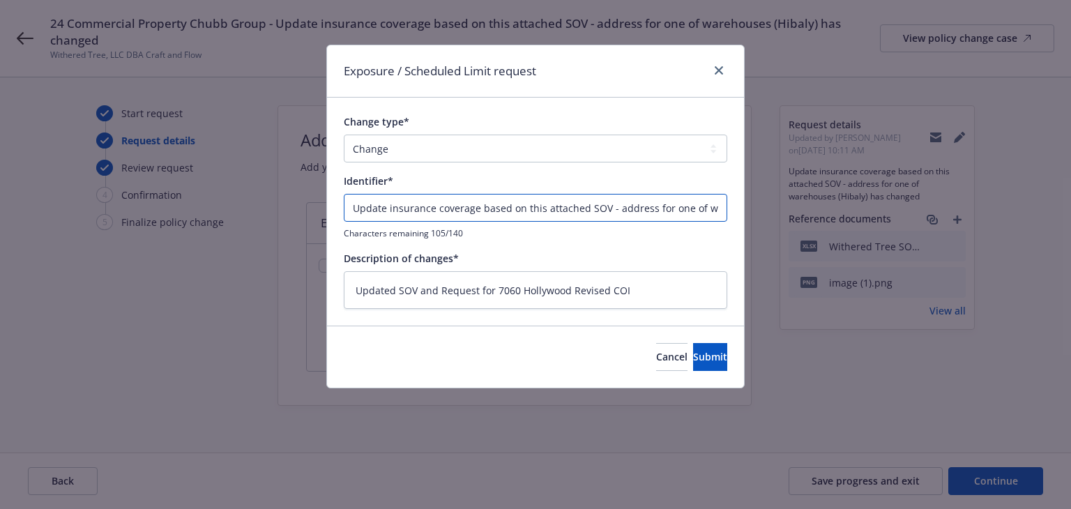
scroll to position [0, 131]
type input "Update insurance coverage based on this attached SOV - address for one of wareh…"
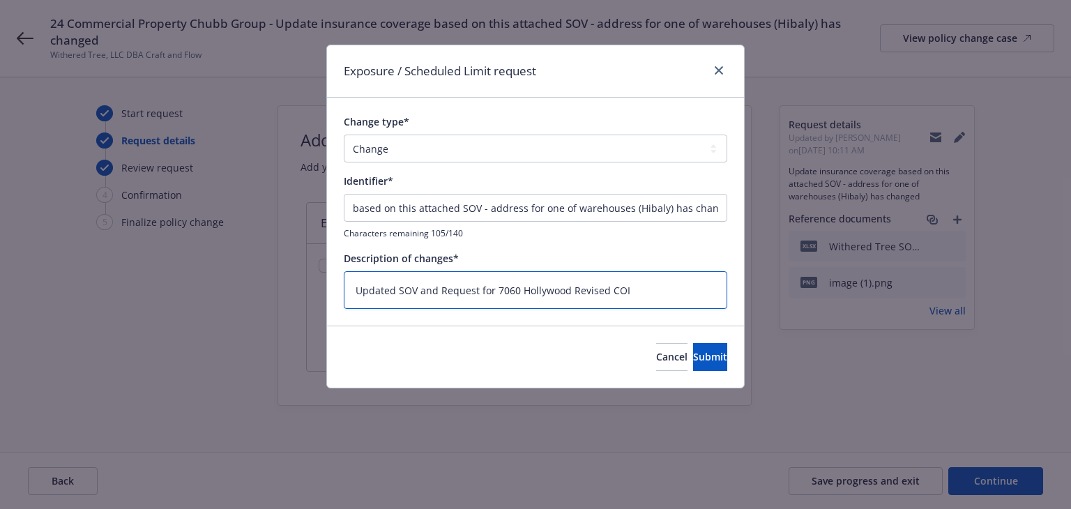
scroll to position [0, 0]
drag, startPoint x: 650, startPoint y: 292, endPoint x: 283, endPoint y: 284, distance: 366.9
click at [284, 287] on div "Exposure / Scheduled Limit request Change type* Add Audit Change Remove Identif…" at bounding box center [535, 254] width 1071 height 509
paste textarea "insurance coverage based on this attached SOV - address for one of warehouses (…"
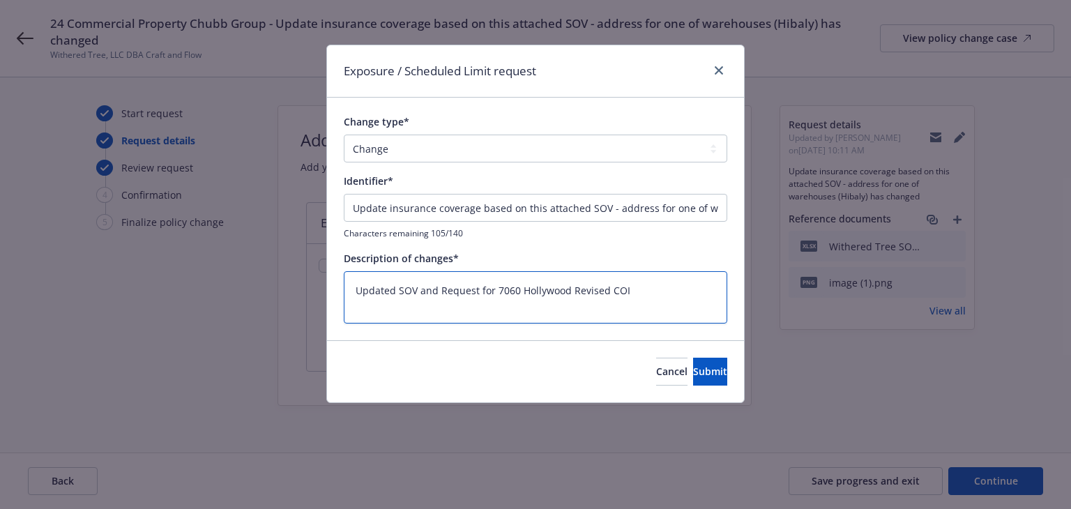
type textarea "x"
type textarea "Update insurance coverage based on this attached SOV - address for one of wareh…"
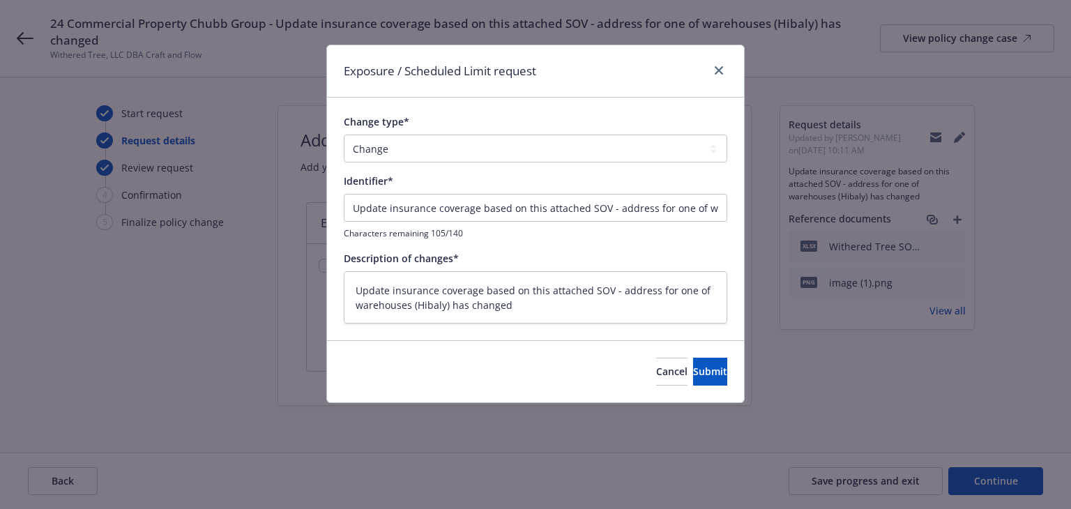
click at [681, 345] on div "Cancel Submit" at bounding box center [535, 371] width 417 height 62
click at [693, 369] on span "Submit" at bounding box center [710, 371] width 34 height 13
type textarea "x"
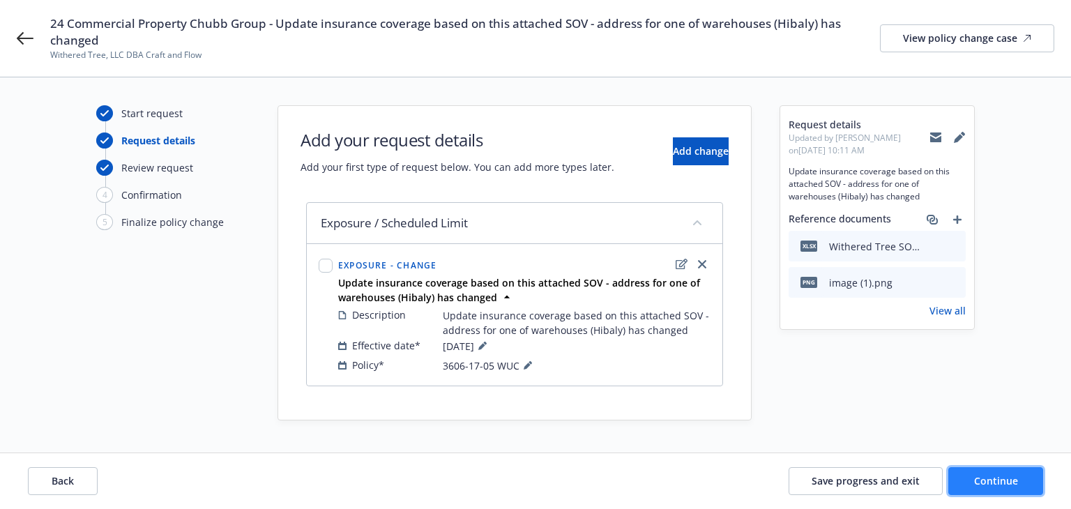
click at [966, 480] on button "Continue" at bounding box center [995, 481] width 95 height 28
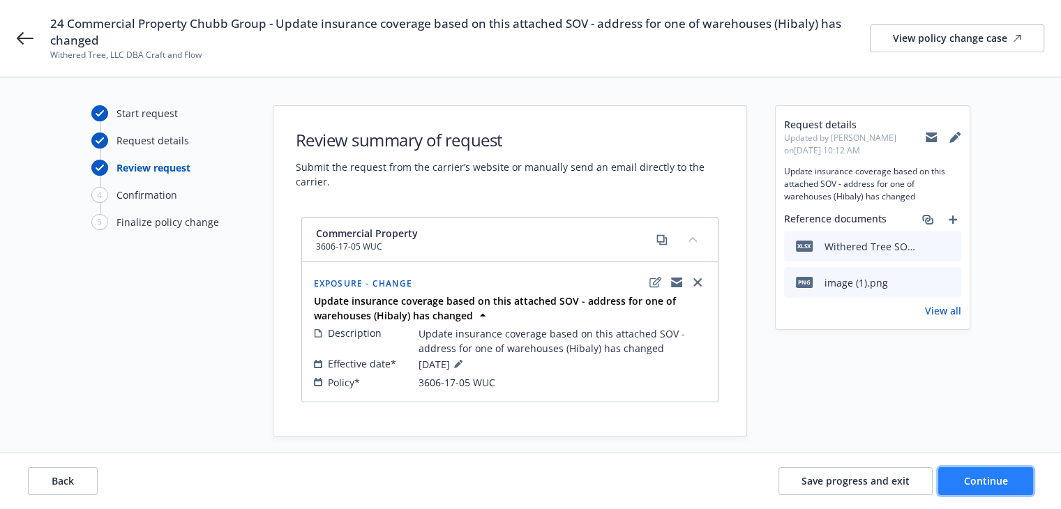
click at [968, 482] on span "Continue" at bounding box center [986, 480] width 44 height 13
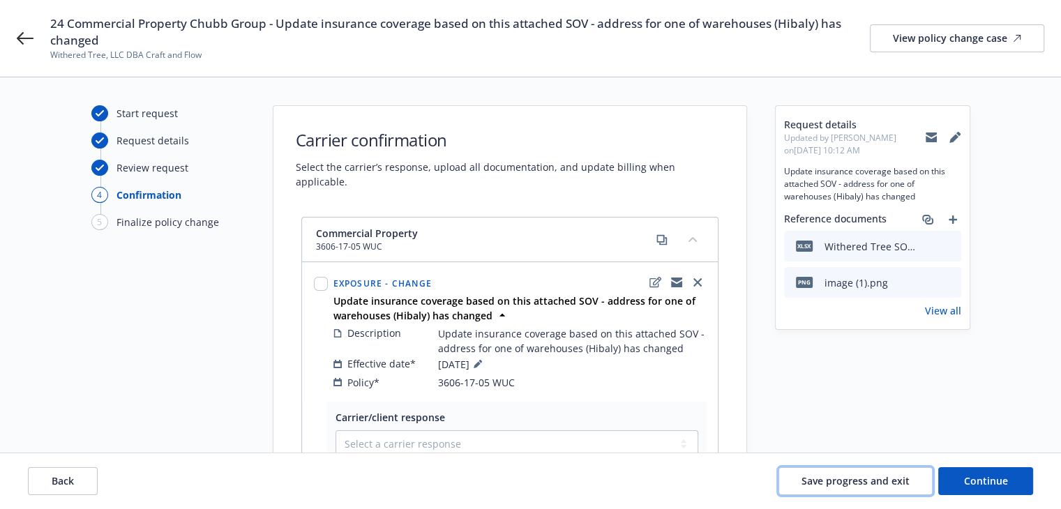
click at [864, 480] on span "Save progress and exit" at bounding box center [855, 480] width 108 height 13
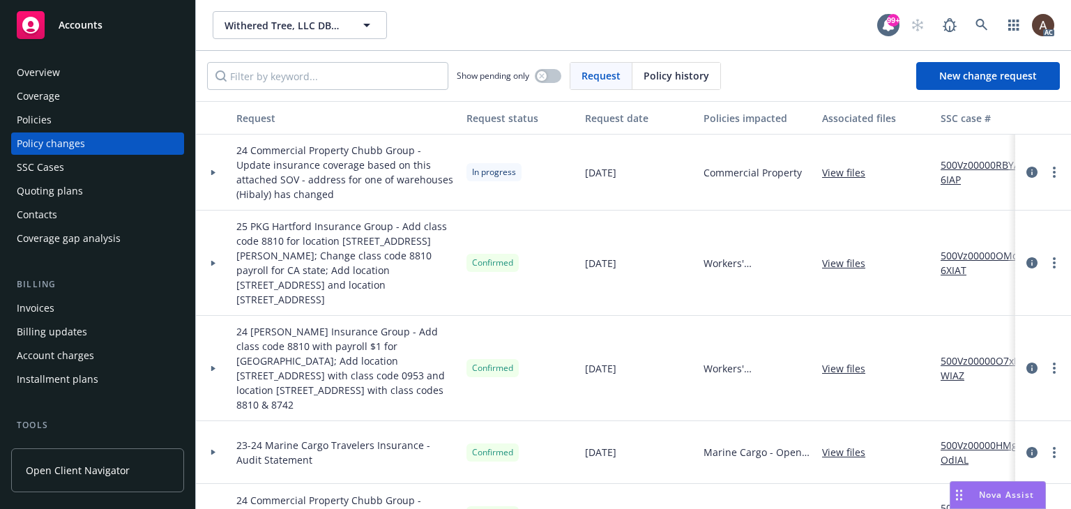
click at [215, 173] on icon at bounding box center [214, 172] width 6 height 5
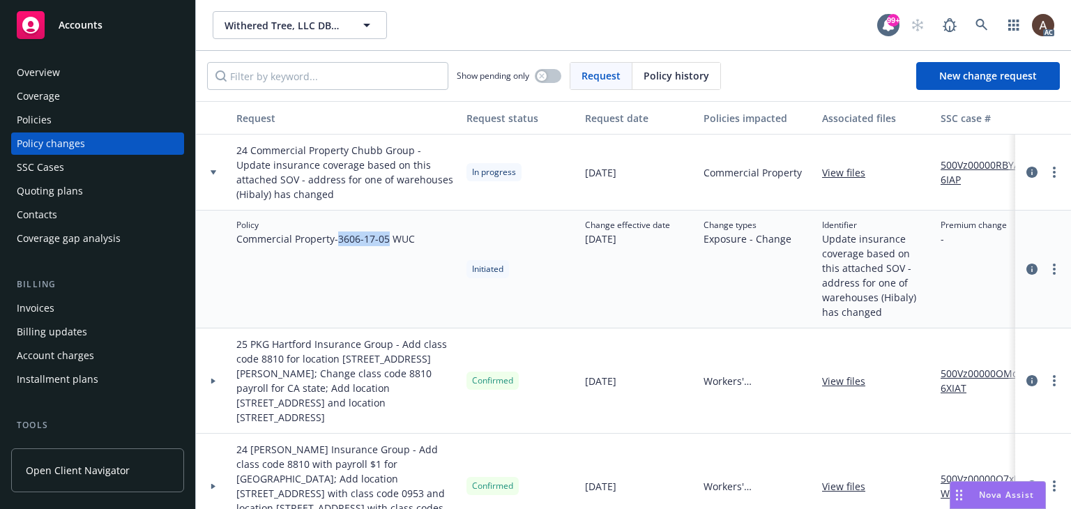
drag, startPoint x: 342, startPoint y: 240, endPoint x: 390, endPoint y: 244, distance: 48.3
click at [390, 244] on span "Commercial Property - 3606-17-05 WUC" at bounding box center [325, 239] width 179 height 15
copy span "3606-17-05"
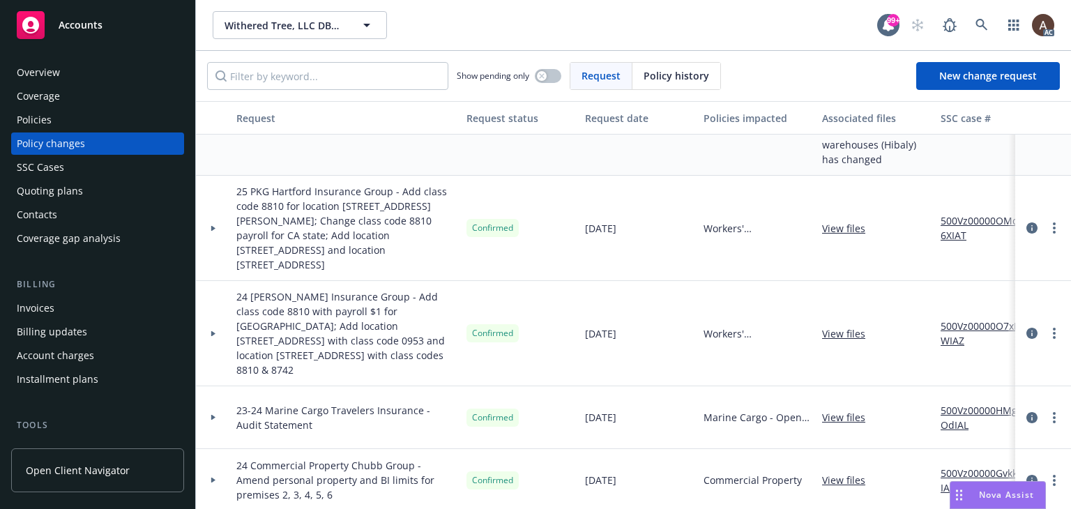
click at [212, 478] on icon at bounding box center [213, 481] width 4 height 6
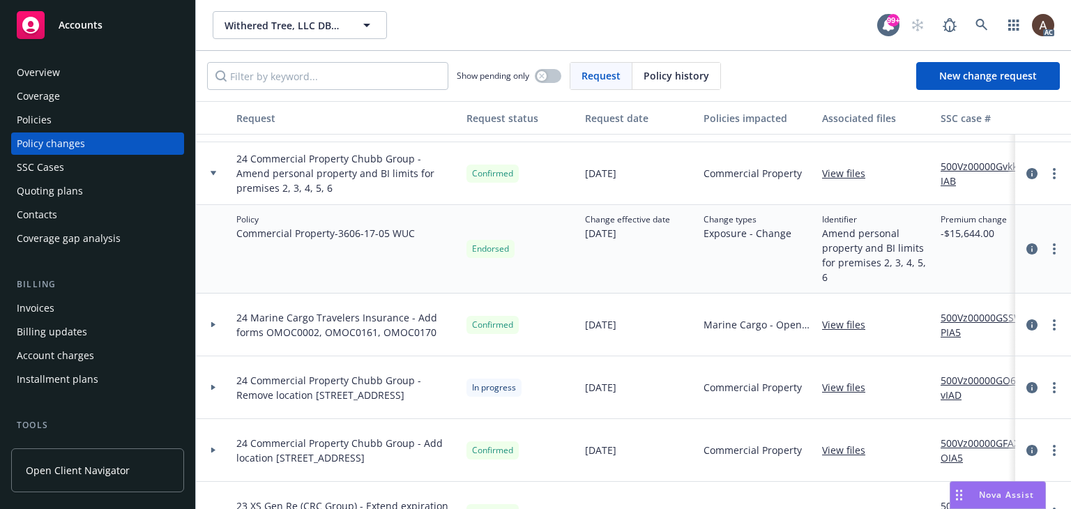
scroll to position [279, 0]
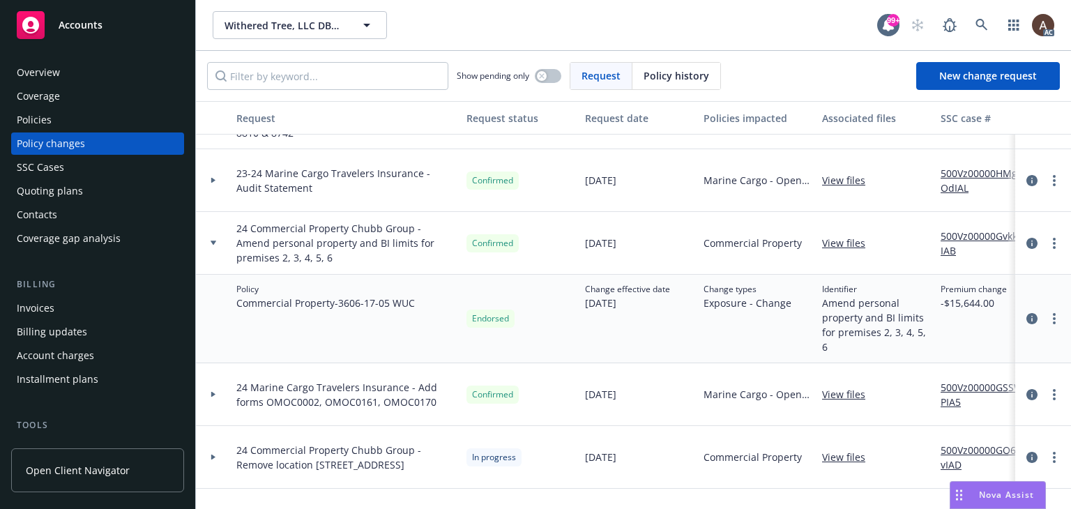
click at [961, 229] on link "500Vz00000GvkksIAB" at bounding box center [987, 243] width 93 height 29
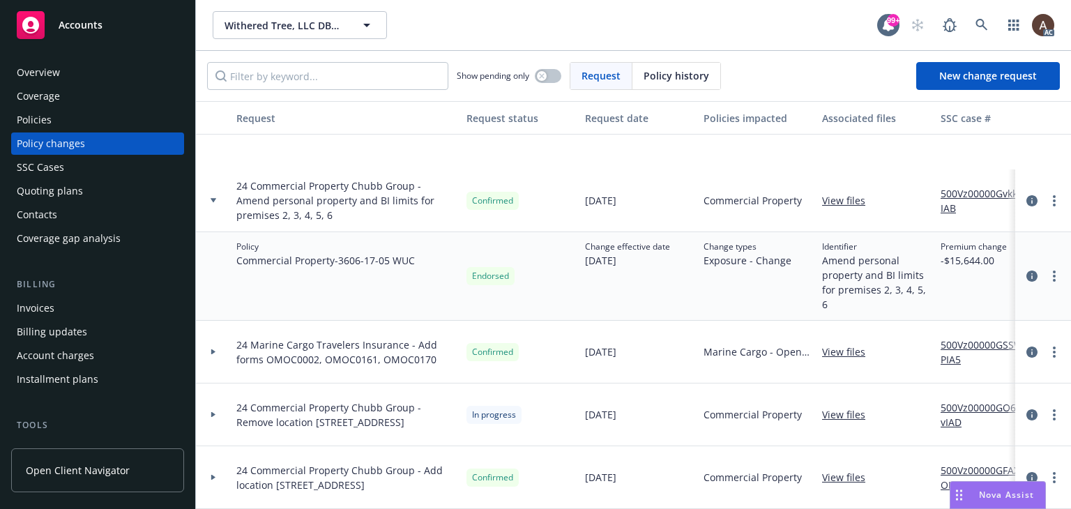
scroll to position [418, 0]
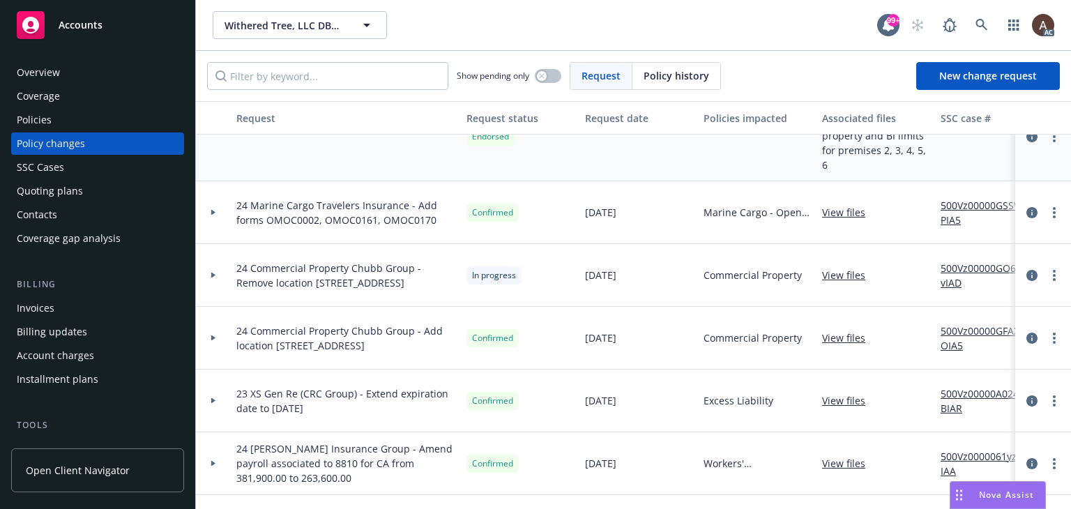
click at [212, 276] on icon at bounding box center [213, 276] width 4 height 6
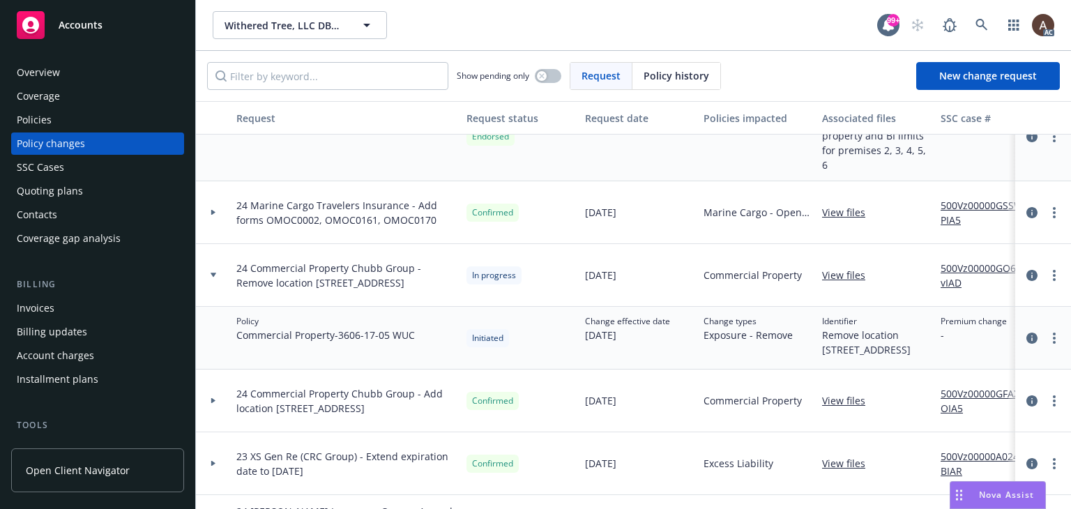
click at [957, 266] on link "500Vz00000GO64vIAD" at bounding box center [987, 275] width 93 height 29
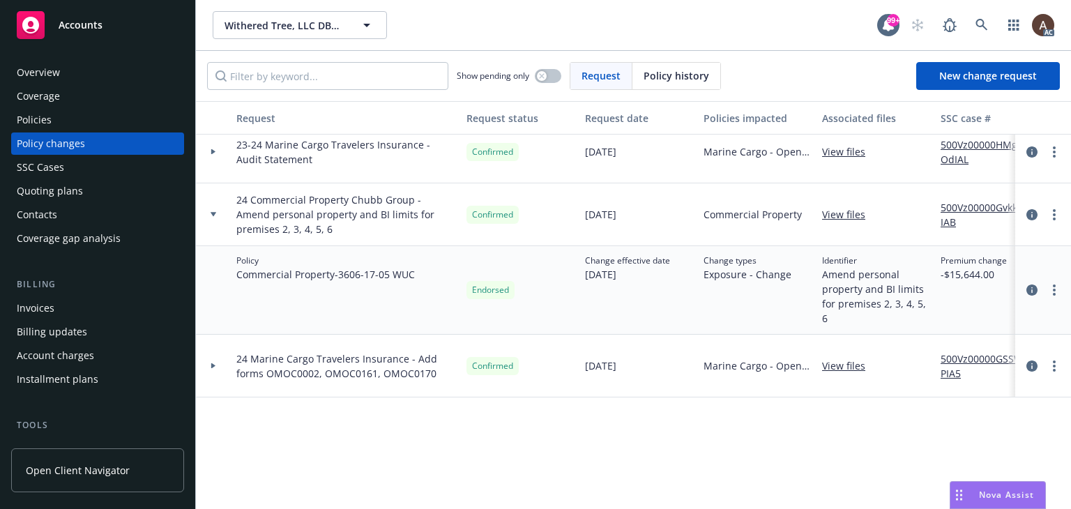
scroll to position [0, 0]
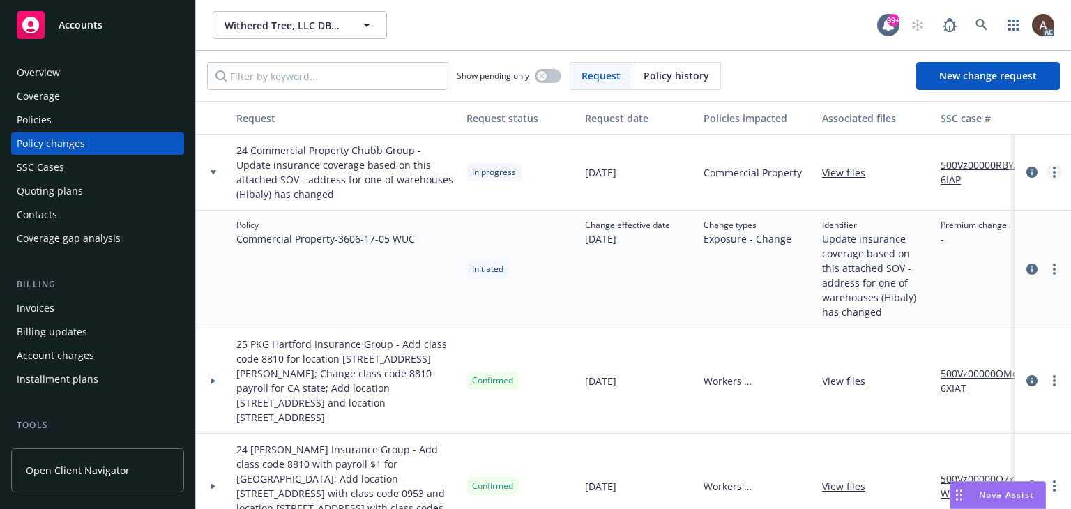
click at [1048, 168] on link "more" at bounding box center [1054, 172] width 17 height 17
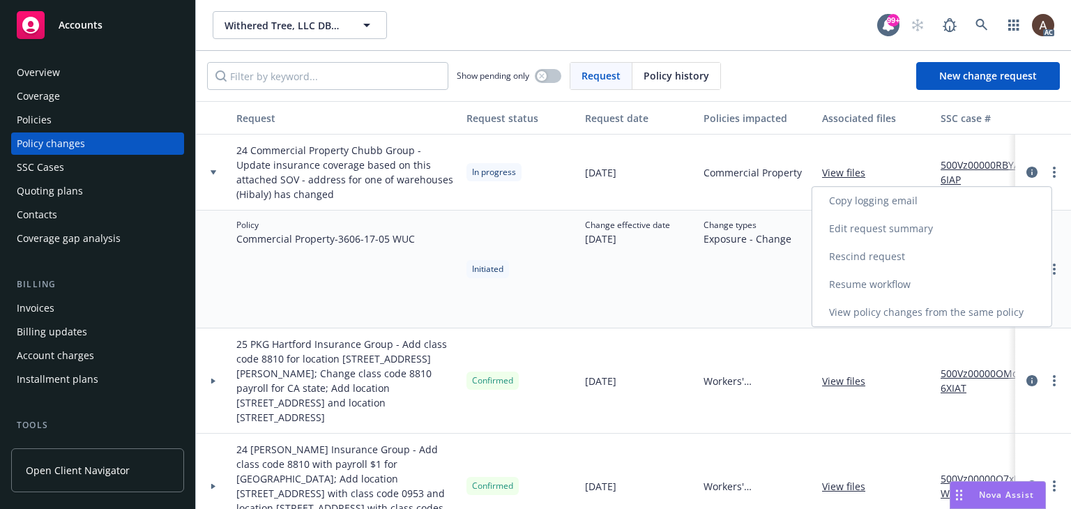
click at [938, 202] on link "Copy logging email" at bounding box center [931, 201] width 239 height 28
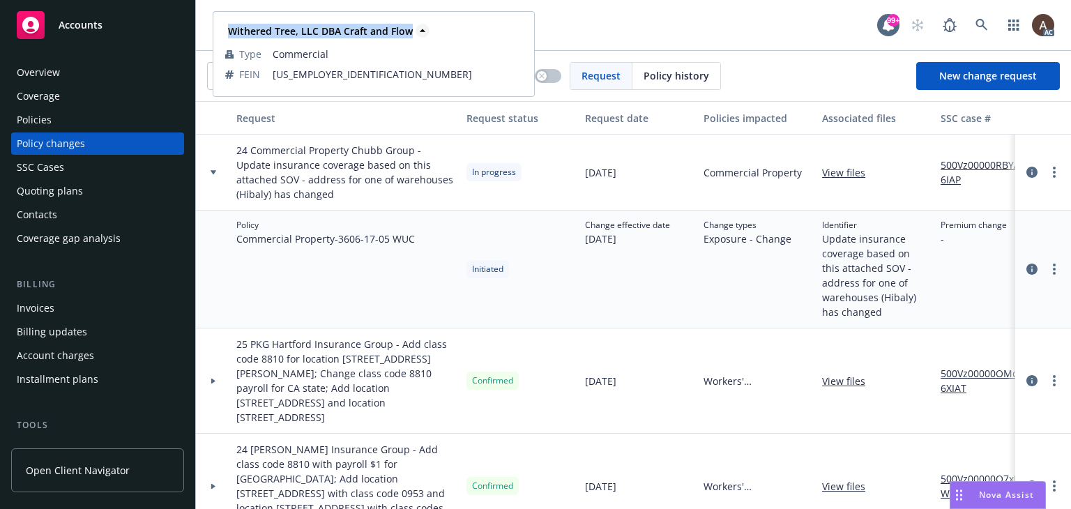
drag, startPoint x: 225, startPoint y: 28, endPoint x: 409, endPoint y: 31, distance: 184.1
click at [409, 31] on div "Withered Tree, LLC DBA Craft and Flow" at bounding box center [319, 31] width 188 height 15
copy strong "Withered Tree, LLC DBA Craft and Flow"
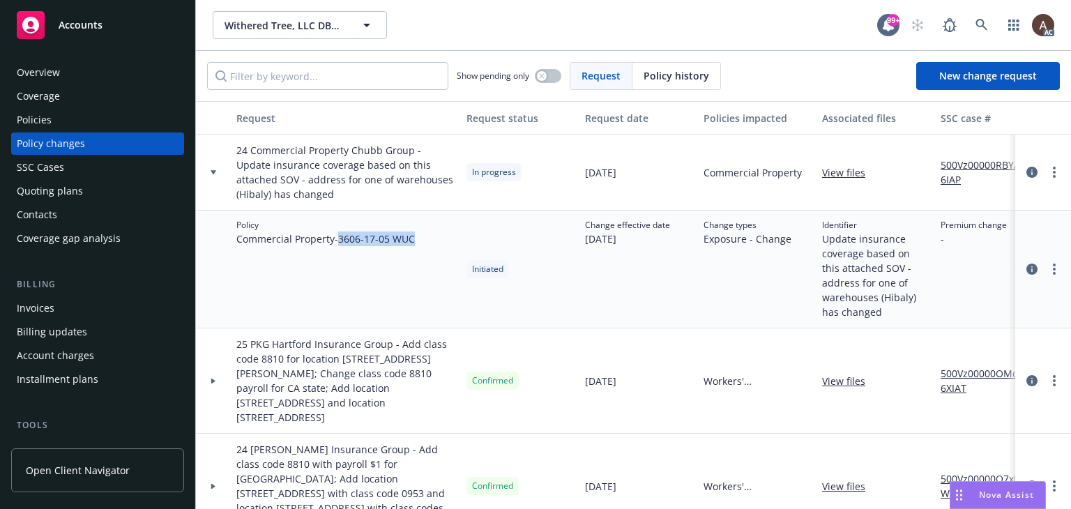
drag, startPoint x: 342, startPoint y: 239, endPoint x: 447, endPoint y: 238, distance: 105.3
click at [447, 238] on div "Policy Commercial Property - 3606-17-05 WUC" at bounding box center [346, 270] width 230 height 118
copy span "3606-17-05 WUC"
click at [85, 118] on div "Policies" at bounding box center [98, 120] width 162 height 22
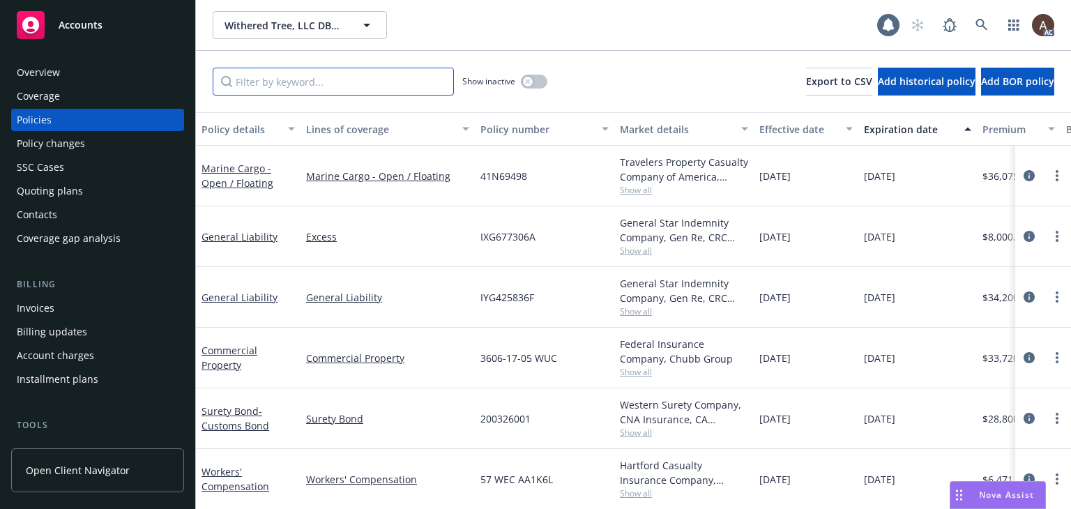
click at [396, 82] on input "Filter by keyword..." at bounding box center [333, 82] width 241 height 28
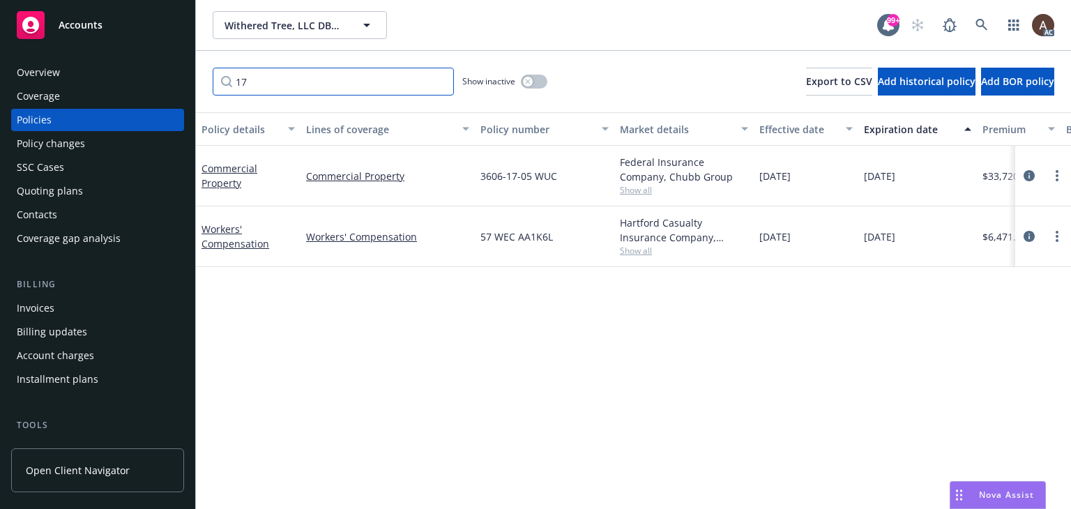
scroll to position [0, 471]
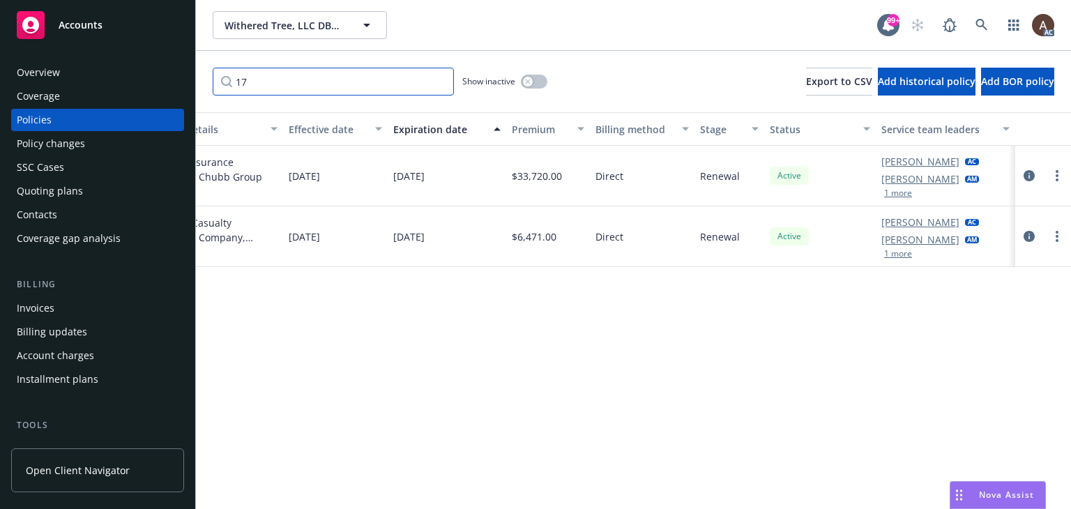
type input "17"
click at [980, 29] on icon at bounding box center [982, 25] width 13 height 13
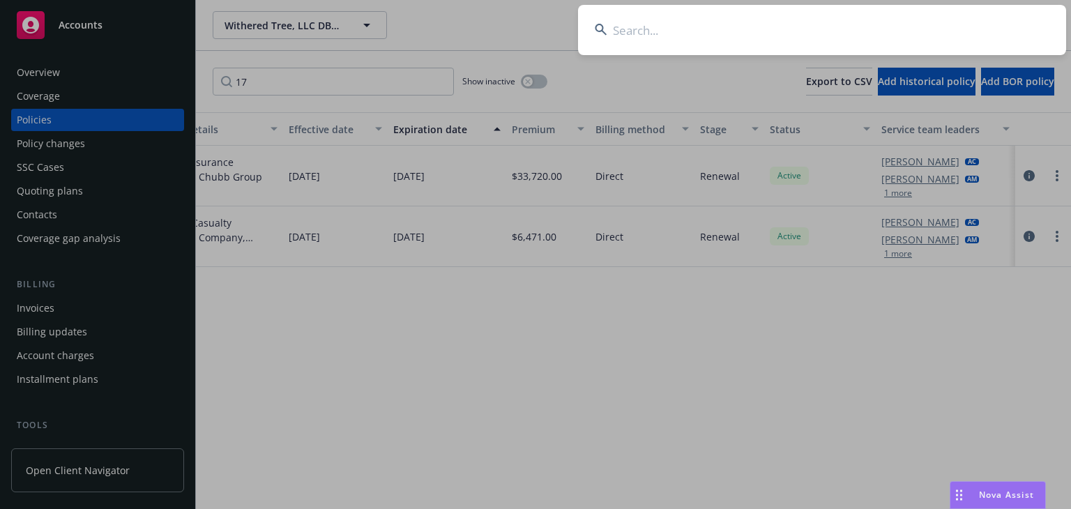
click at [678, 37] on input at bounding box center [822, 30] width 488 height 50
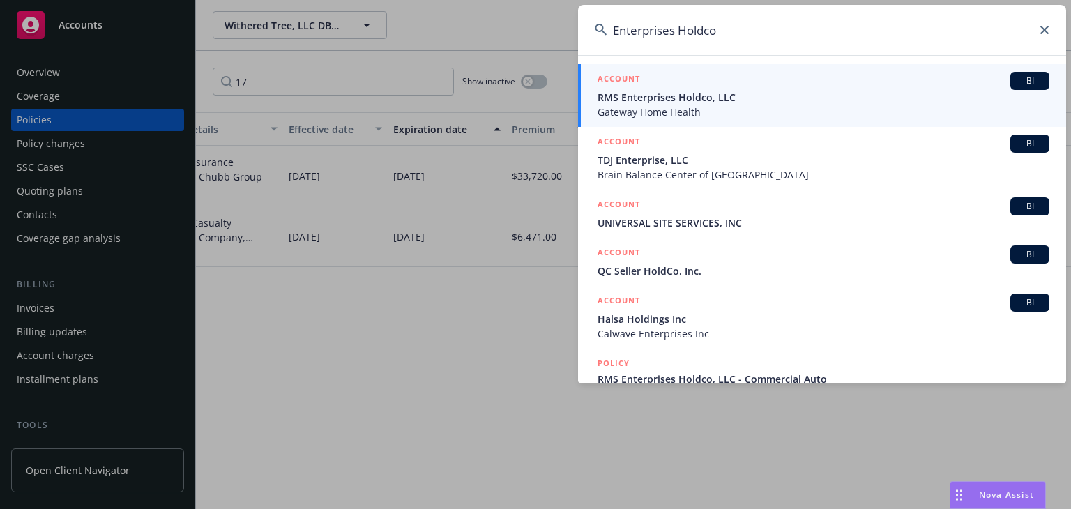
type input "Enterprises Holdco"
click at [681, 96] on span "RMS Enterprises Holdco, LLC" at bounding box center [824, 97] width 452 height 15
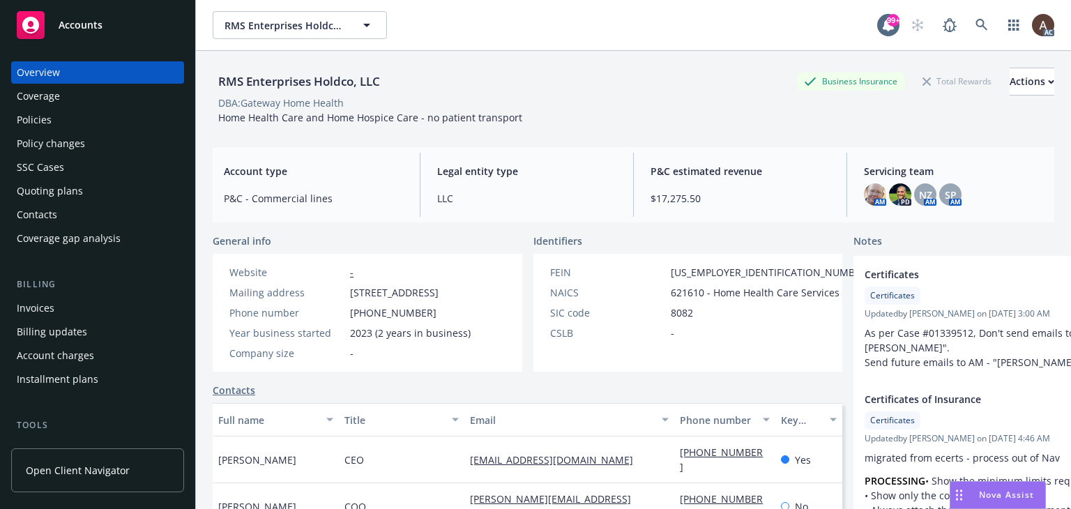
click at [86, 146] on div "Policy changes" at bounding box center [98, 143] width 162 height 22
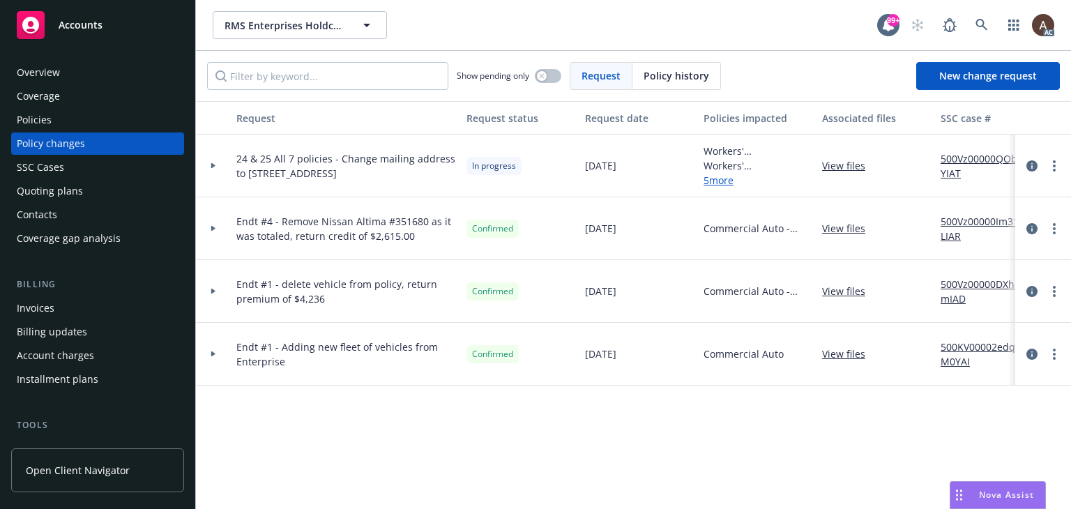
click at [213, 163] on icon at bounding box center [214, 165] width 6 height 5
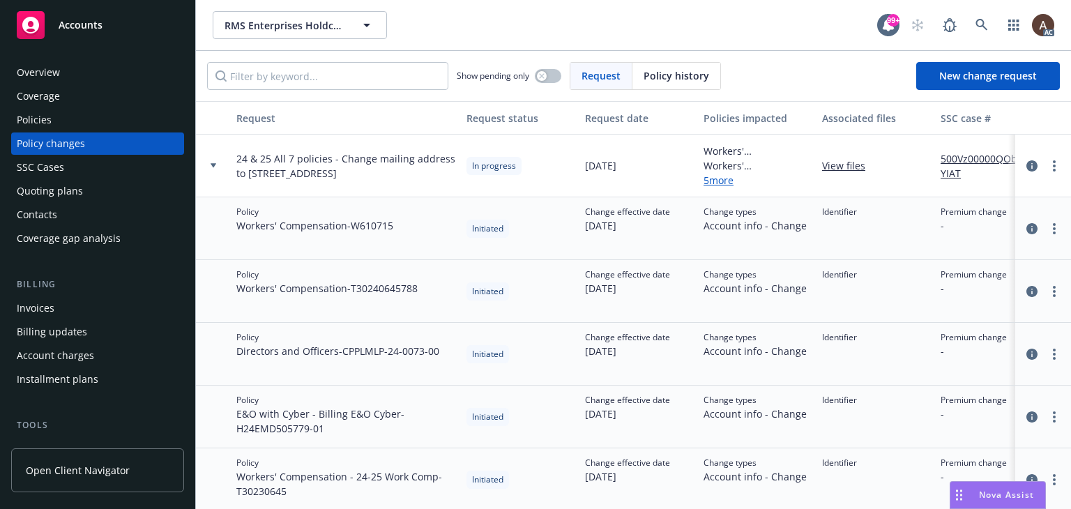
click at [966, 158] on link "500Vz00000QObaYIAT" at bounding box center [987, 165] width 93 height 29
click at [60, 123] on div "Policies" at bounding box center [98, 120] width 162 height 22
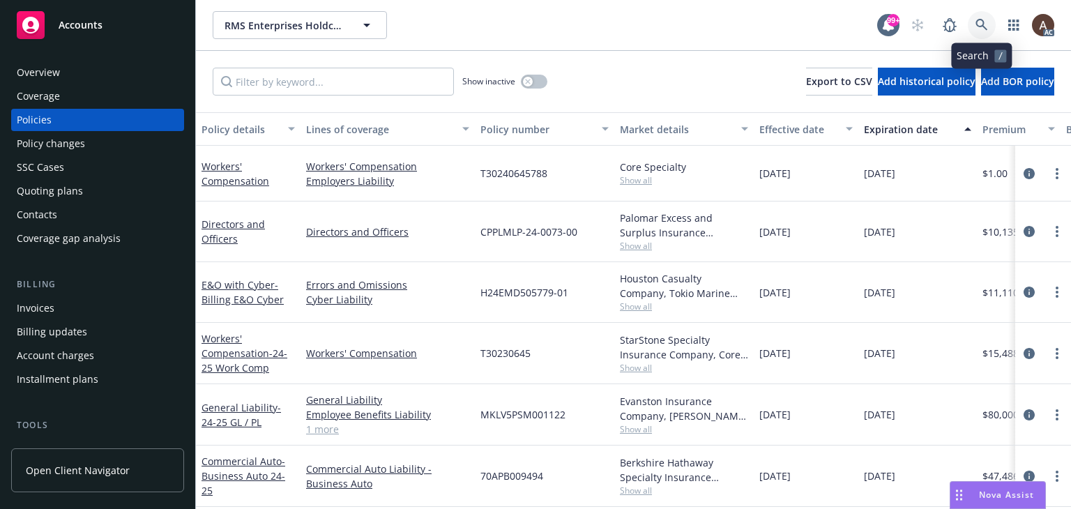
click at [982, 29] on icon at bounding box center [982, 25] width 13 height 13
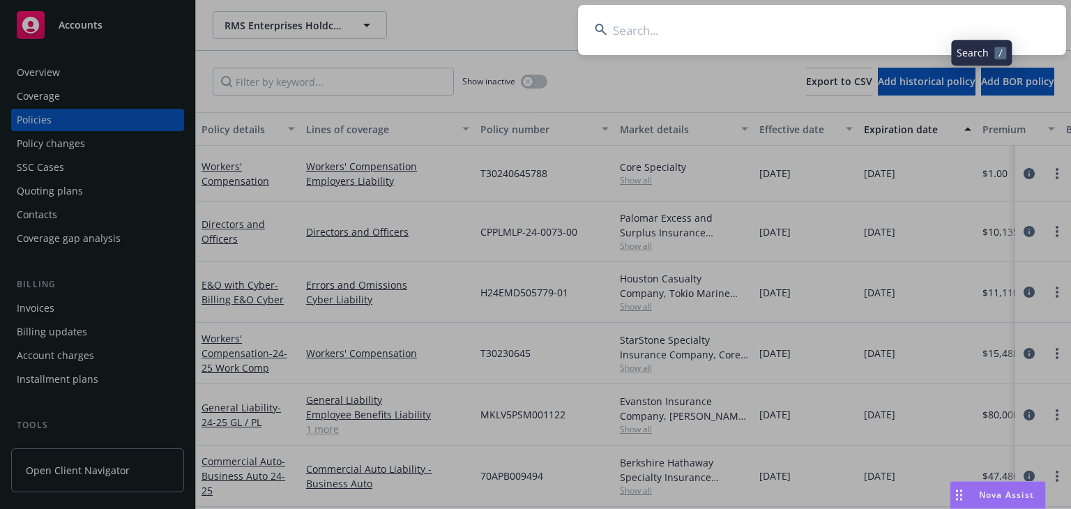
click at [724, 29] on input at bounding box center [822, 30] width 488 height 50
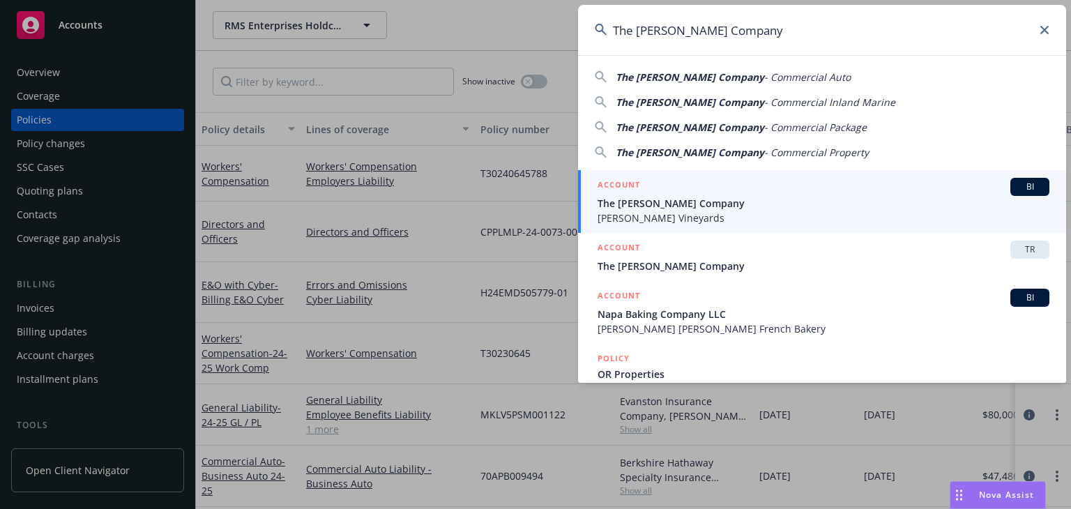
type input "The [PERSON_NAME] Company"
click at [679, 200] on span "The [PERSON_NAME] Company" at bounding box center [824, 203] width 452 height 15
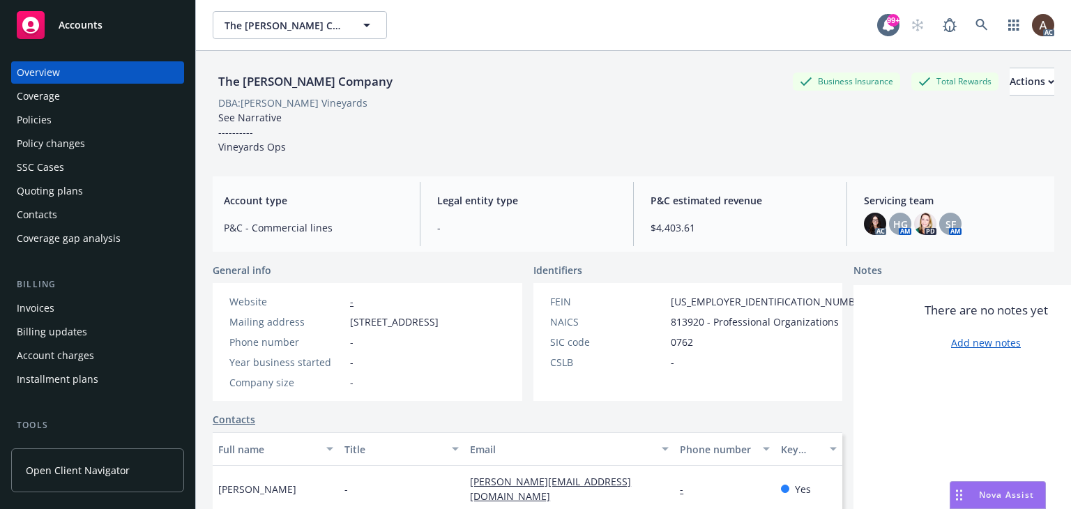
click at [54, 118] on div "Policies" at bounding box center [98, 120] width 162 height 22
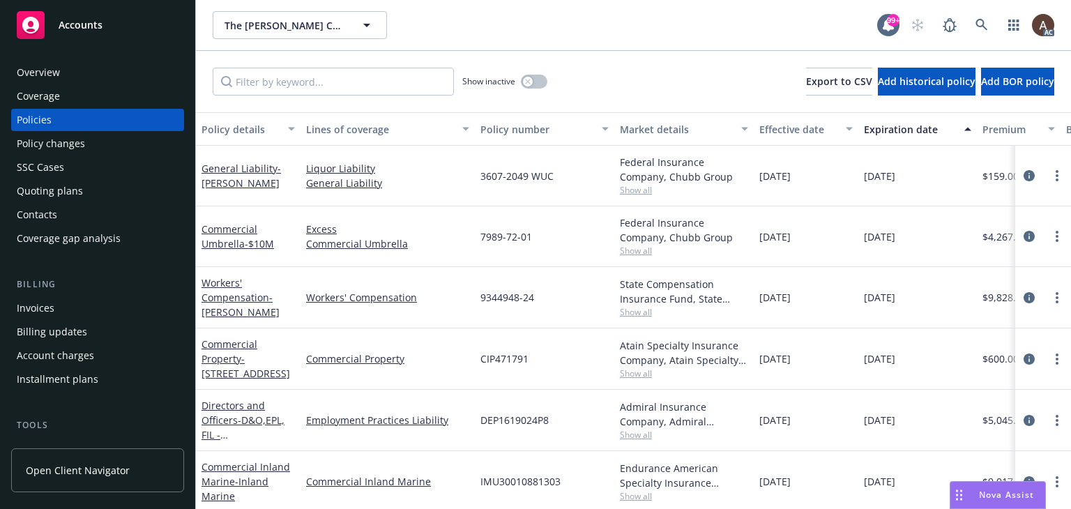
scroll to position [0, 481]
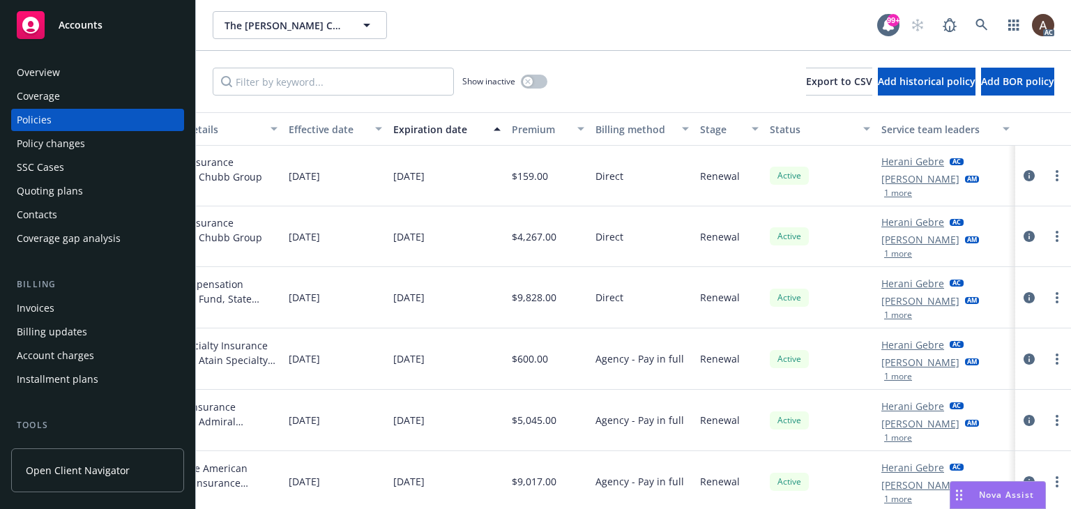
drag, startPoint x: 112, startPoint y: 151, endPoint x: 153, endPoint y: 155, distance: 42.1
click at [112, 151] on div "Policy changes" at bounding box center [98, 143] width 162 height 22
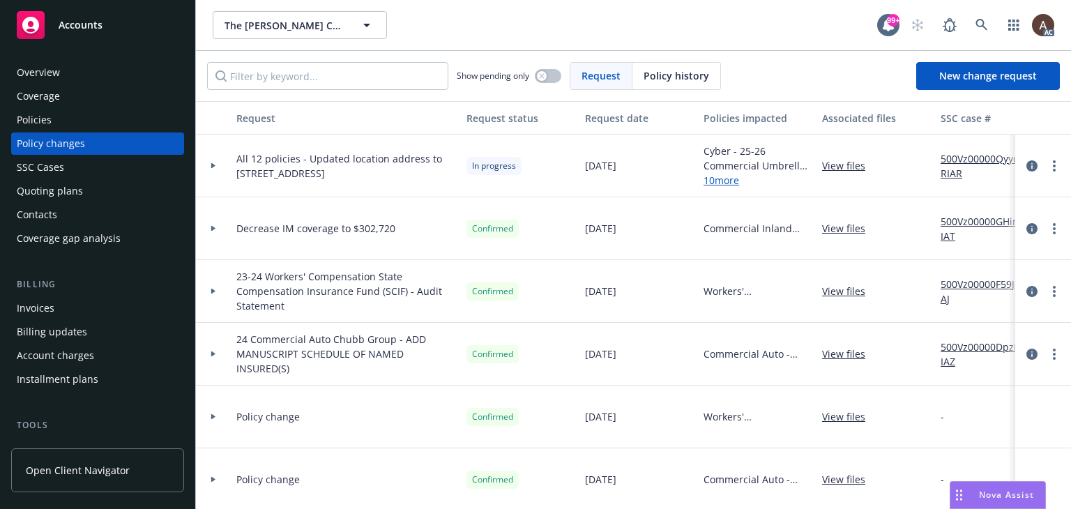
click at [215, 165] on icon at bounding box center [214, 165] width 6 height 5
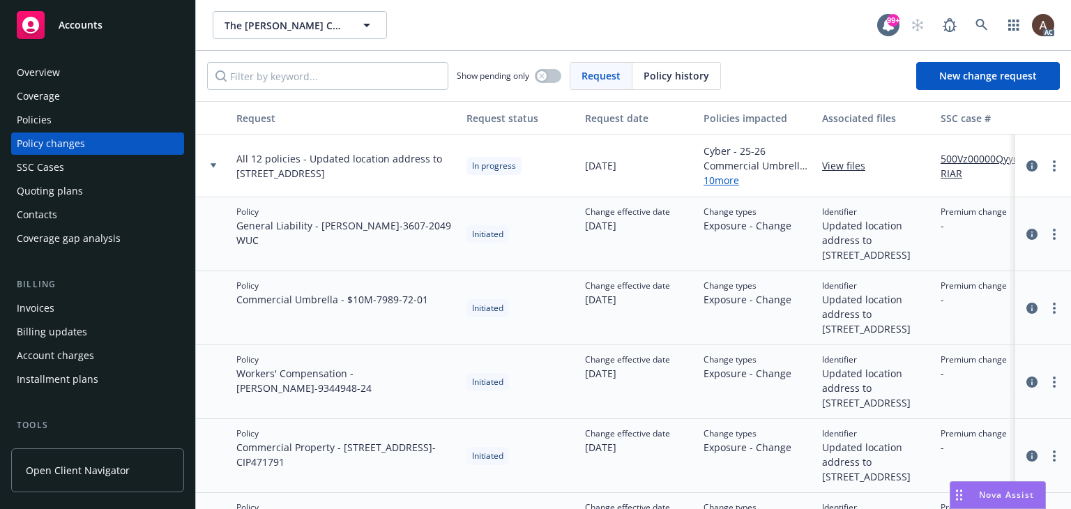
click at [213, 165] on icon at bounding box center [214, 165] width 6 height 4
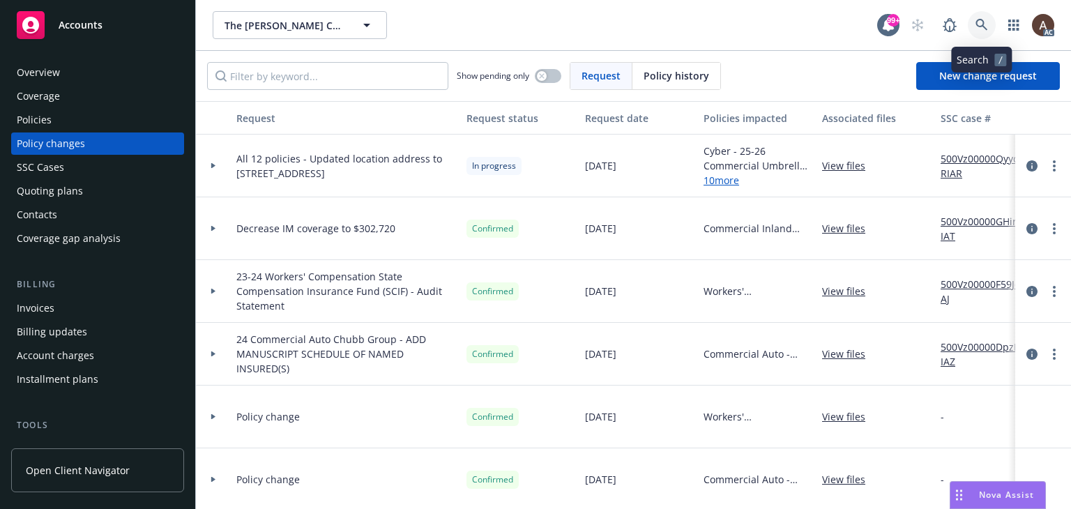
click at [979, 25] on icon at bounding box center [982, 25] width 13 height 13
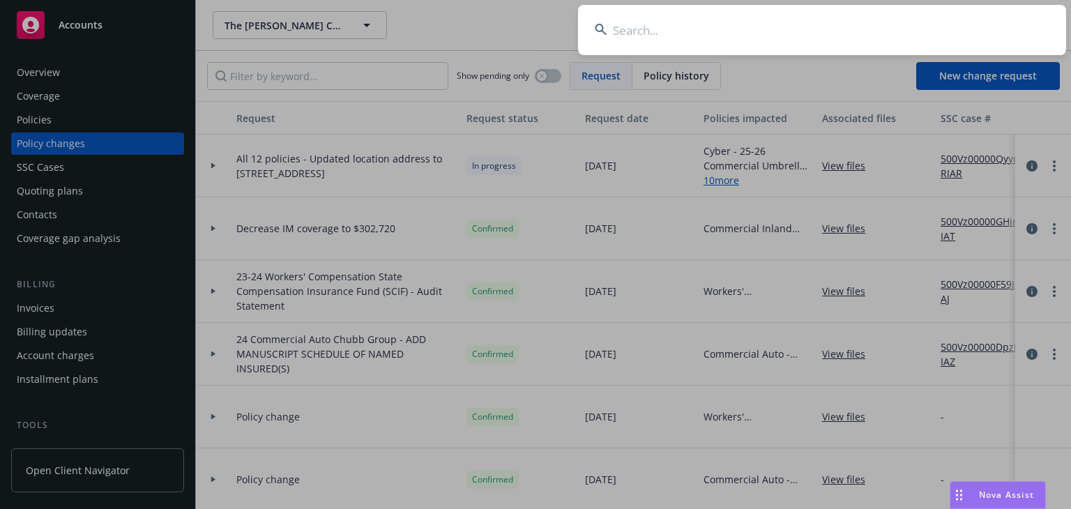
click at [800, 35] on input at bounding box center [822, 30] width 488 height 50
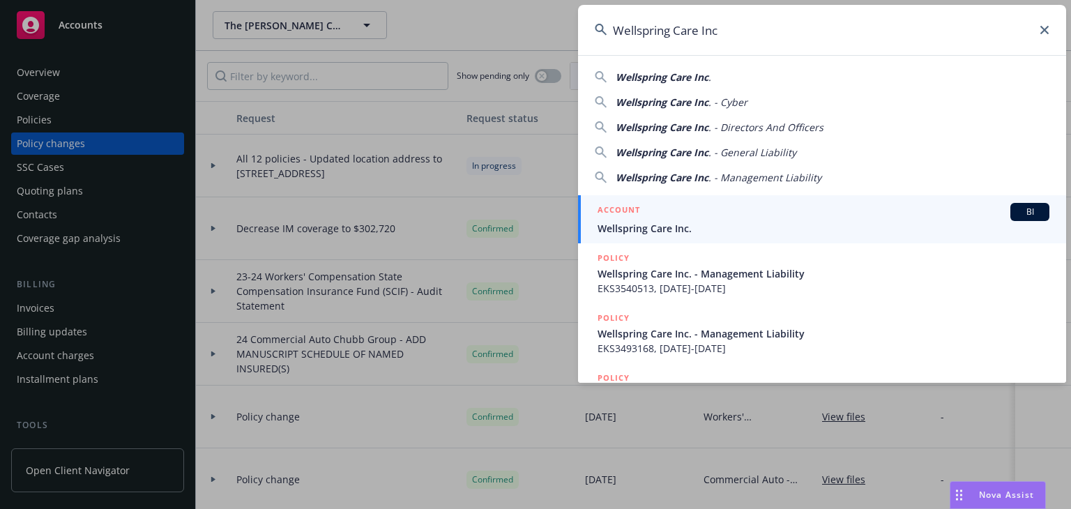
type input "Wellspring Care Inc"
click at [691, 225] on span "Wellspring Care Inc." at bounding box center [824, 228] width 452 height 15
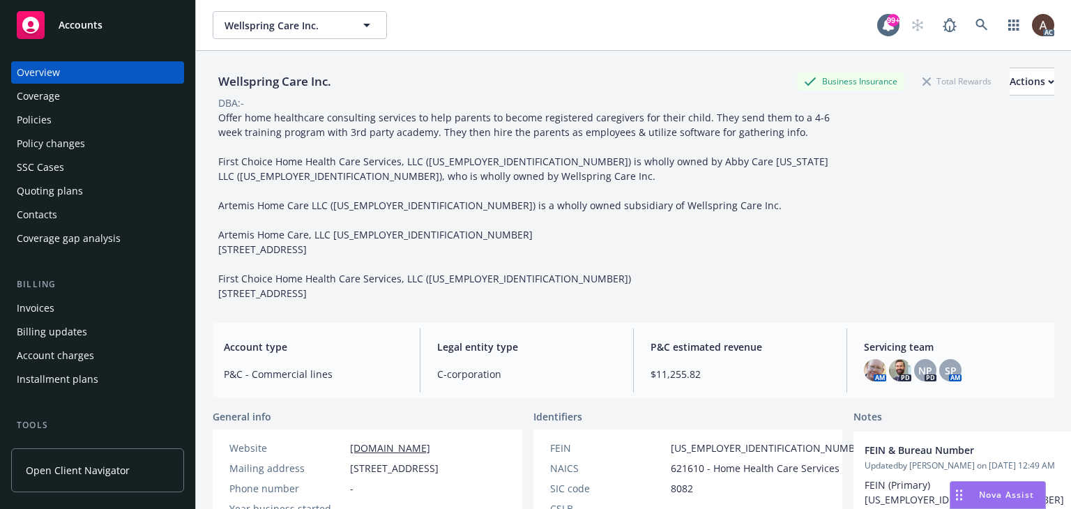
click at [60, 122] on div "Policies" at bounding box center [98, 120] width 162 height 22
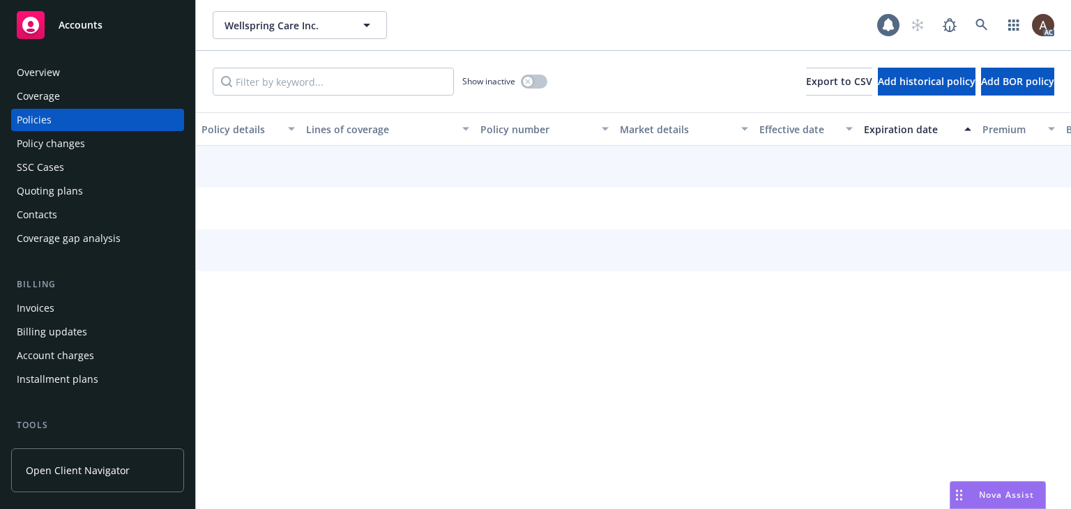
click at [70, 141] on div "Policy changes" at bounding box center [51, 143] width 68 height 22
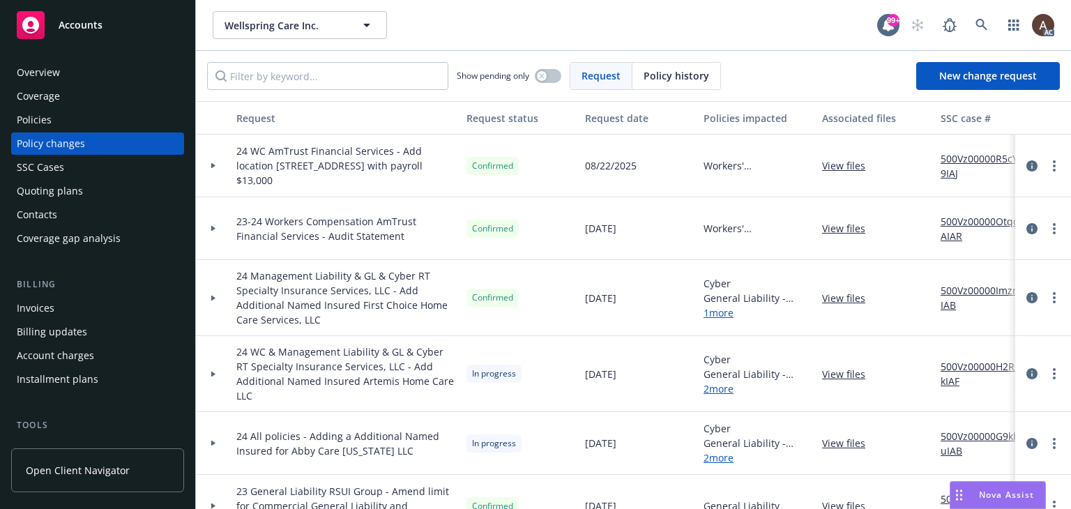
click at [954, 223] on link "500Vz00000OtqoAIAR" at bounding box center [987, 228] width 93 height 29
click at [976, 26] on icon at bounding box center [982, 25] width 13 height 13
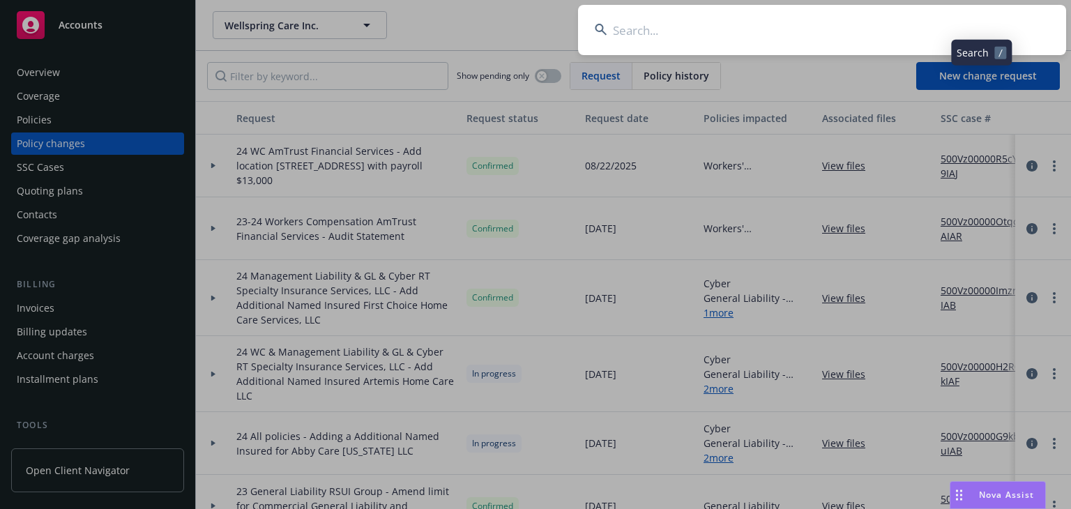
click at [747, 45] on input at bounding box center [822, 30] width 488 height 50
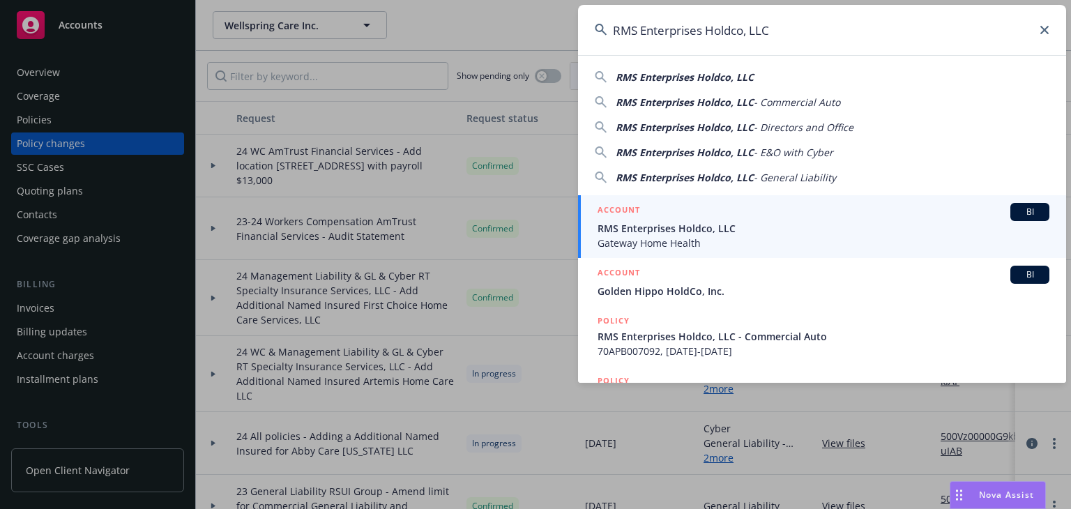
type input "RMS Enterprises Holdco, LLC"
click at [635, 231] on span "RMS Enterprises Holdco, LLC" at bounding box center [824, 228] width 452 height 15
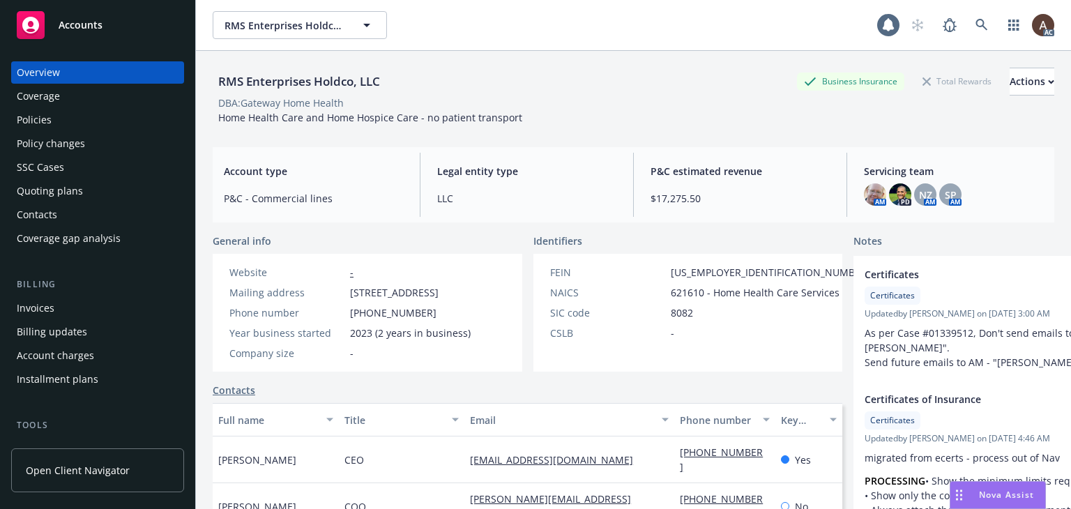
click at [73, 149] on div "Policy changes" at bounding box center [51, 143] width 68 height 22
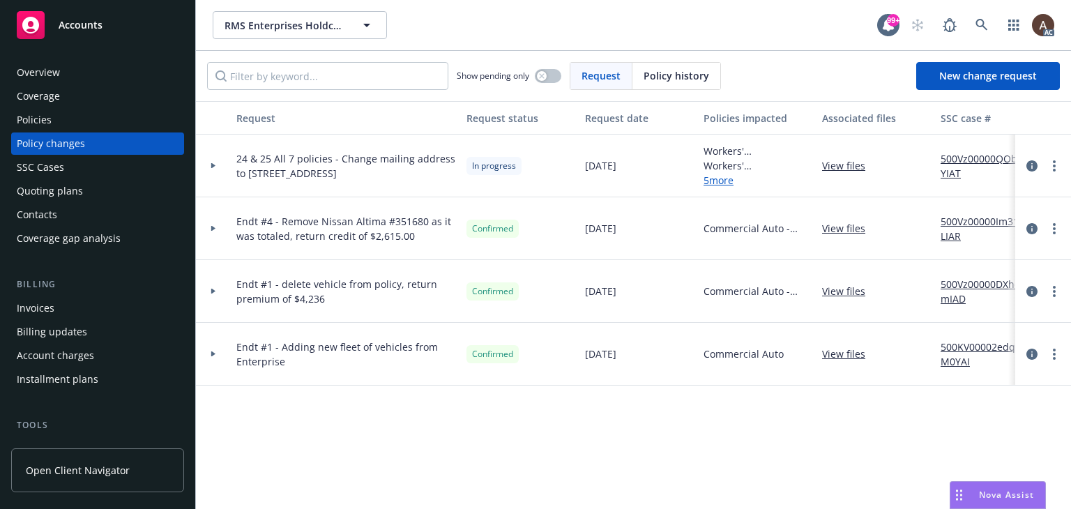
click at [954, 160] on link "500Vz00000QObaYIAT" at bounding box center [987, 165] width 93 height 29
click at [216, 165] on div at bounding box center [214, 165] width 24 height 5
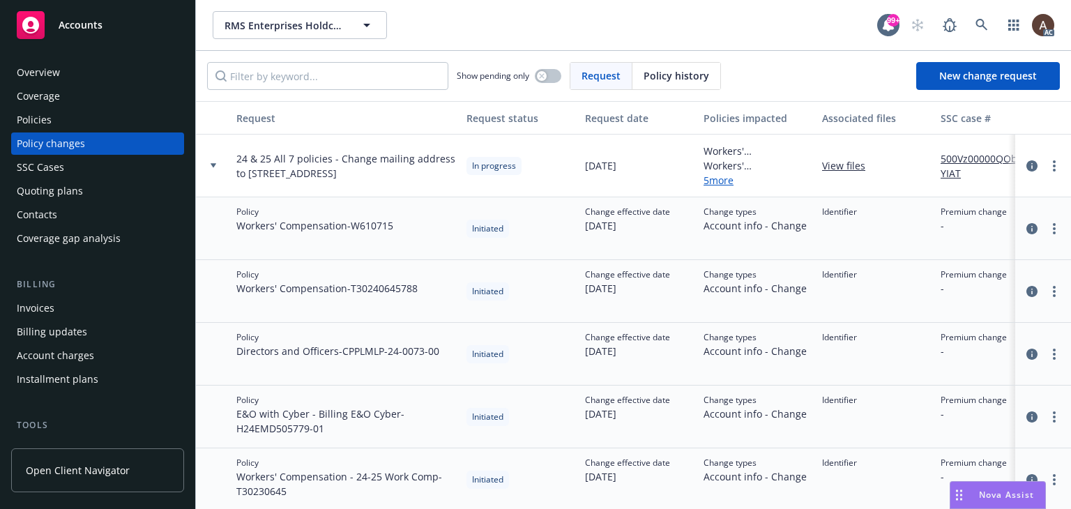
drag, startPoint x: 337, startPoint y: 153, endPoint x: 317, endPoint y: 180, distance: 34.3
click at [317, 180] on span "24 & 25 All 7 policies - Change mailing address to [STREET_ADDRESS]" at bounding box center [345, 165] width 219 height 29
copy span "Change mailing address to [STREET_ADDRESS]"
click at [213, 164] on icon at bounding box center [214, 165] width 6 height 4
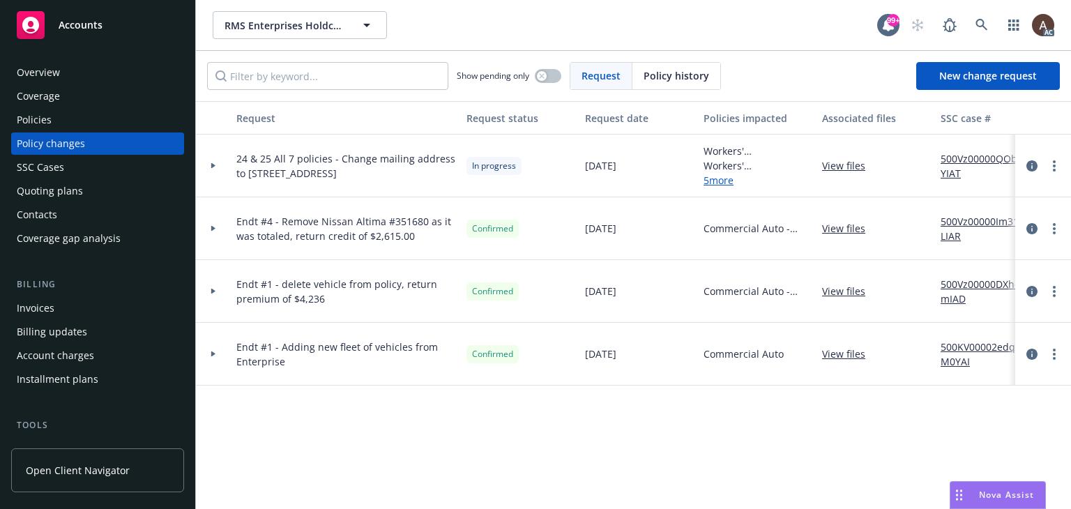
click at [213, 164] on icon at bounding box center [213, 166] width 4 height 6
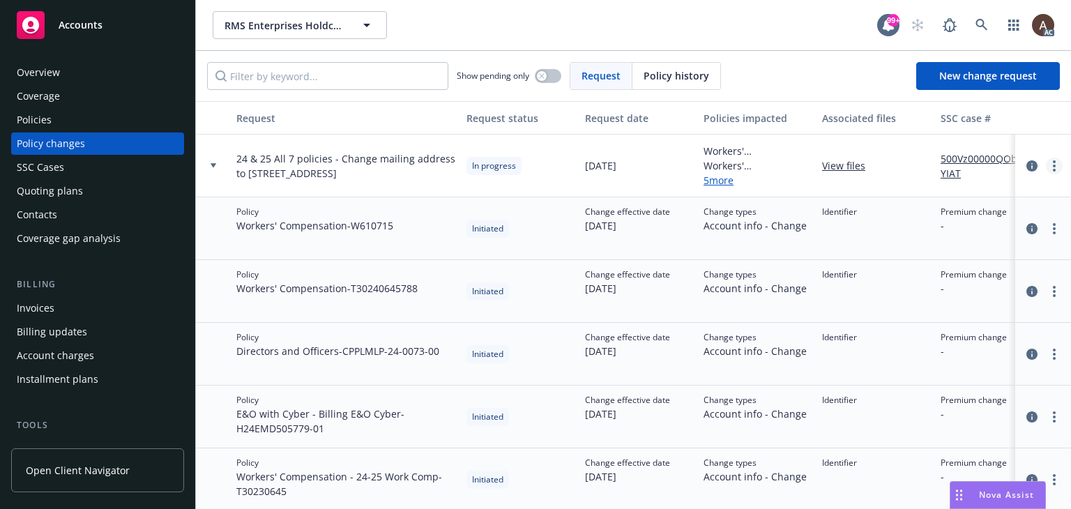
click at [1053, 165] on circle "more" at bounding box center [1054, 166] width 3 height 3
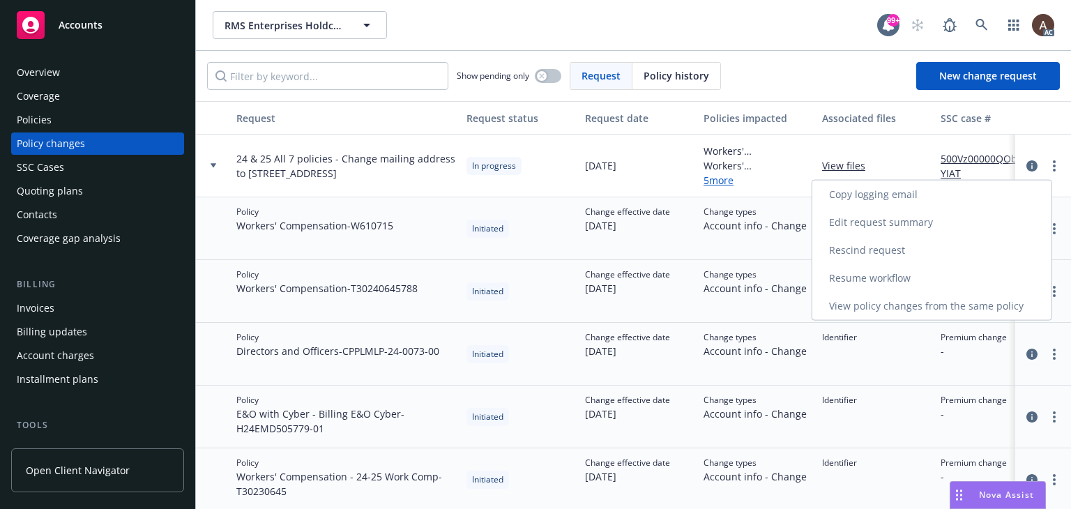
click at [894, 278] on link "Resume workflow" at bounding box center [931, 278] width 239 height 28
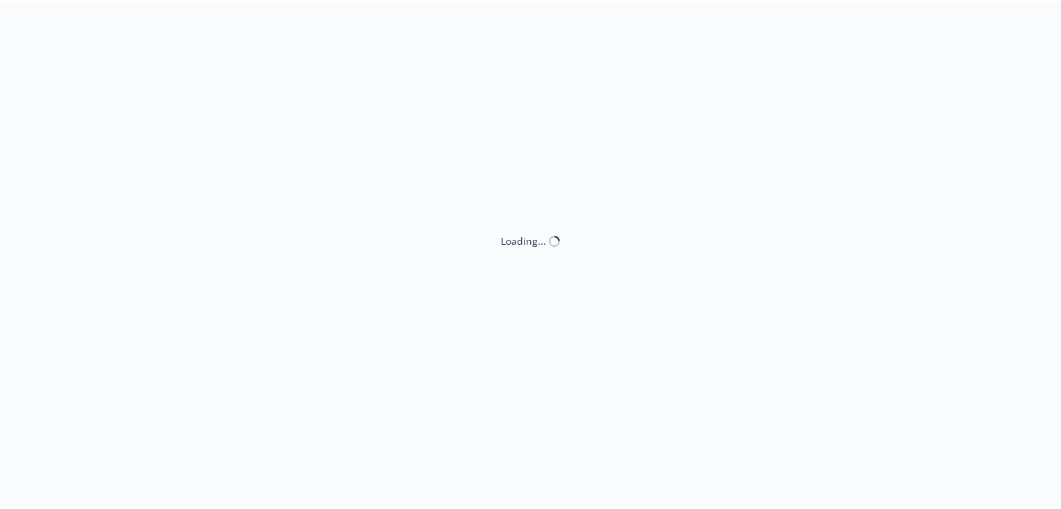
select select "ACCEPTED"
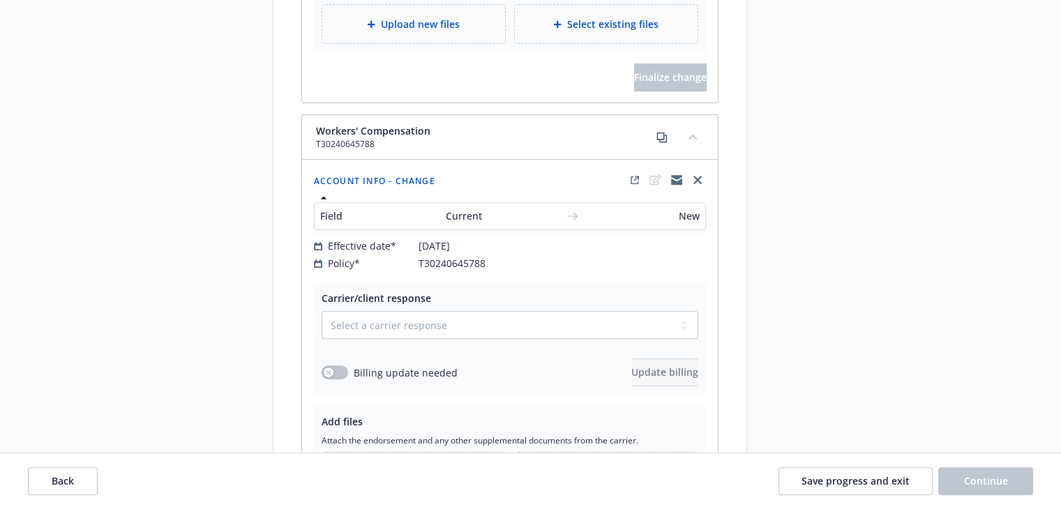
scroll to position [558, 0]
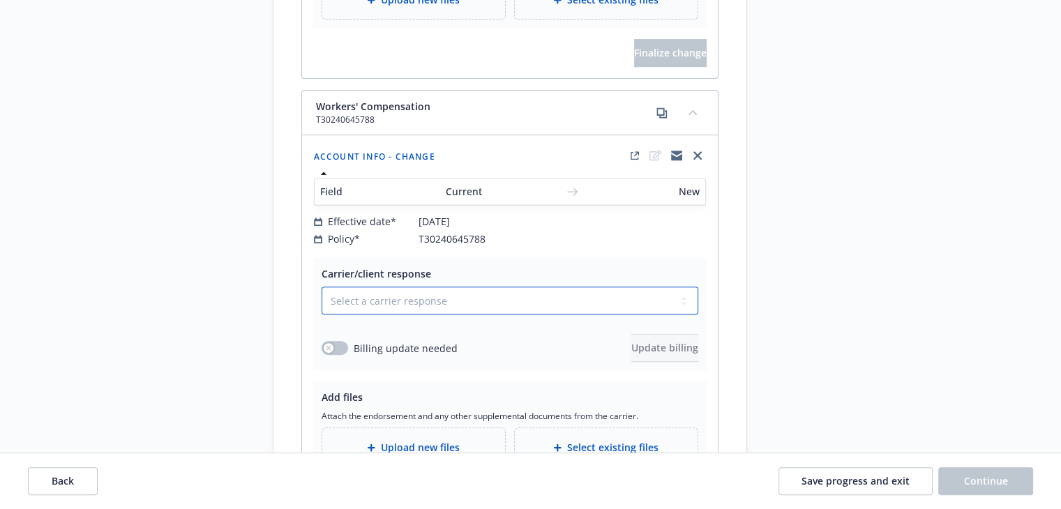
click at [391, 290] on select "Select a carrier response Accepted Accepted with revision No endorsement needed…" at bounding box center [509, 301] width 377 height 28
select select "ACCEPTED"
click at [321, 287] on select "Select a carrier response Accepted Accepted with revision No endorsement needed…" at bounding box center [509, 301] width 377 height 28
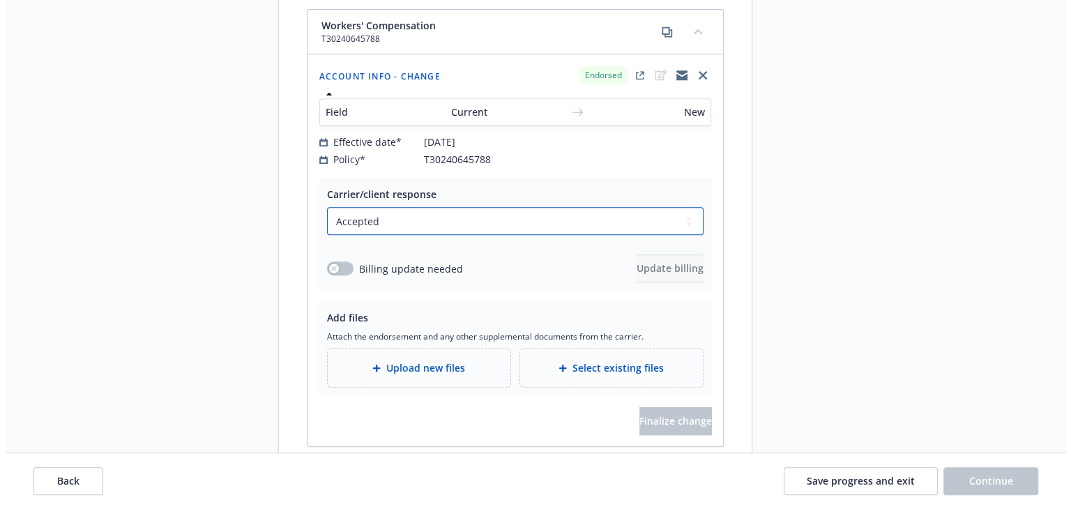
scroll to position [697, 0]
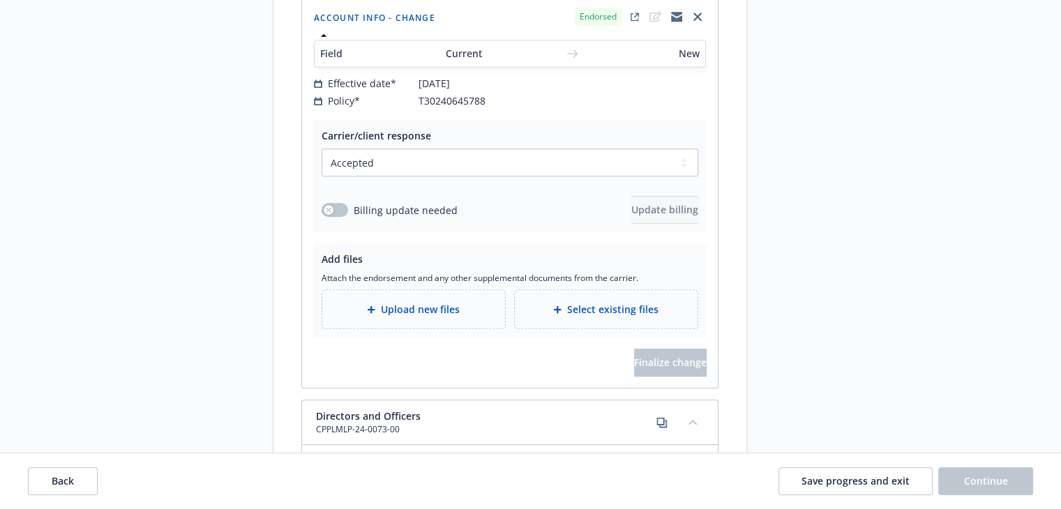
click at [380, 290] on div "Upload new files" at bounding box center [413, 309] width 183 height 38
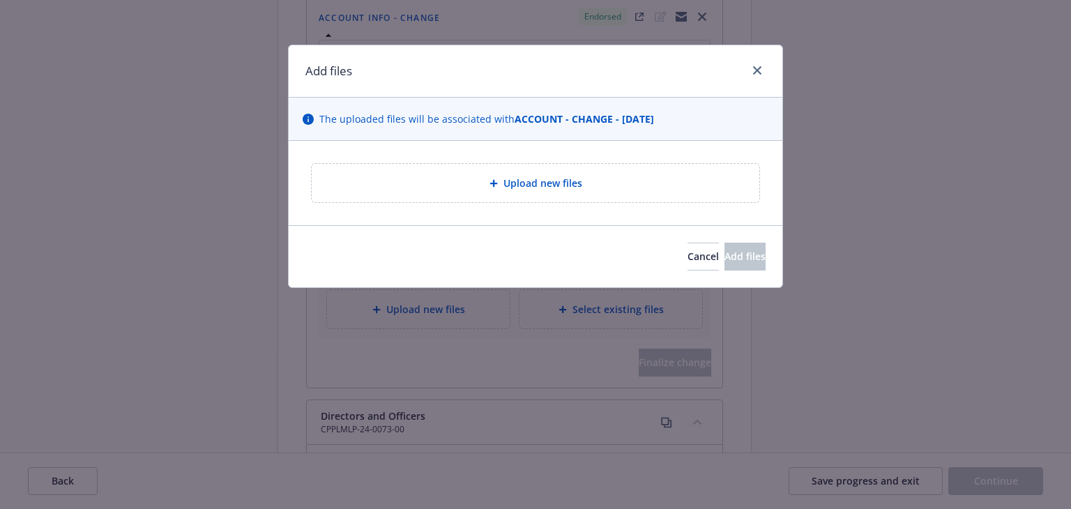
click at [453, 183] on div "Upload new files" at bounding box center [535, 183] width 425 height 16
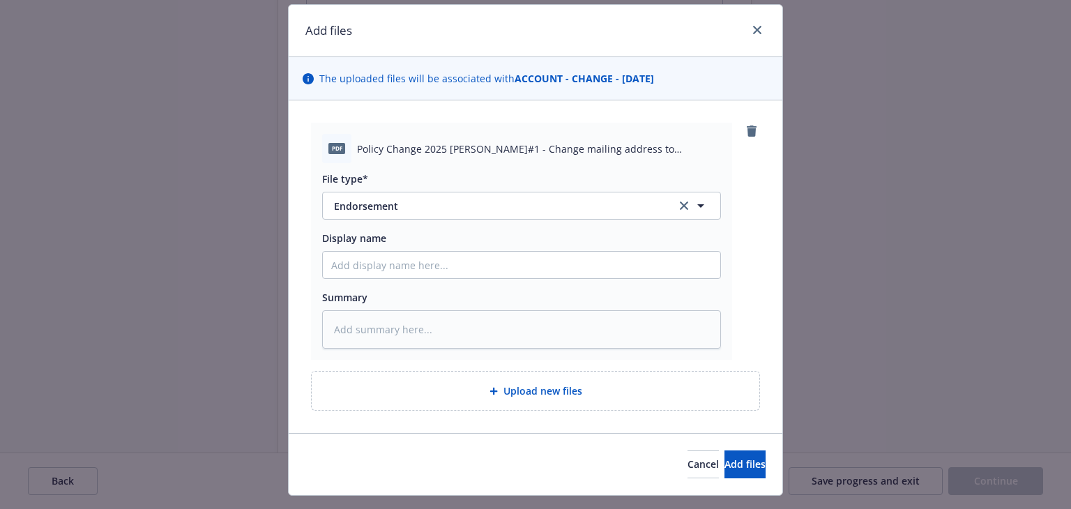
scroll to position [71, 0]
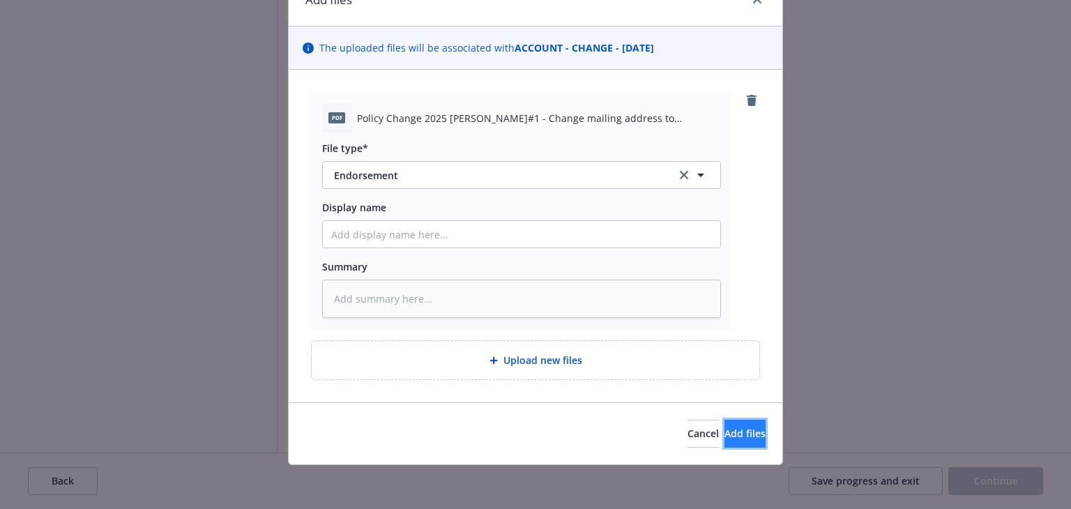
click at [724, 441] on button "Add files" at bounding box center [744, 434] width 41 height 28
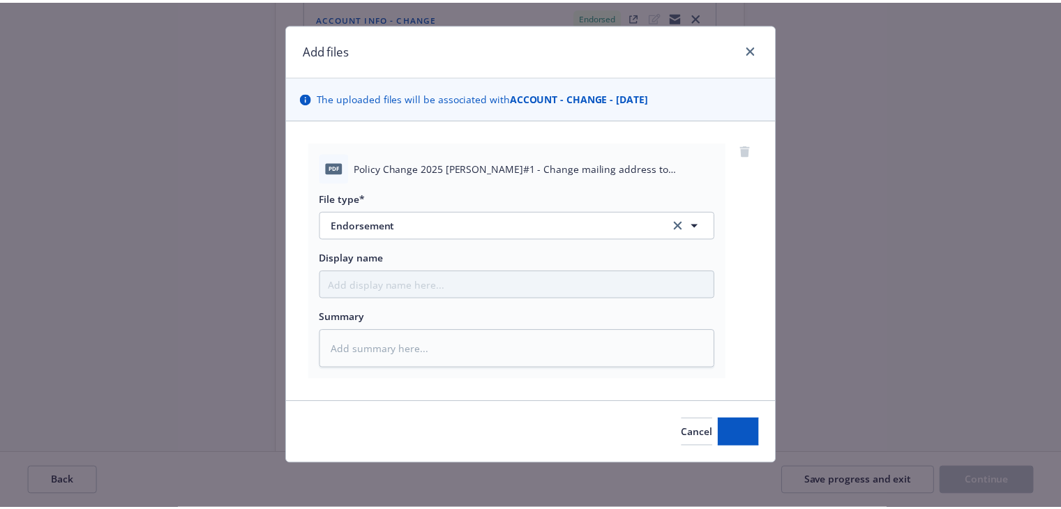
scroll to position [20, 0]
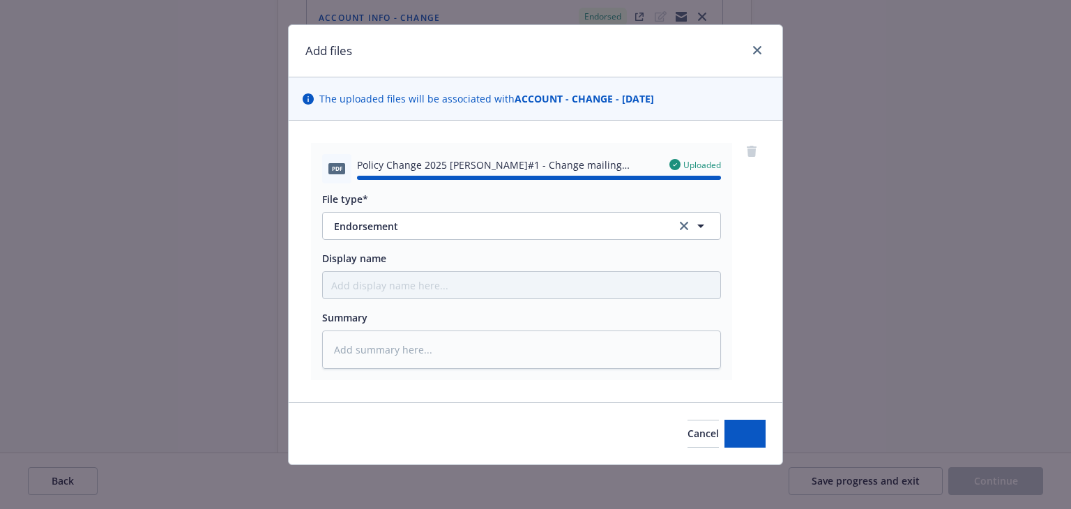
type textarea "x"
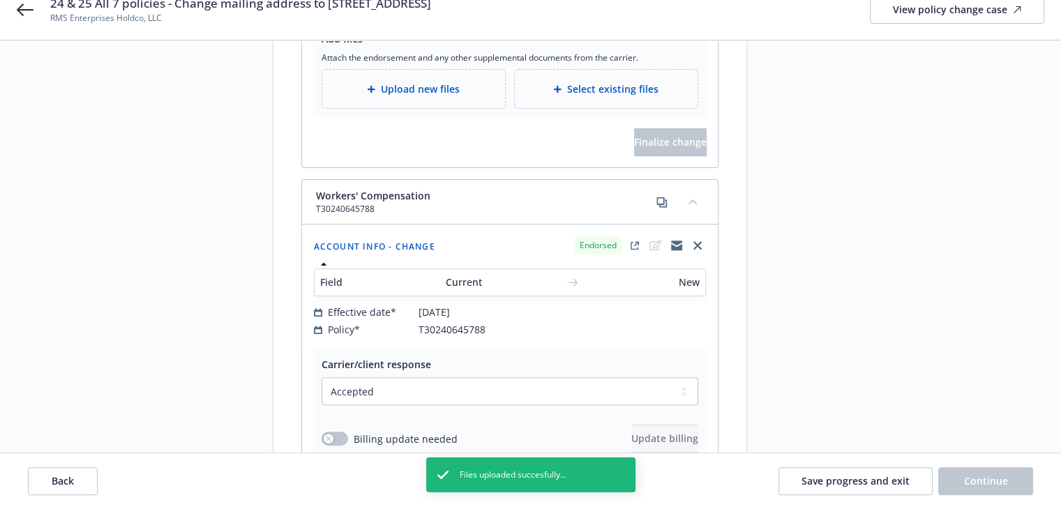
scroll to position [418, 0]
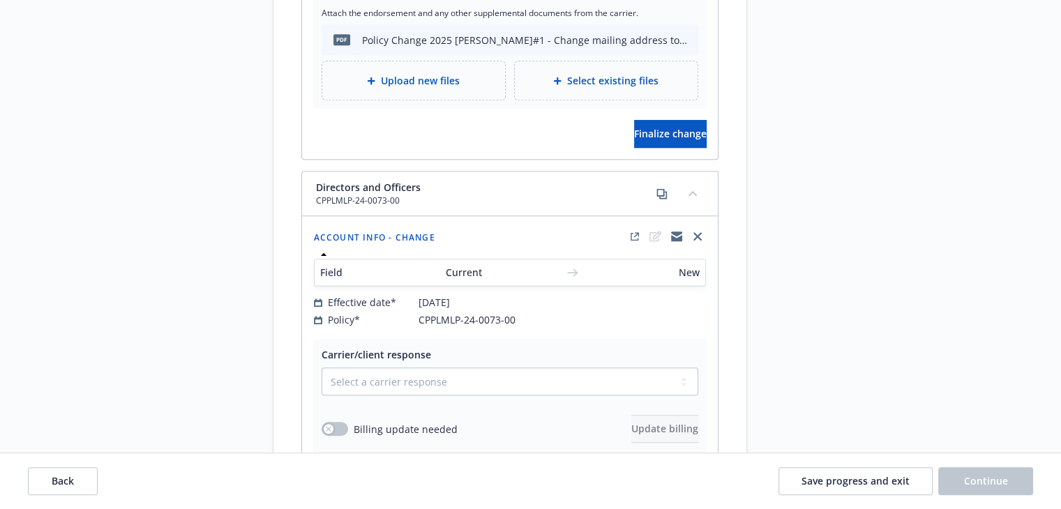
scroll to position [906, 0]
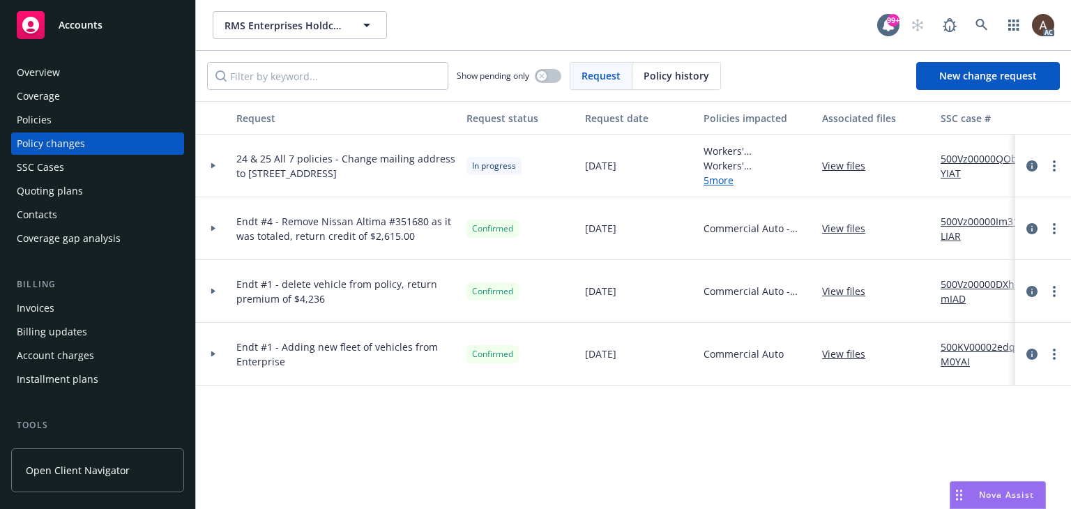
click at [208, 166] on div at bounding box center [214, 165] width 24 height 5
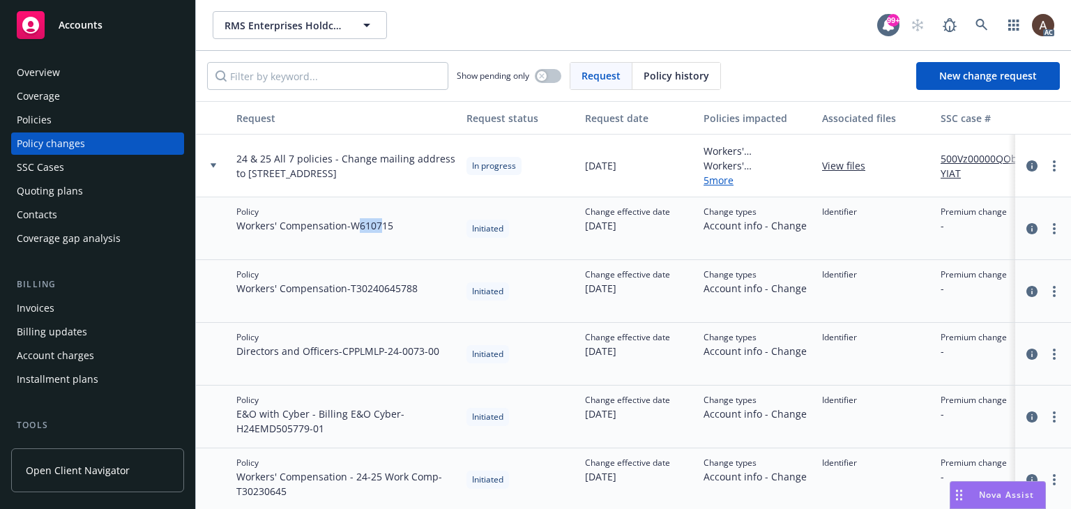
drag, startPoint x: 360, startPoint y: 232, endPoint x: 384, endPoint y: 232, distance: 23.7
click at [384, 232] on span "Workers' Compensation - W610715" at bounding box center [314, 225] width 157 height 15
drag, startPoint x: 374, startPoint y: 291, endPoint x: 399, endPoint y: 296, distance: 24.8
click at [400, 294] on span "Workers' Compensation - T30240645788" at bounding box center [326, 288] width 181 height 15
copy span "4064"
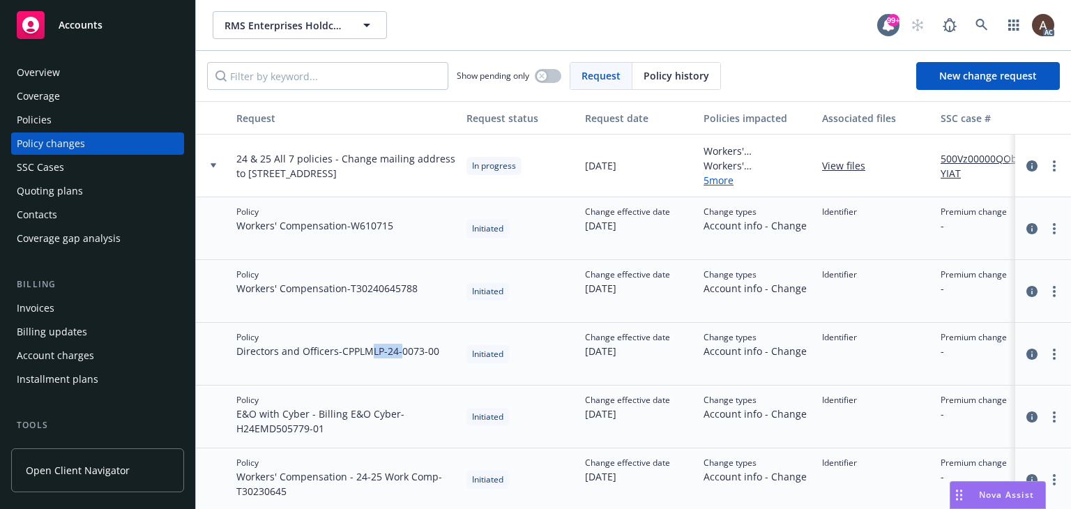
drag, startPoint x: 377, startPoint y: 358, endPoint x: 404, endPoint y: 363, distance: 27.8
click at [404, 363] on div "Policy Directors and Officers - CPPLMLP-24-0073-00" at bounding box center [346, 354] width 230 height 63
click at [1046, 163] on link "more" at bounding box center [1054, 166] width 17 height 17
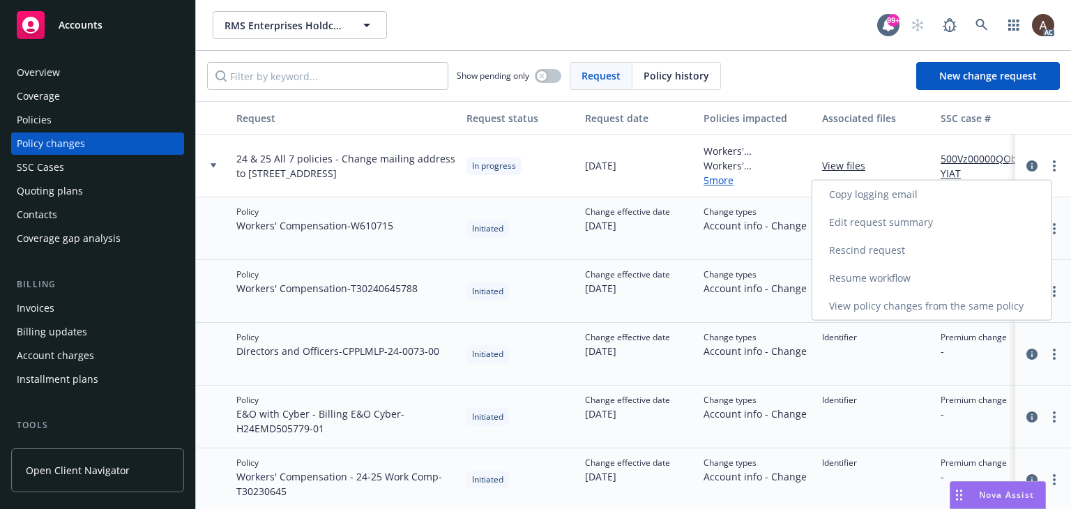
click at [862, 280] on link "Resume workflow" at bounding box center [931, 278] width 239 height 28
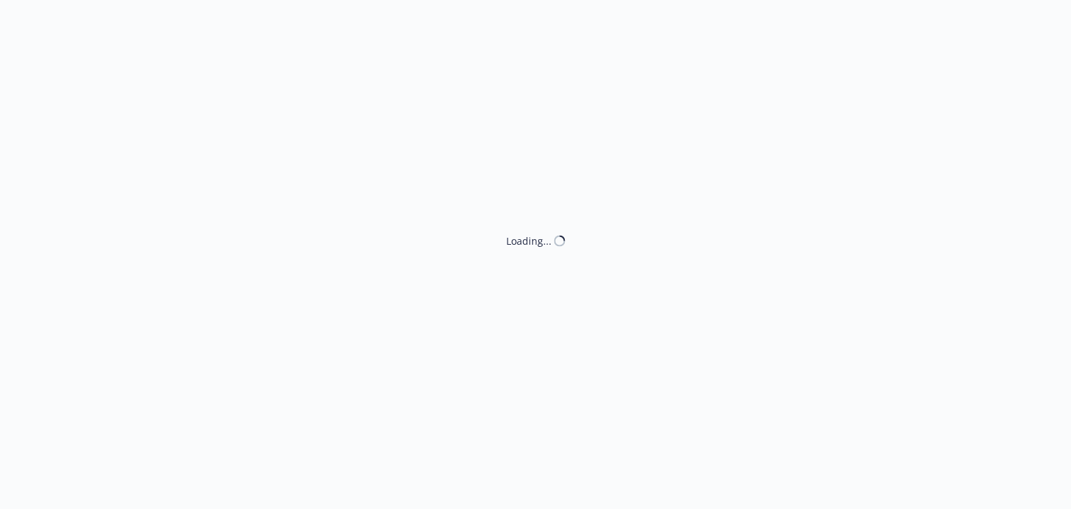
select select "ACCEPTED"
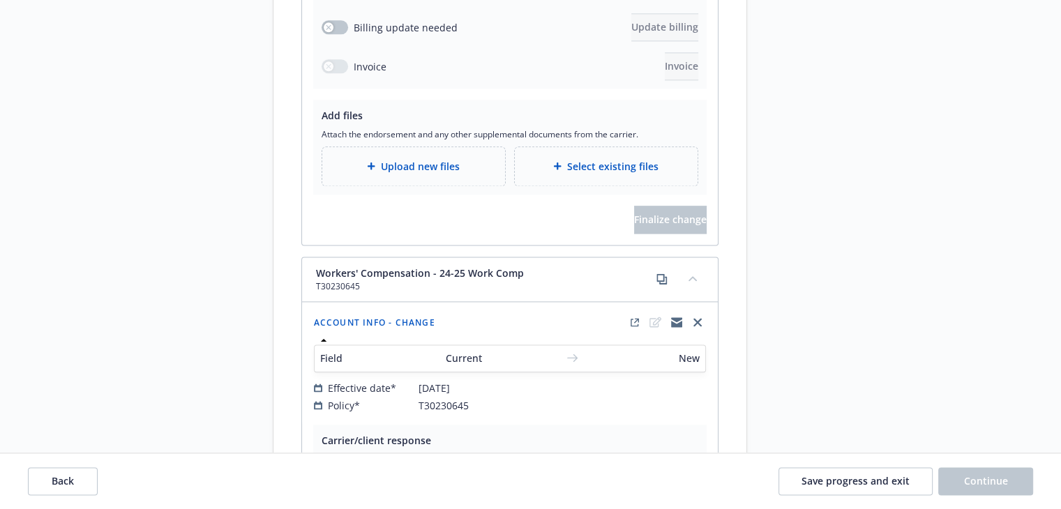
scroll to position [1952, 0]
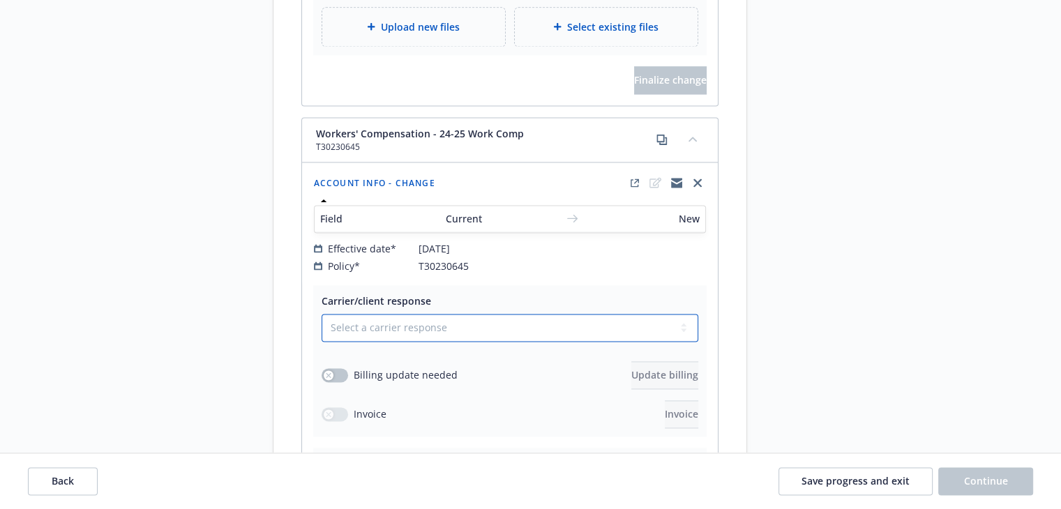
click at [396, 314] on select "Select a carrier response Accepted Accepted with revision No endorsement needed…" at bounding box center [509, 328] width 377 height 28
select select "ACCEPTED"
click at [321, 314] on select "Select a carrier response Accepted Accepted with revision No endorsement needed…" at bounding box center [509, 328] width 377 height 28
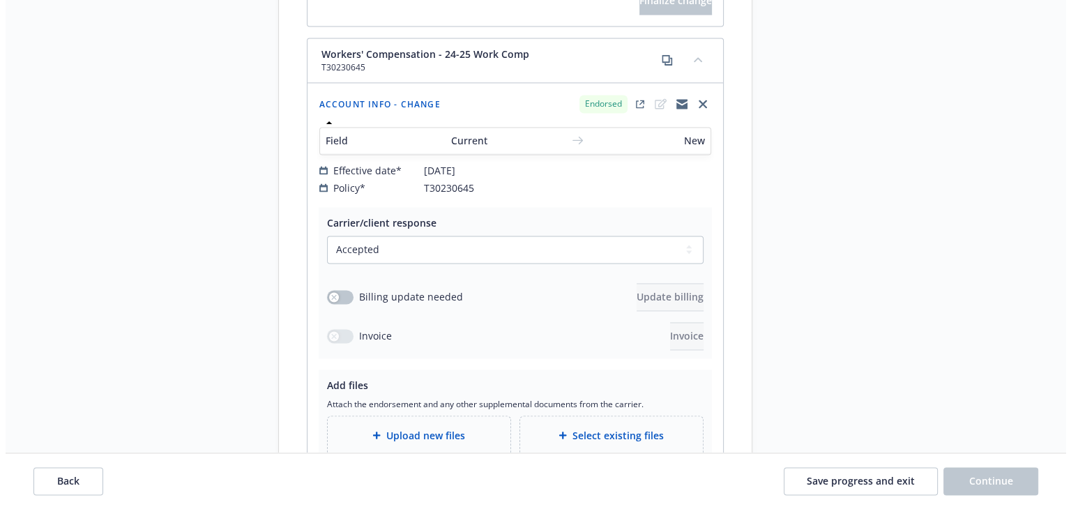
scroll to position [2092, 0]
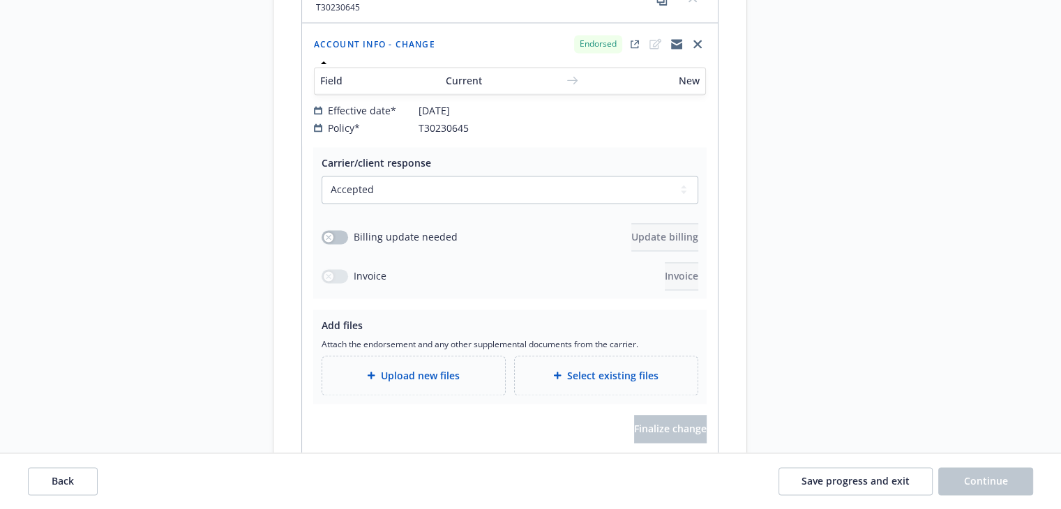
click at [384, 368] on span "Upload new files" at bounding box center [420, 375] width 79 height 15
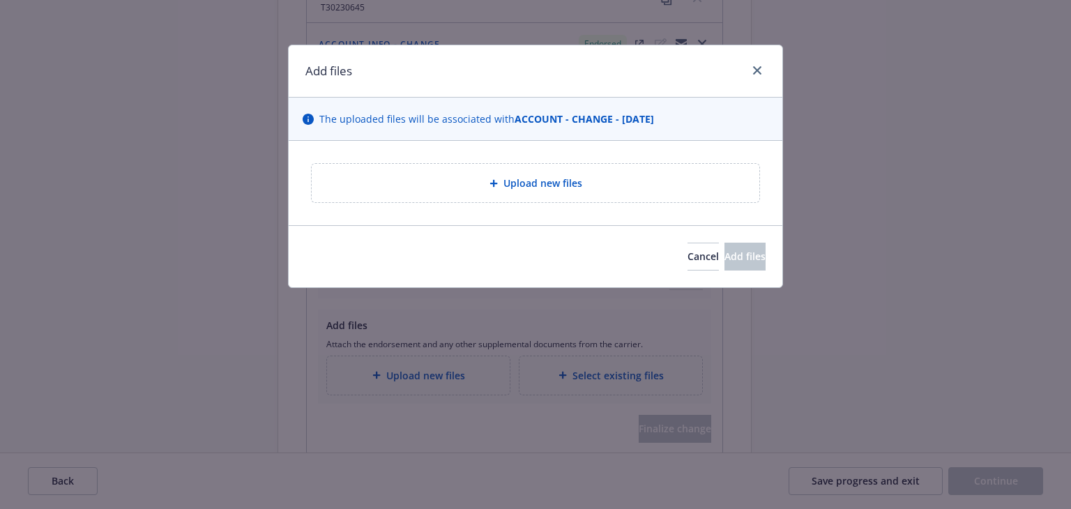
click at [496, 183] on icon at bounding box center [493, 183] width 8 height 8
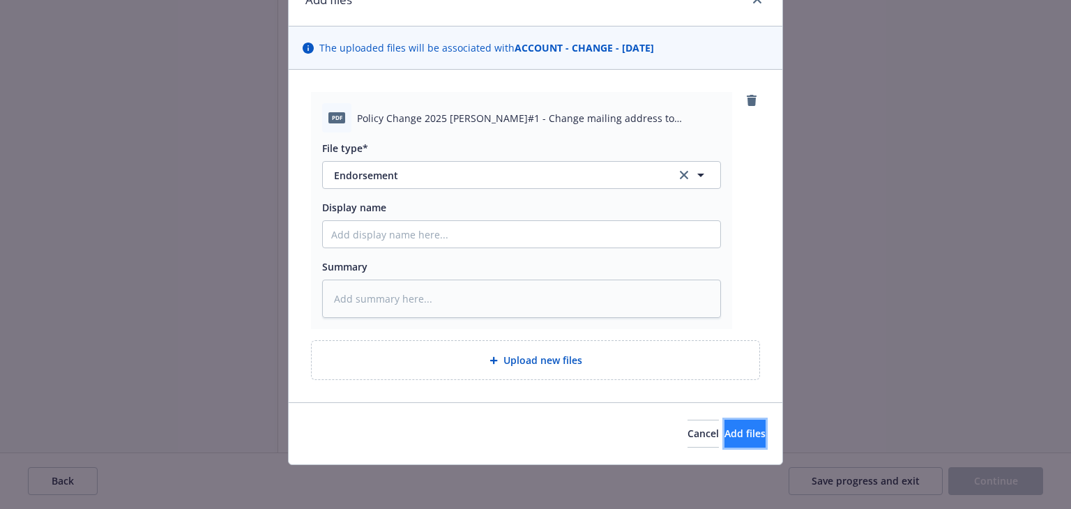
click at [731, 442] on button "Add files" at bounding box center [744, 434] width 41 height 28
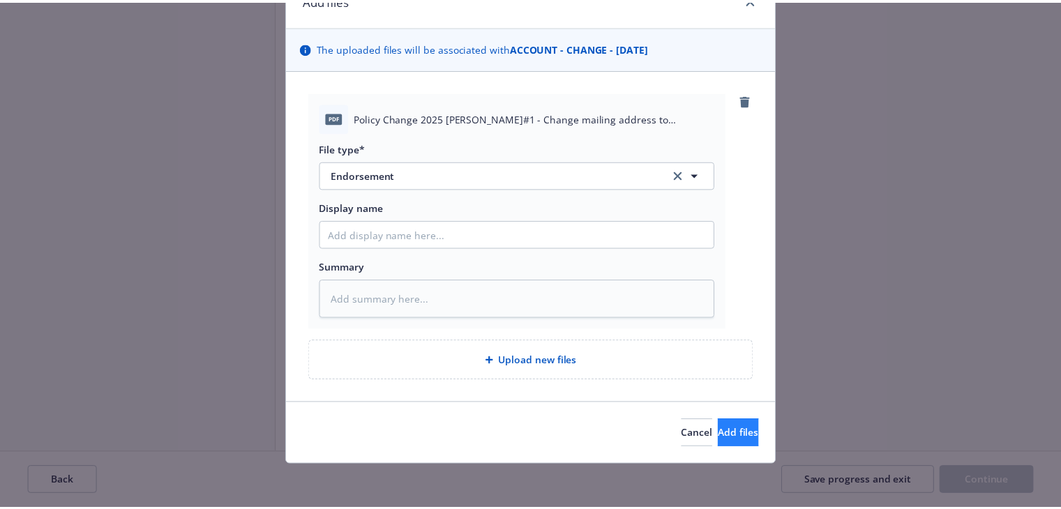
scroll to position [20, 0]
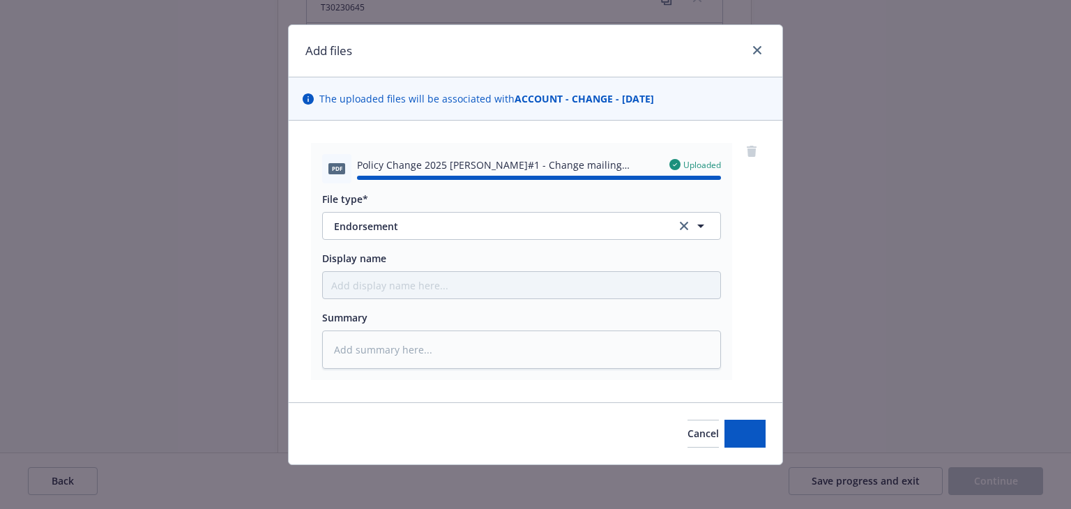
type textarea "x"
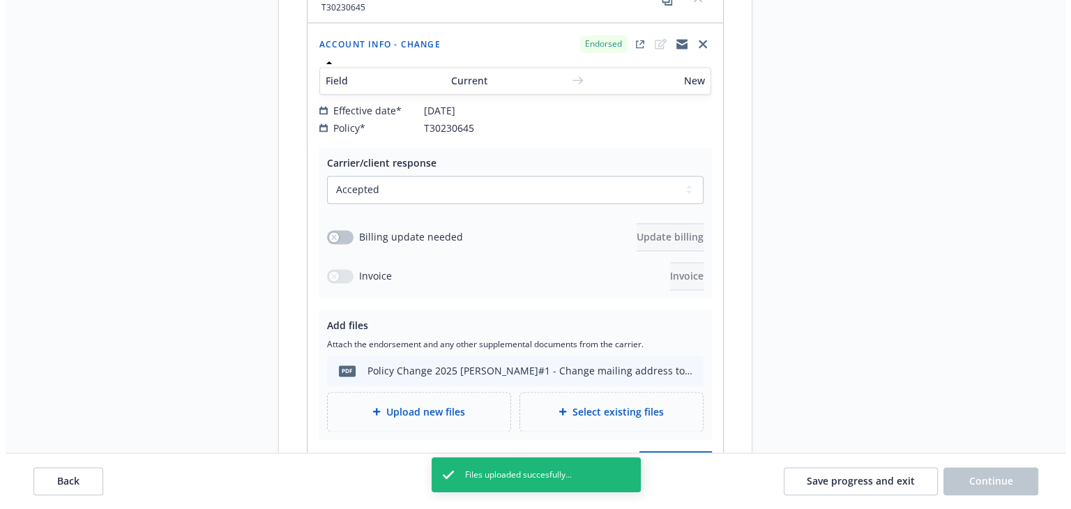
scroll to position [2301, 0]
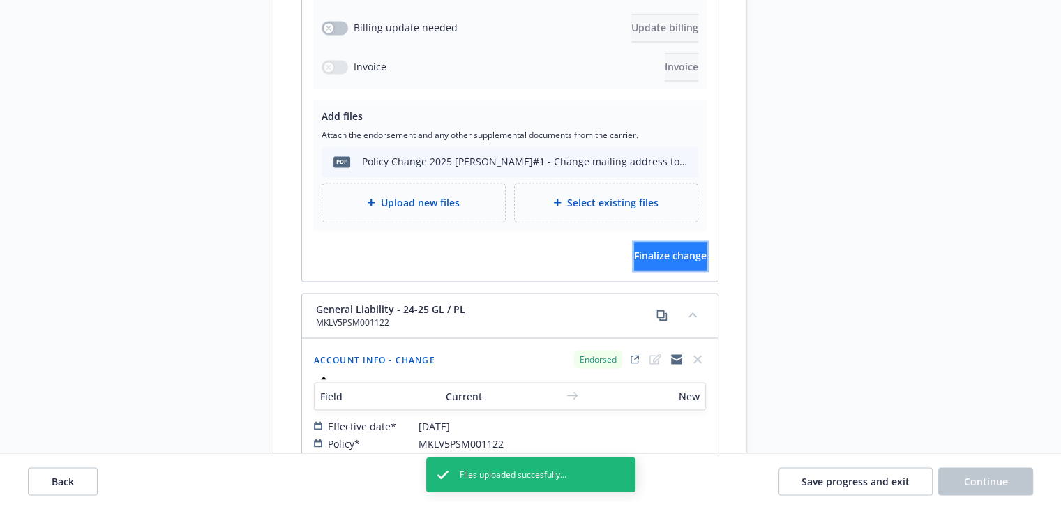
click at [643, 249] on span "Finalize change" at bounding box center [670, 255] width 73 height 13
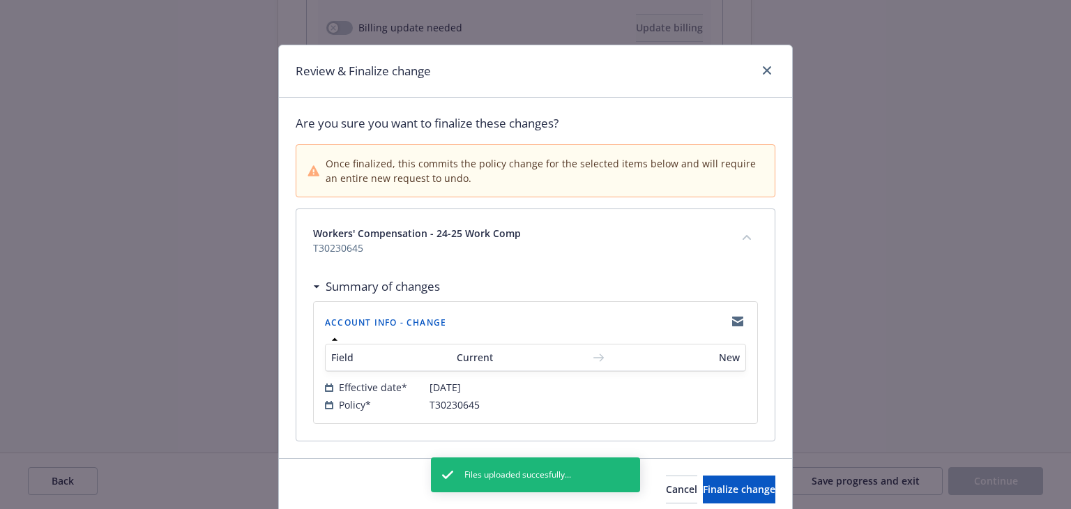
scroll to position [55, 0]
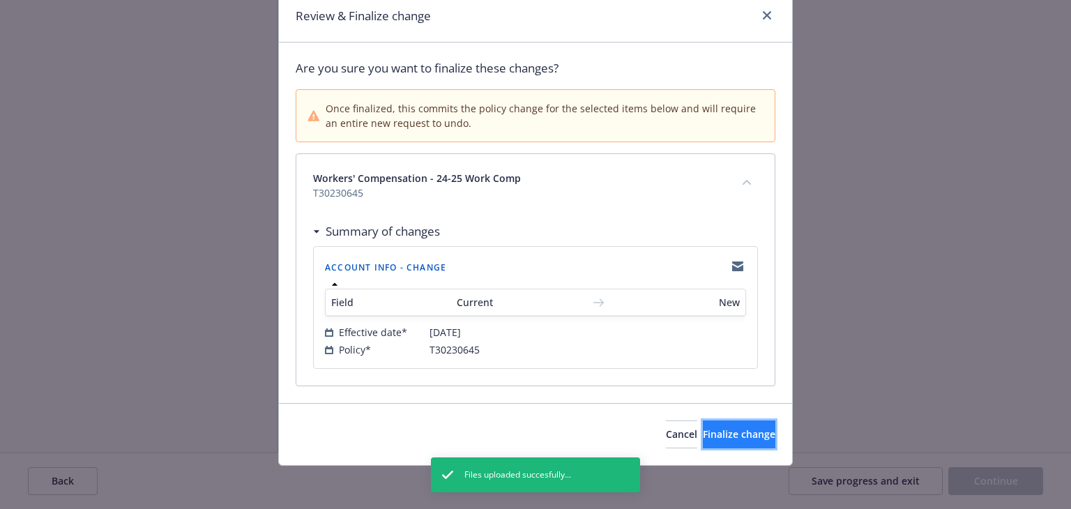
click at [729, 423] on button "Finalize change" at bounding box center [739, 434] width 73 height 28
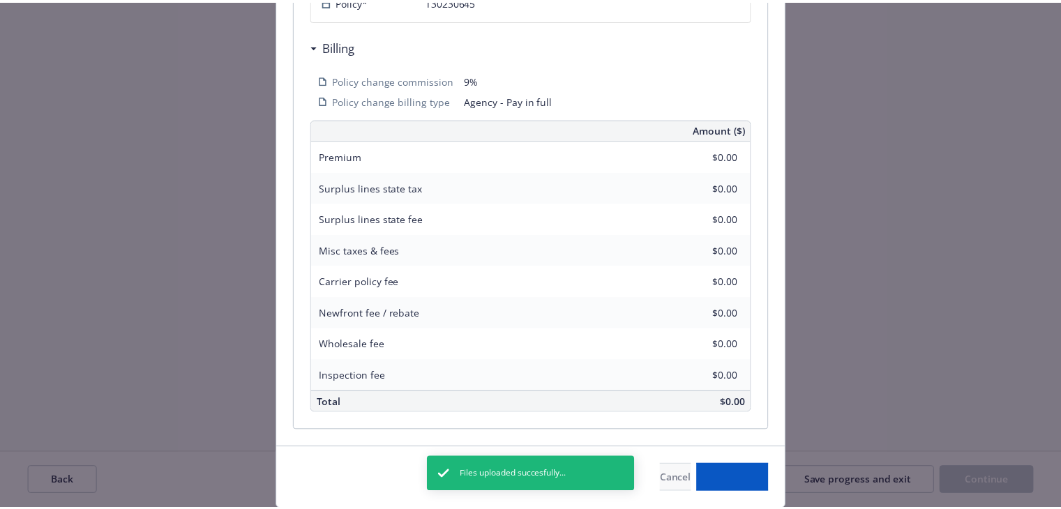
scroll to position [439, 0]
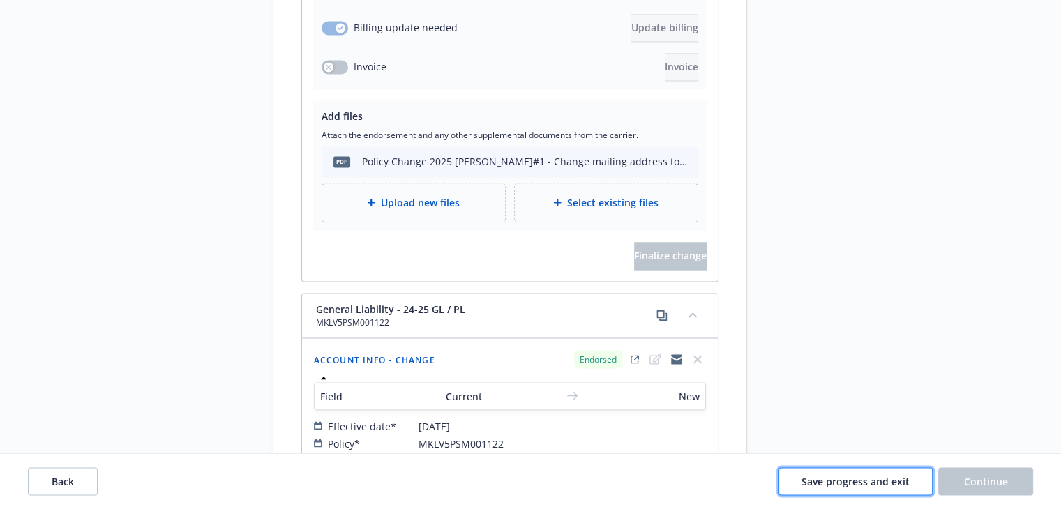
click at [901, 487] on button "Save progress and exit" at bounding box center [855, 481] width 154 height 28
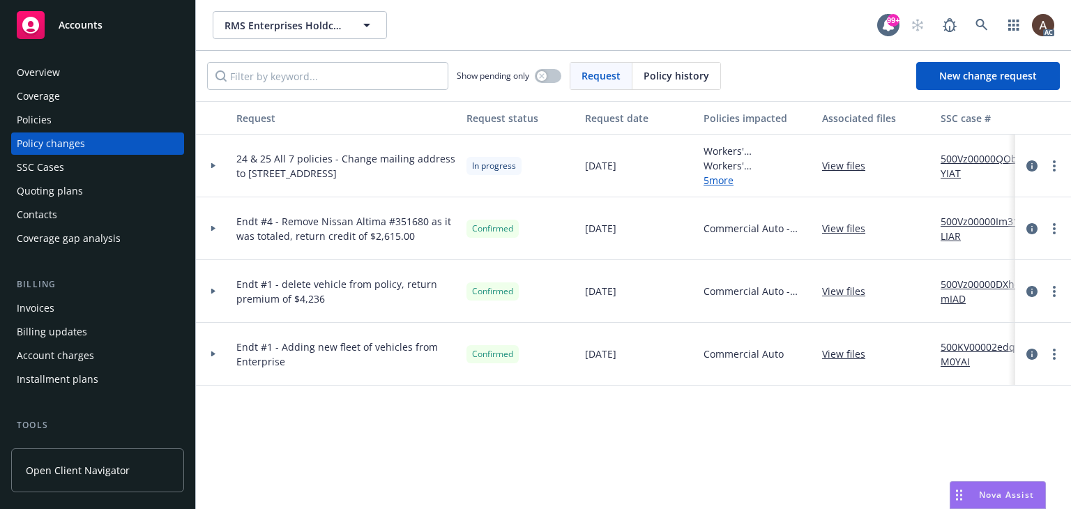
click at [219, 162] on div at bounding box center [213, 166] width 35 height 63
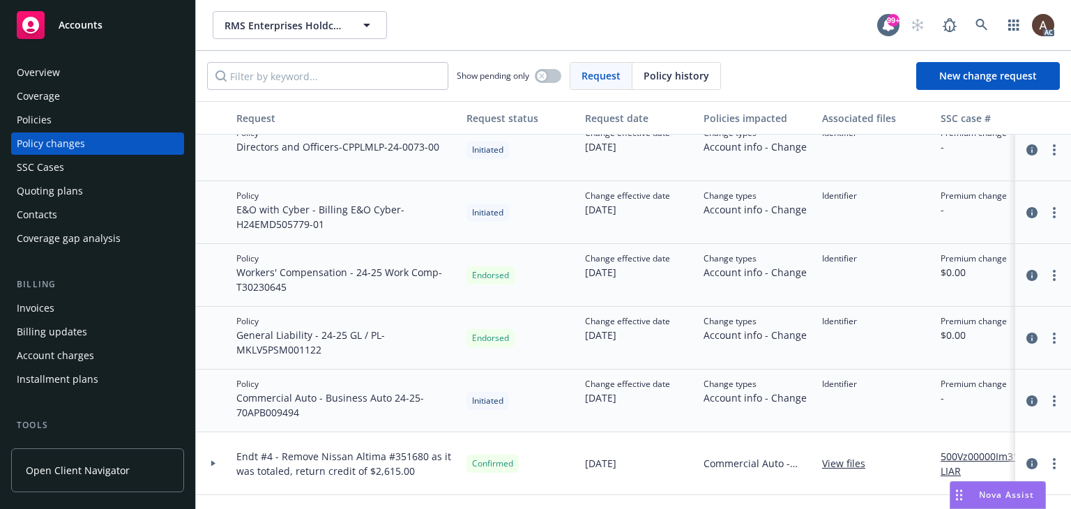
scroll to position [209, 0]
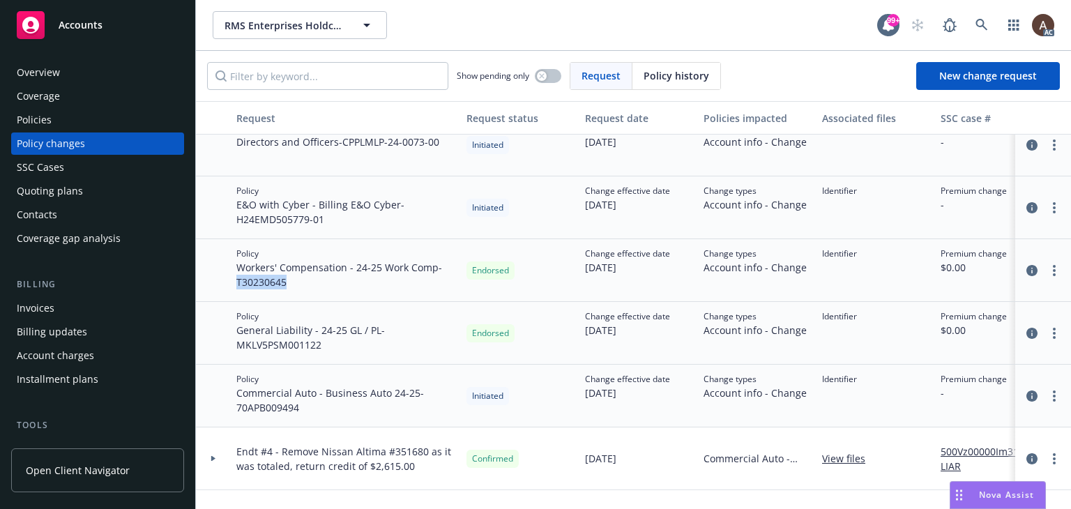
drag, startPoint x: 237, startPoint y: 282, endPoint x: 300, endPoint y: 287, distance: 62.9
click at [300, 287] on span "Workers' Compensation - 24-25 Work Comp - T30230645" at bounding box center [345, 274] width 219 height 29
copy span "T30230645"
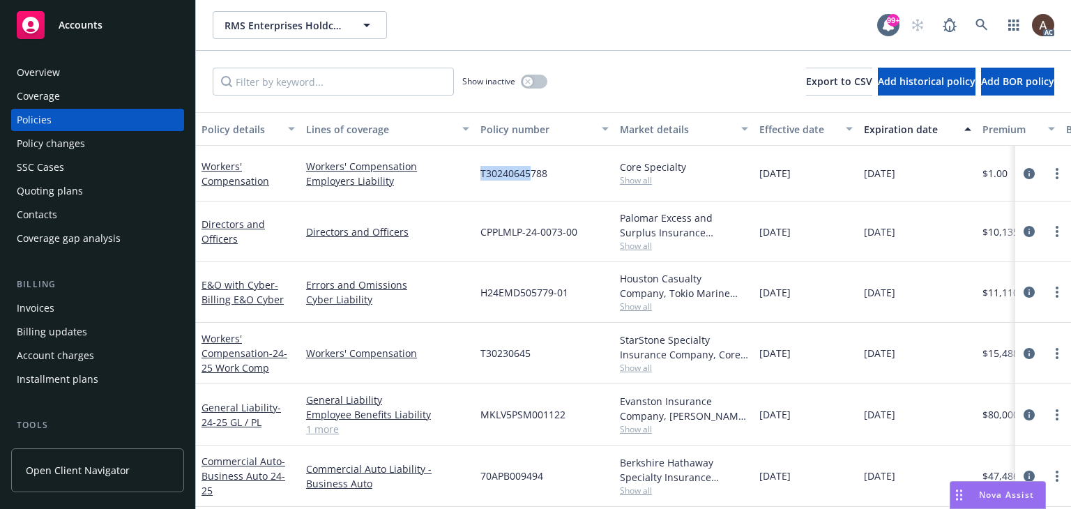
drag, startPoint x: 480, startPoint y: 174, endPoint x: 531, endPoint y: 176, distance: 51.6
click at [531, 176] on div "T30240645788" at bounding box center [544, 174] width 139 height 56
copy span "T30240645"
drag, startPoint x: 480, startPoint y: 355, endPoint x: 527, endPoint y: 354, distance: 47.4
click at [527, 354] on span "T30230645" at bounding box center [505, 353] width 50 height 15
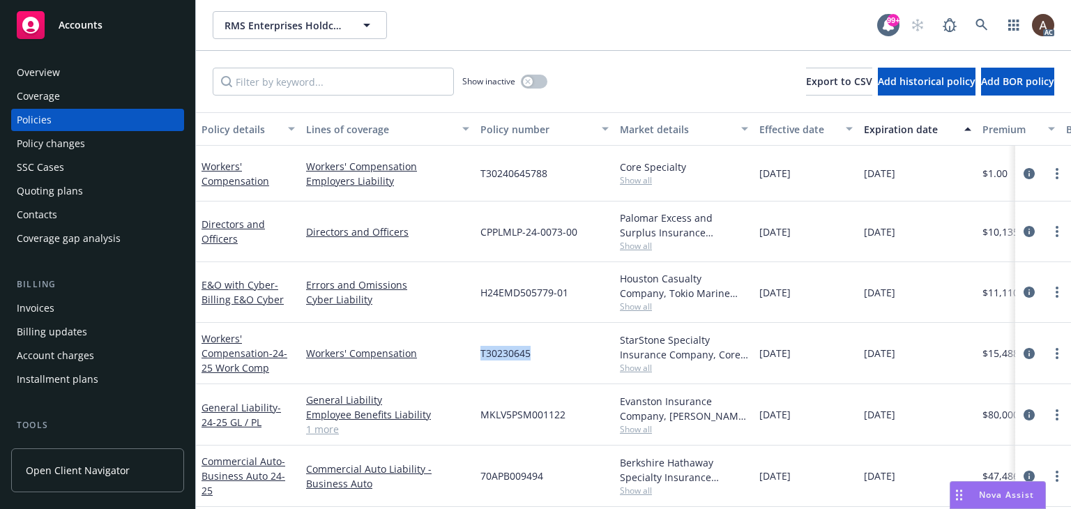
click at [480, 363] on div "T30230645" at bounding box center [544, 353] width 139 height 61
drag, startPoint x: 479, startPoint y: 354, endPoint x: 542, endPoint y: 358, distance: 62.9
click at [542, 358] on div "T30230645" at bounding box center [544, 353] width 139 height 61
